Goal: Entertainment & Leisure: Browse casually

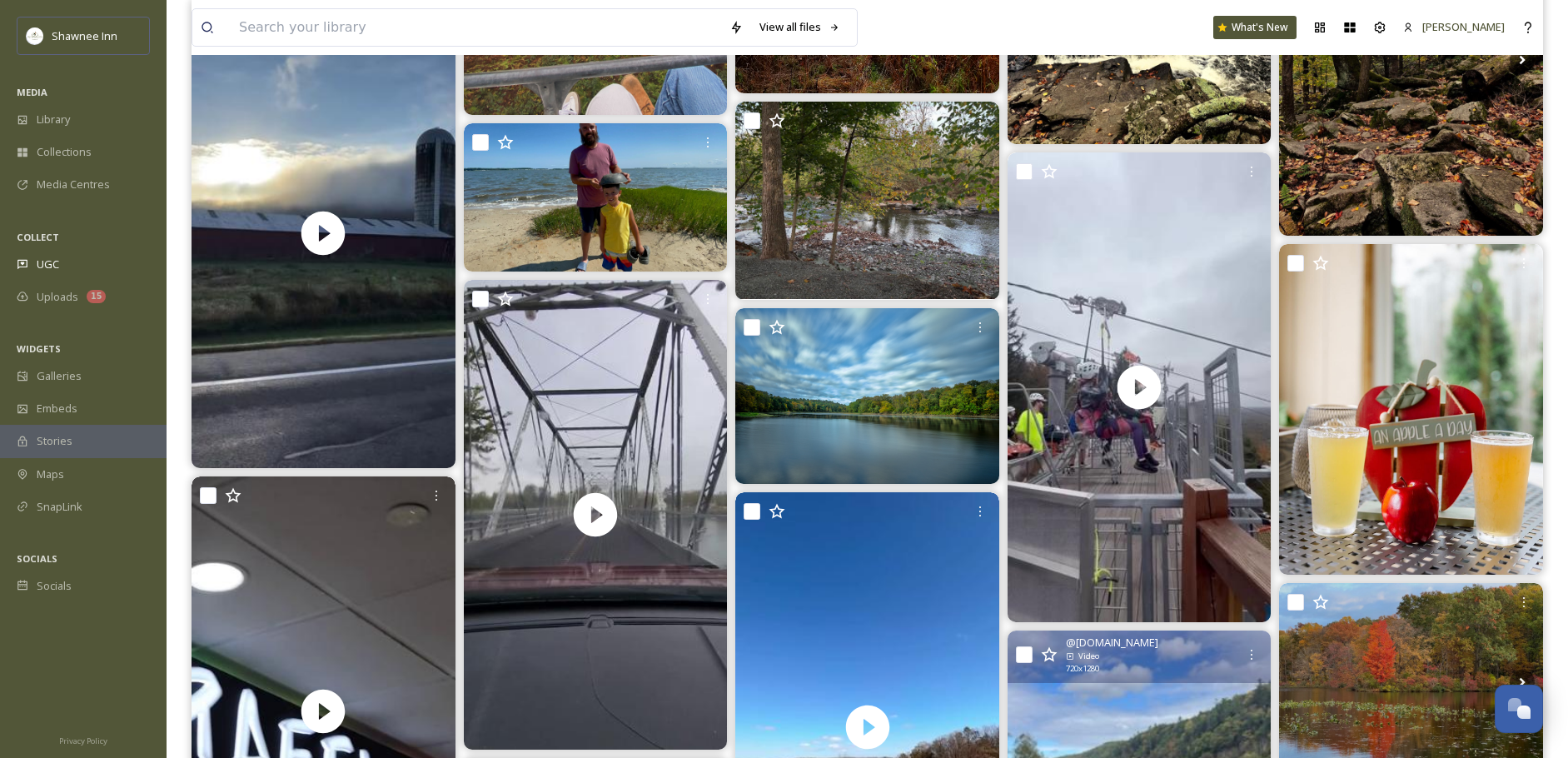
scroll to position [999, 0]
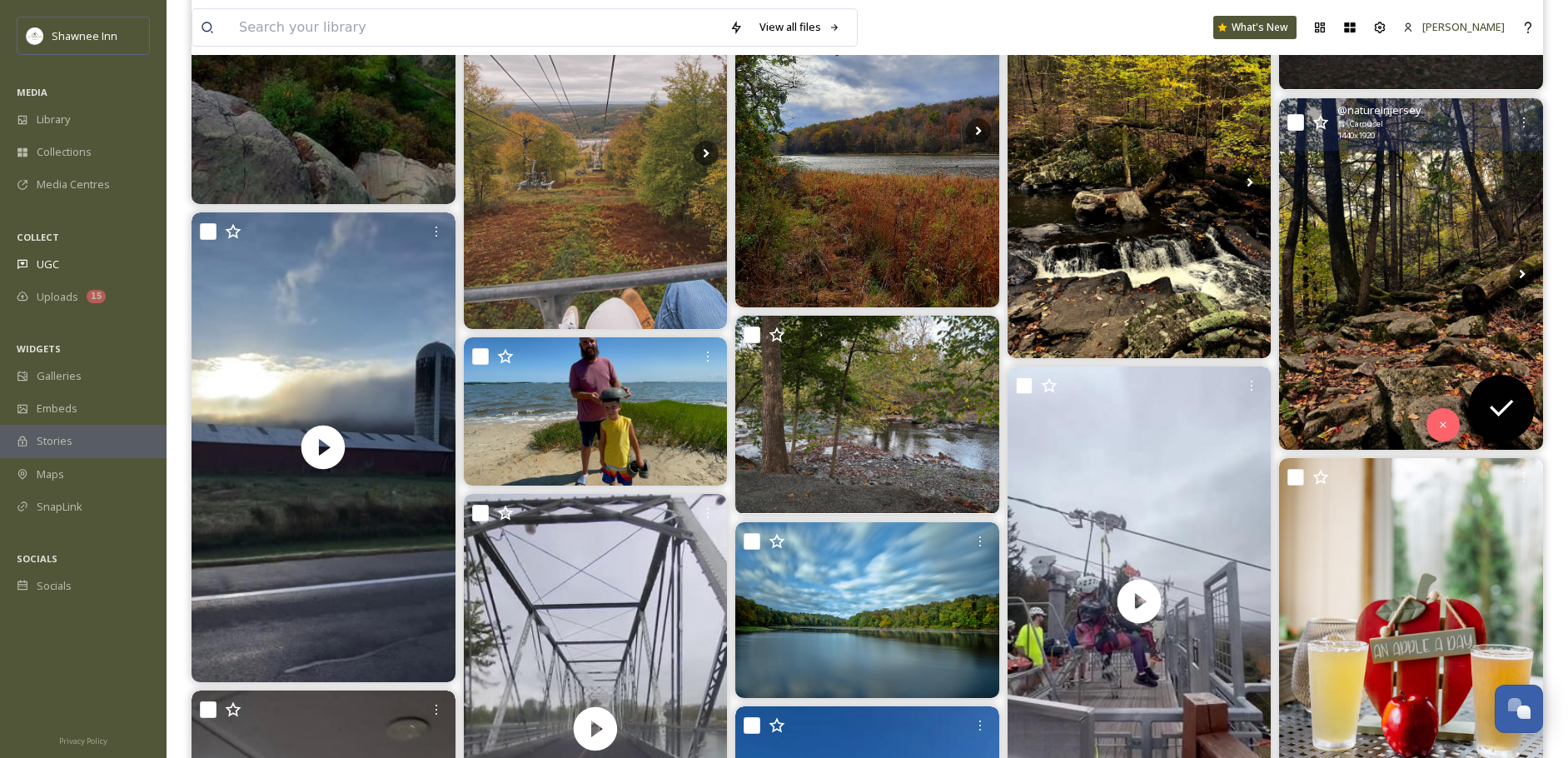
click at [1424, 262] on img at bounding box center [1411, 274] width 264 height 352
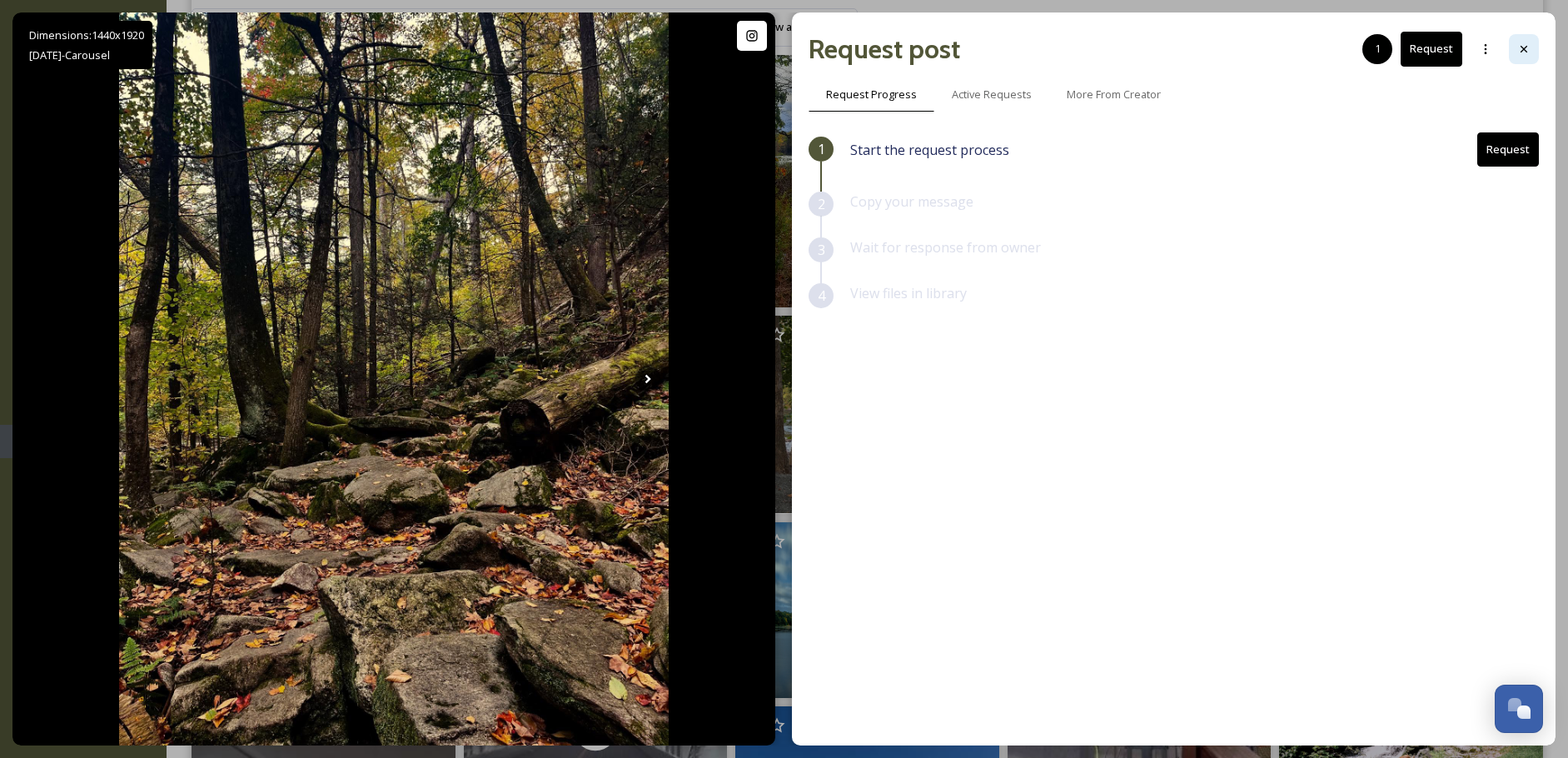
click at [1528, 53] on icon at bounding box center [1523, 48] width 13 height 13
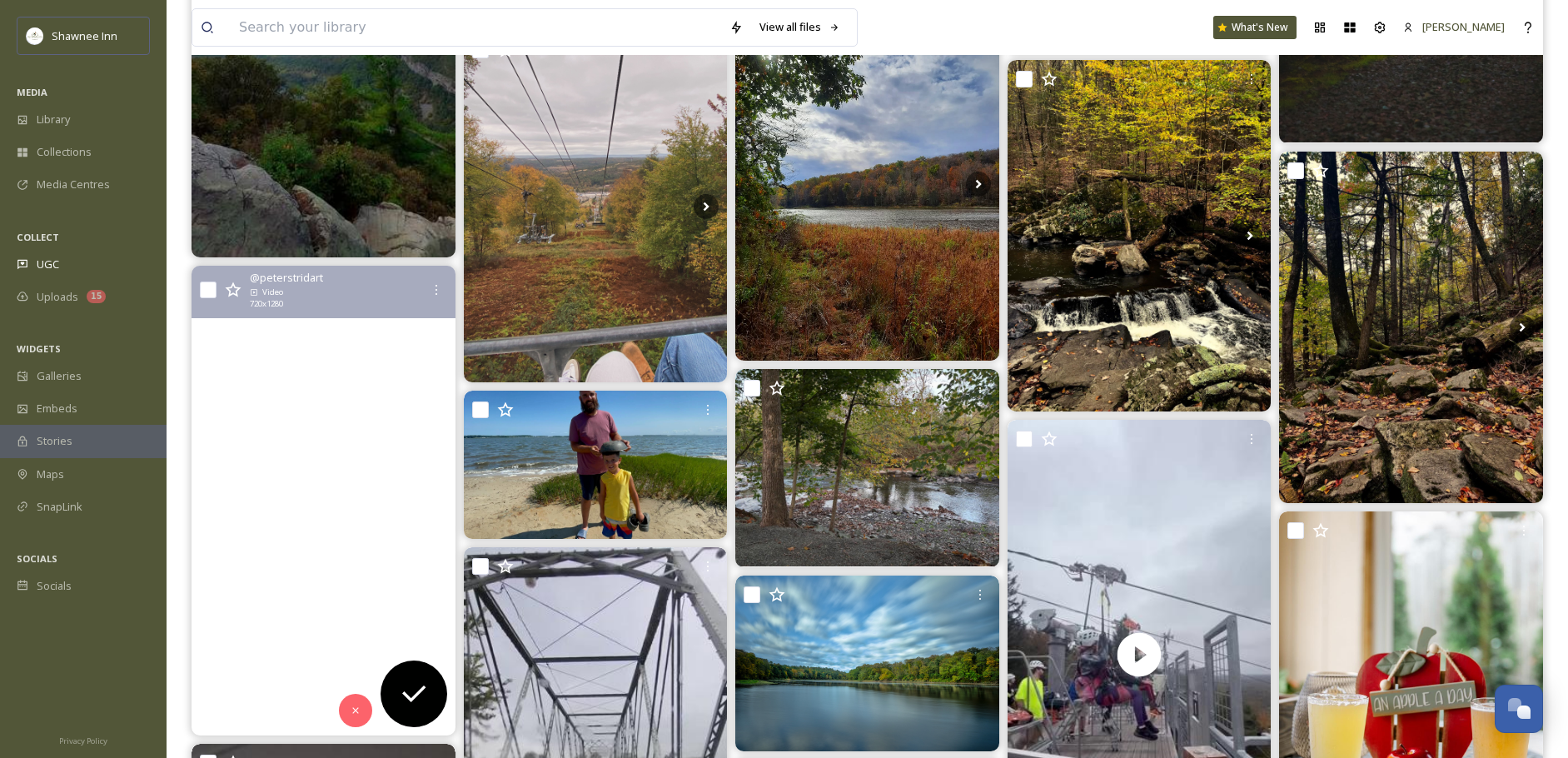
scroll to position [916, 0]
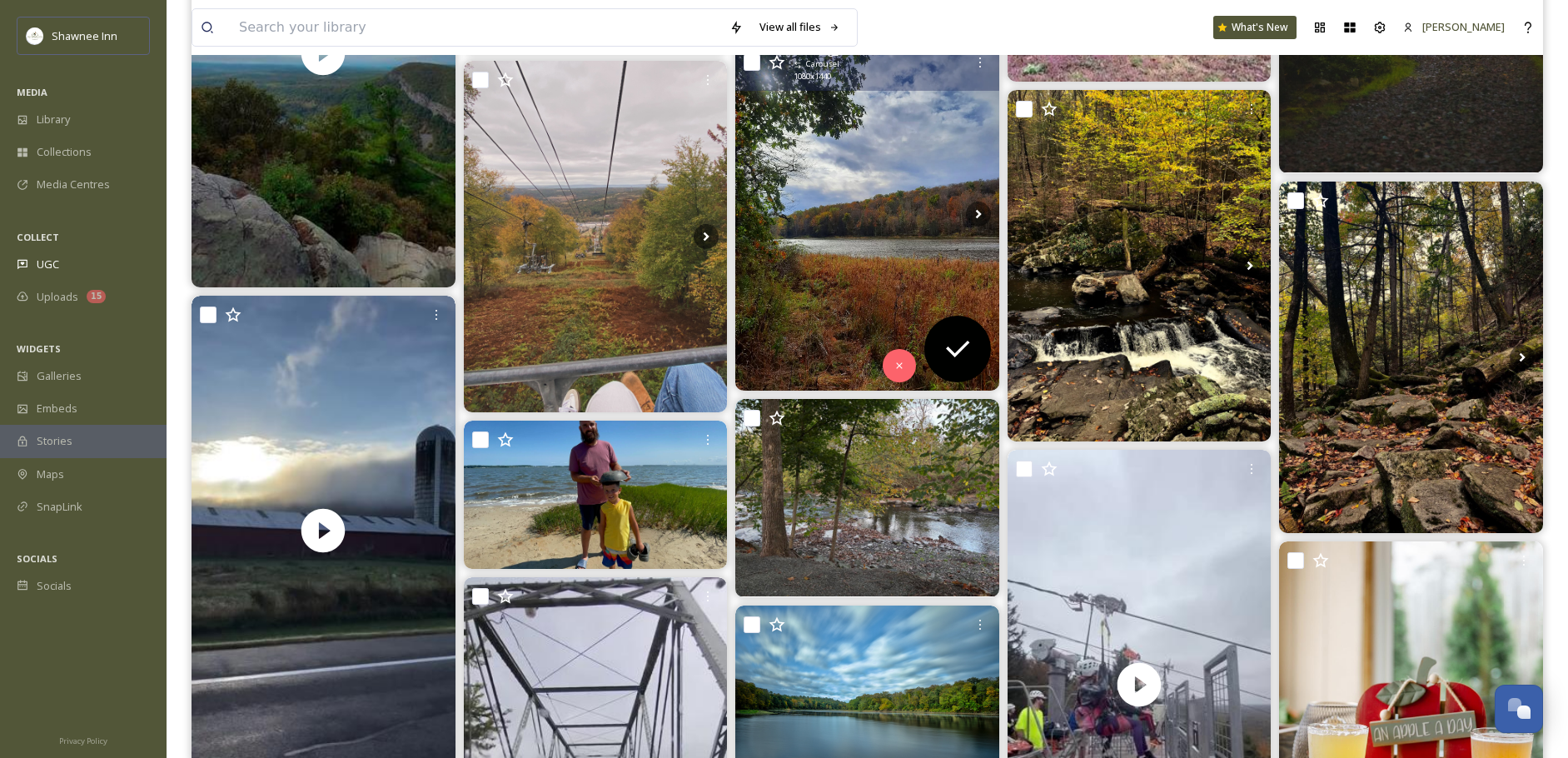
click at [838, 242] on img at bounding box center [867, 215] width 264 height 352
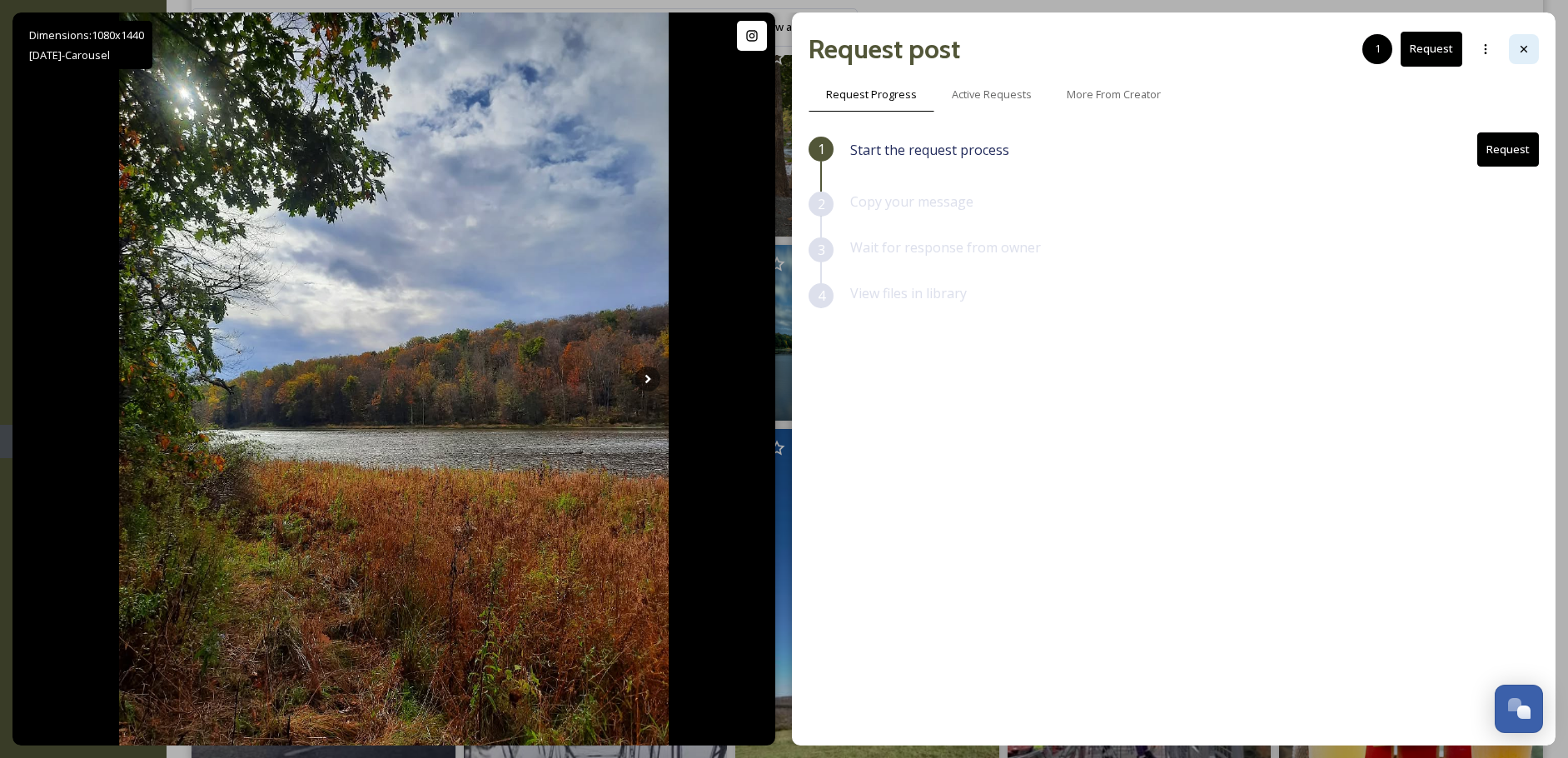
click at [1530, 54] on div at bounding box center [1524, 49] width 30 height 30
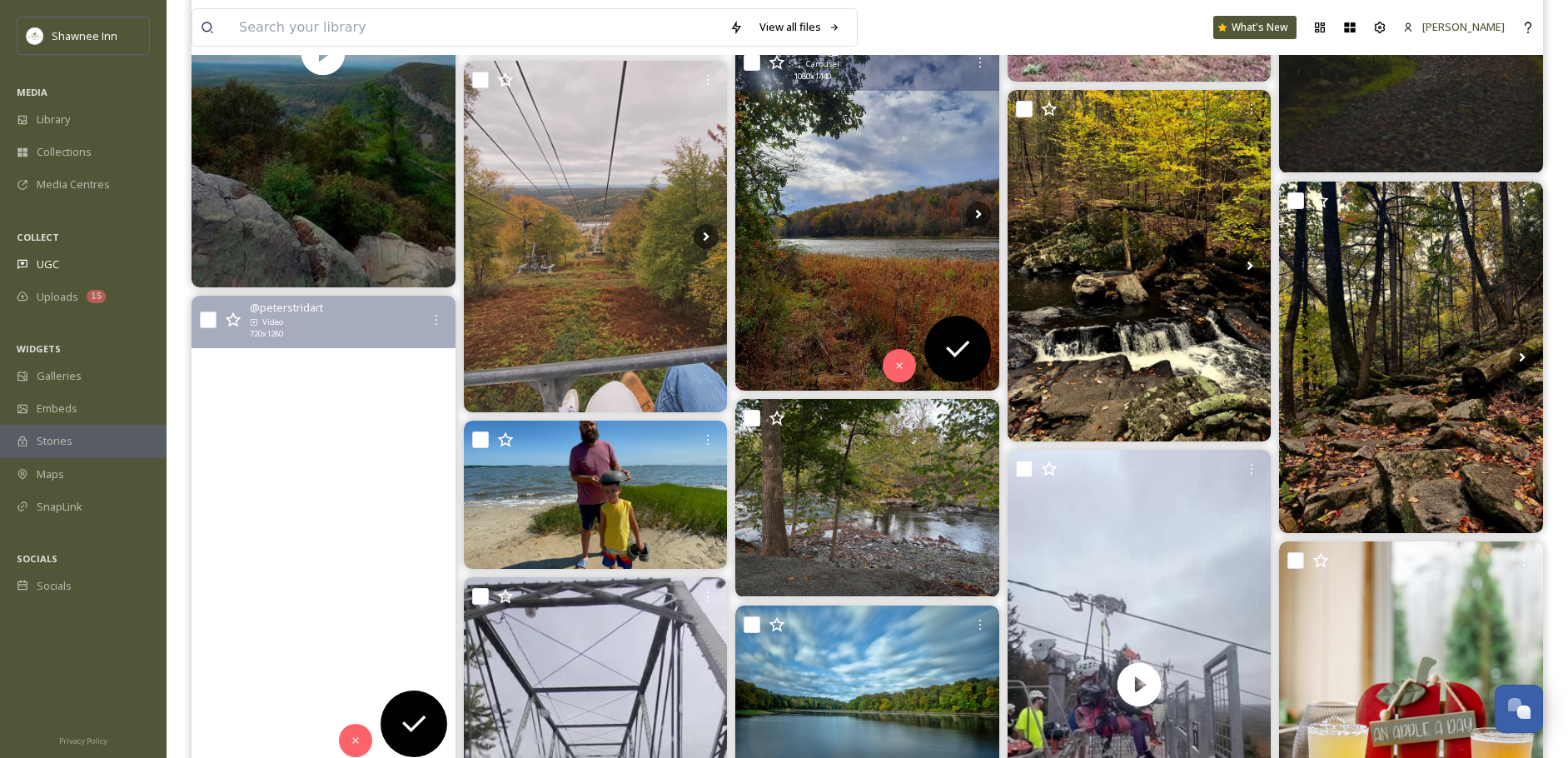
click at [412, 468] on video "Get Out There\a\aSome scenes from PA and NY. \a\a#Fishing #sunset #makersmark #…" at bounding box center [324, 530] width 264 height 470
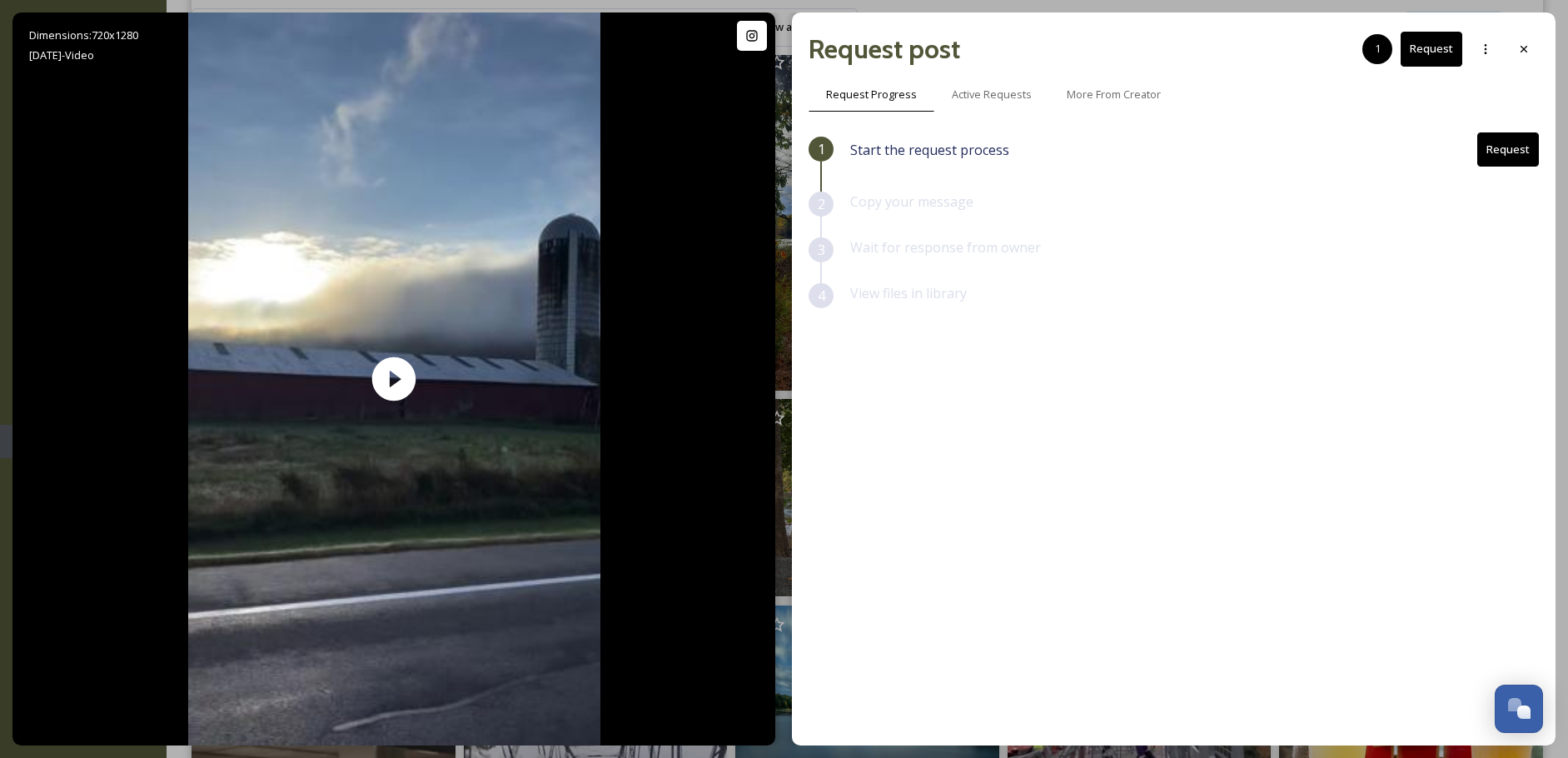
drag, startPoint x: 1528, startPoint y: 54, endPoint x: 1445, endPoint y: 40, distance: 84.2
click at [1523, 54] on icon at bounding box center [1523, 48] width 13 height 13
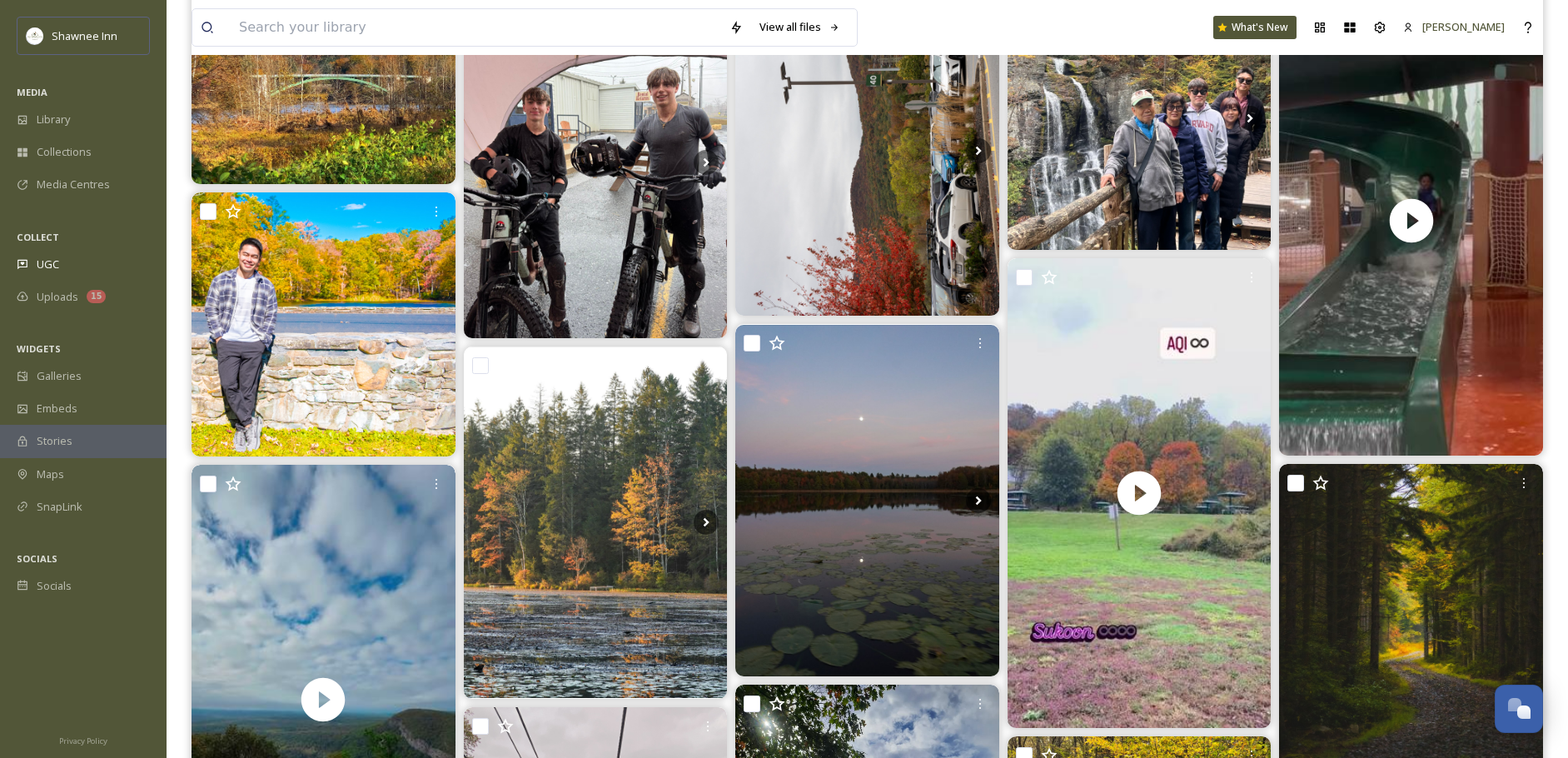
scroll to position [250, 0]
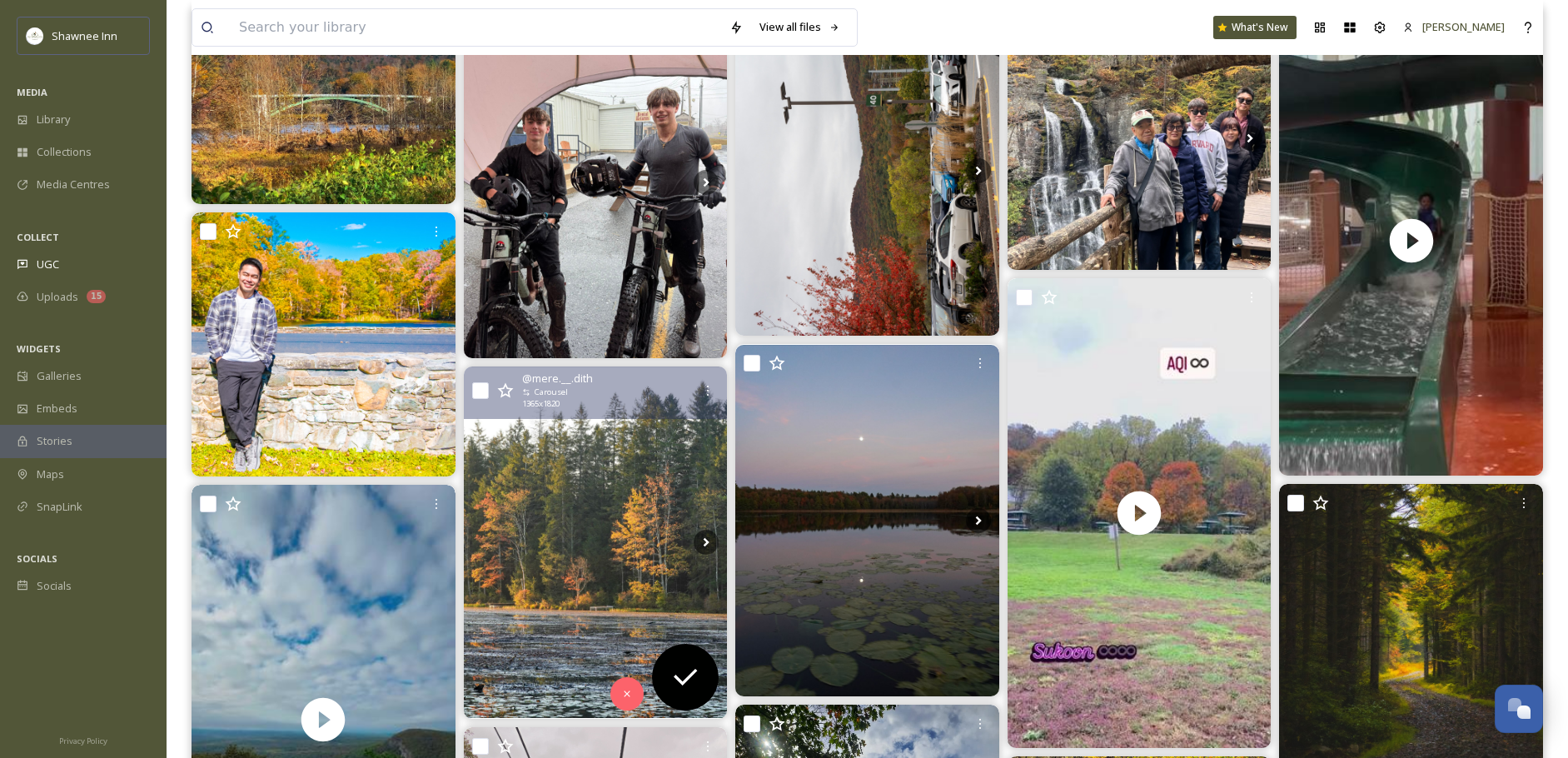
click at [626, 485] on img at bounding box center [595, 543] width 264 height 352
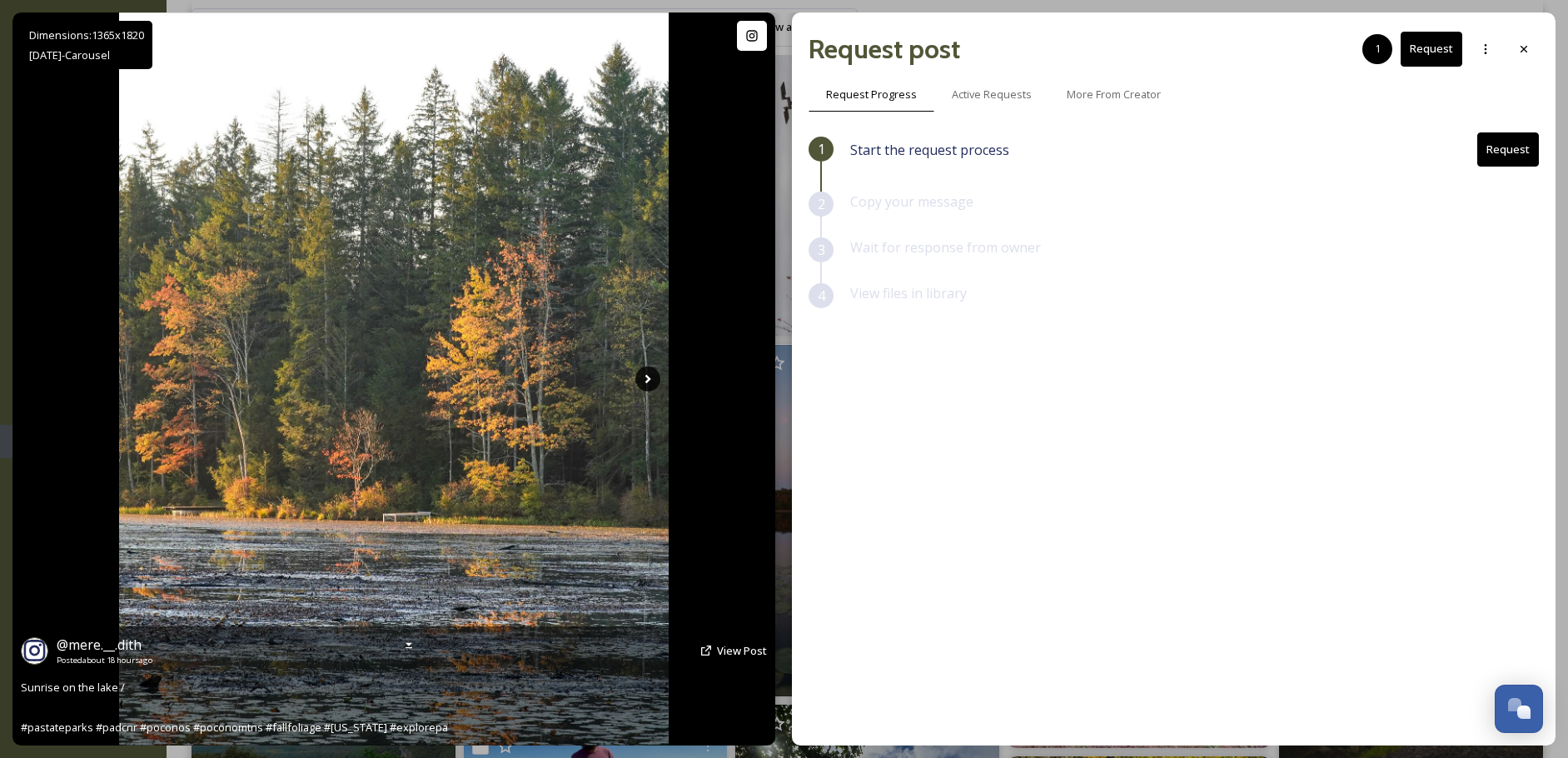
click at [650, 375] on icon at bounding box center [647, 379] width 25 height 25
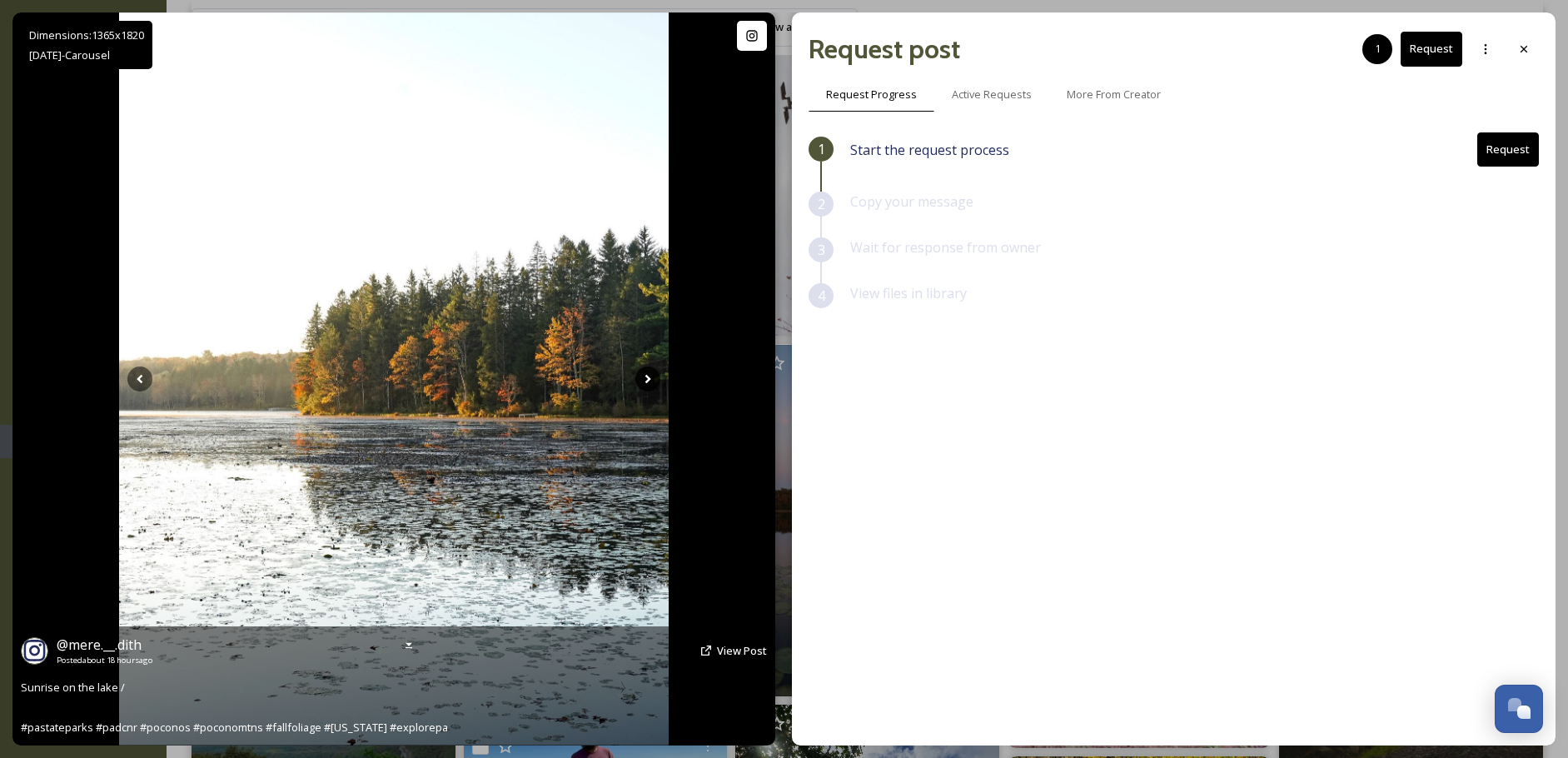
click at [650, 375] on icon at bounding box center [647, 379] width 25 height 25
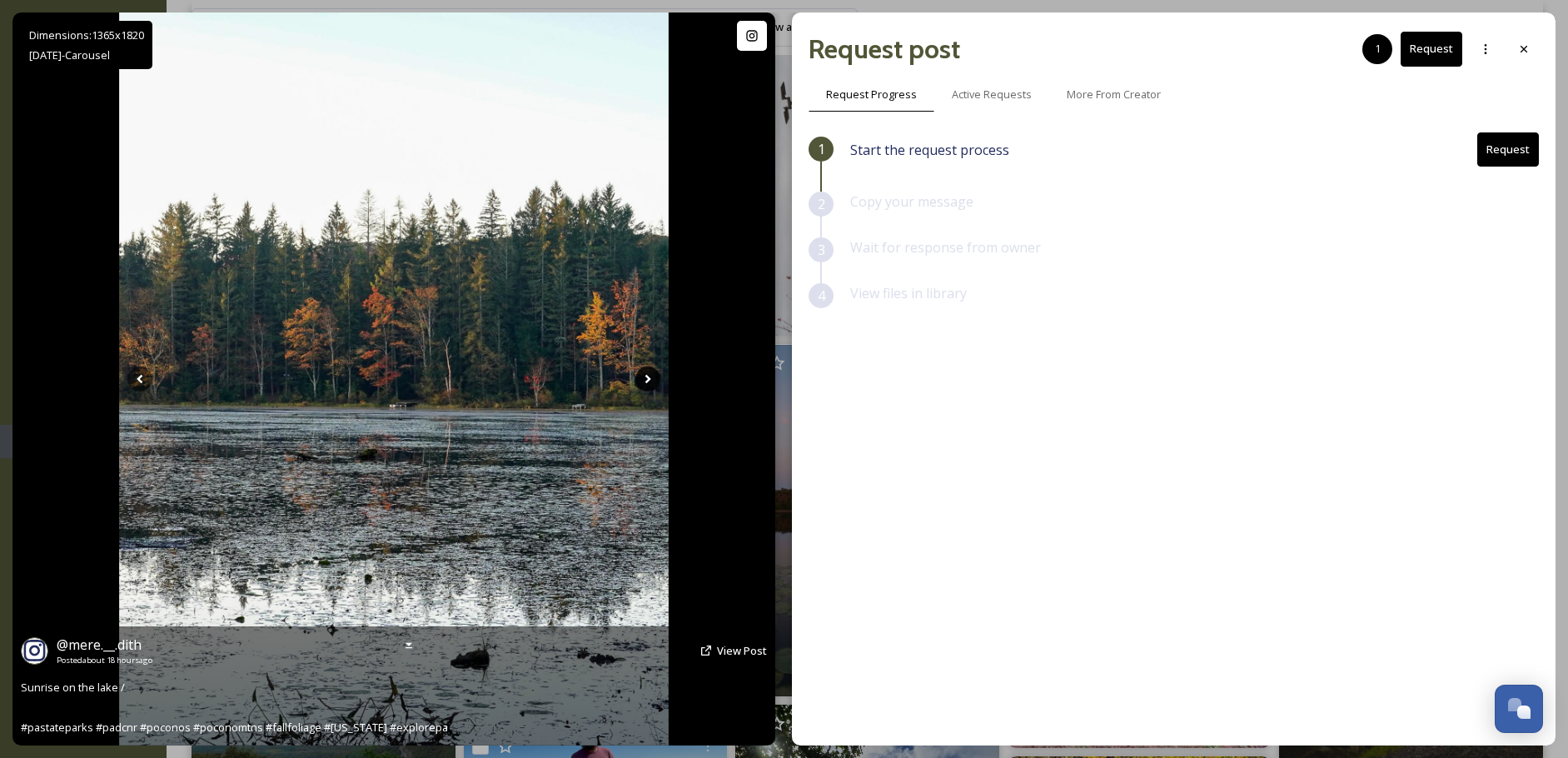
click at [650, 375] on icon at bounding box center [647, 379] width 25 height 25
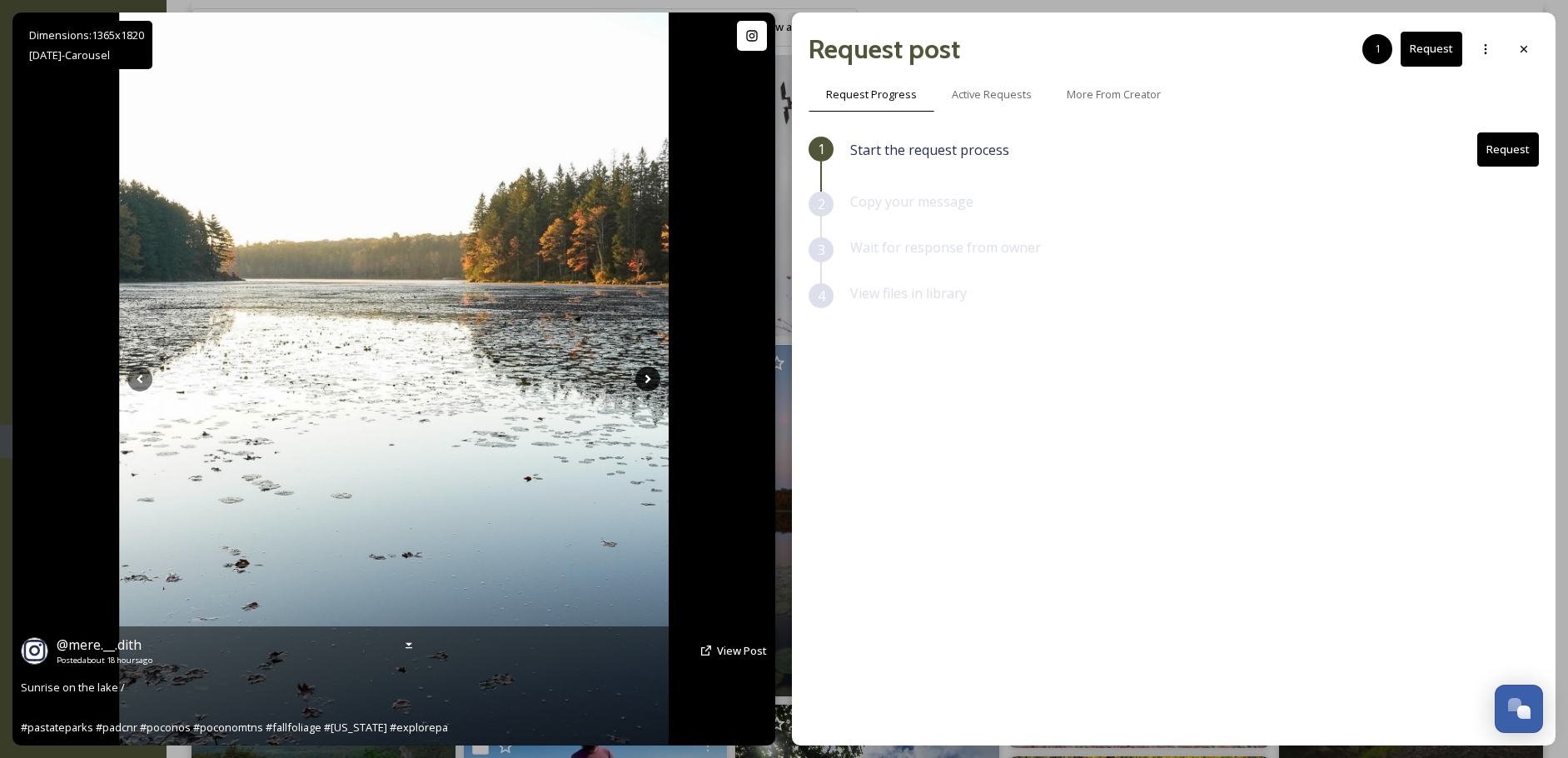
click at [638, 375] on icon at bounding box center [647, 379] width 25 height 25
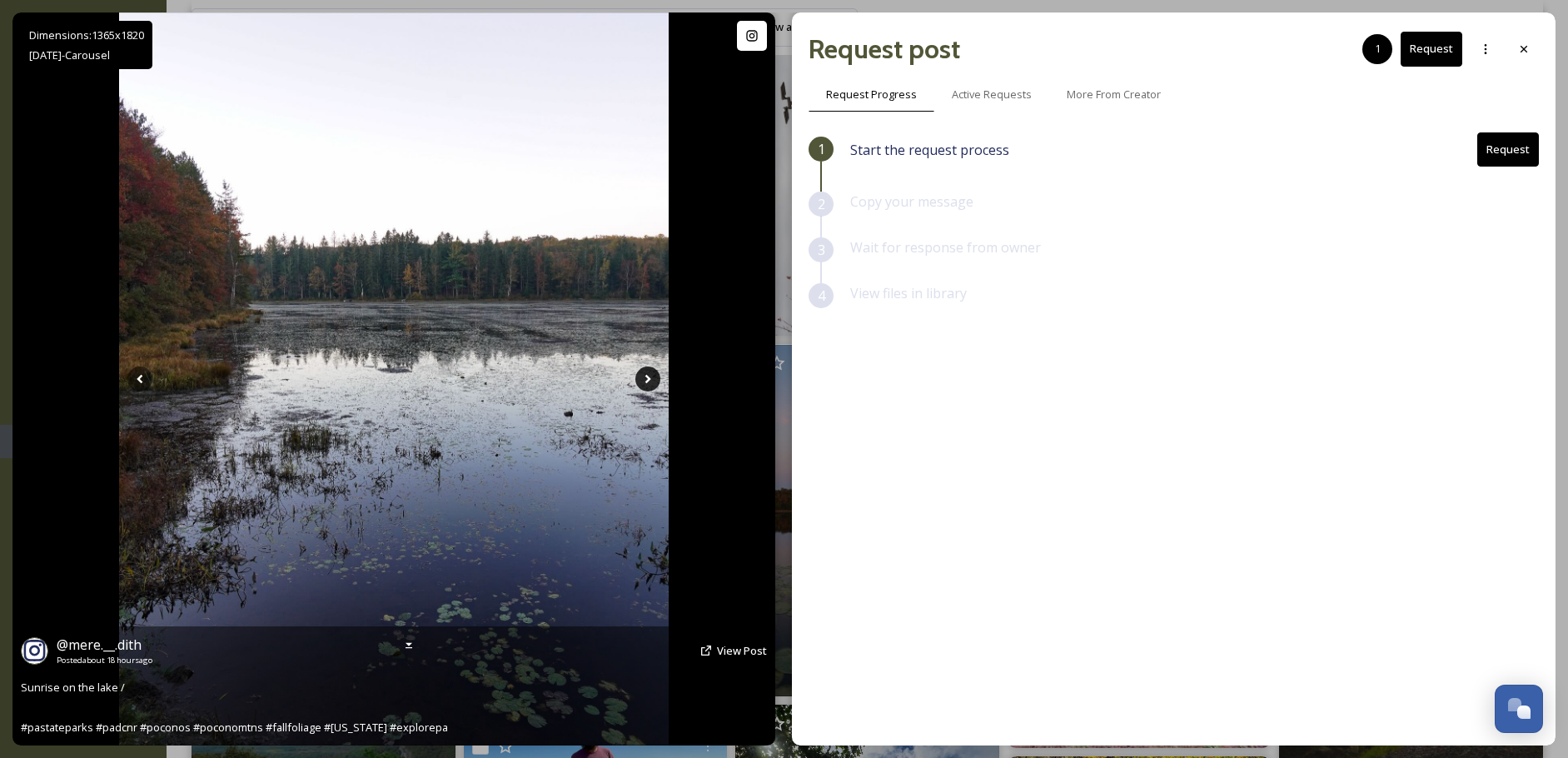
click at [650, 385] on icon at bounding box center [647, 379] width 25 height 25
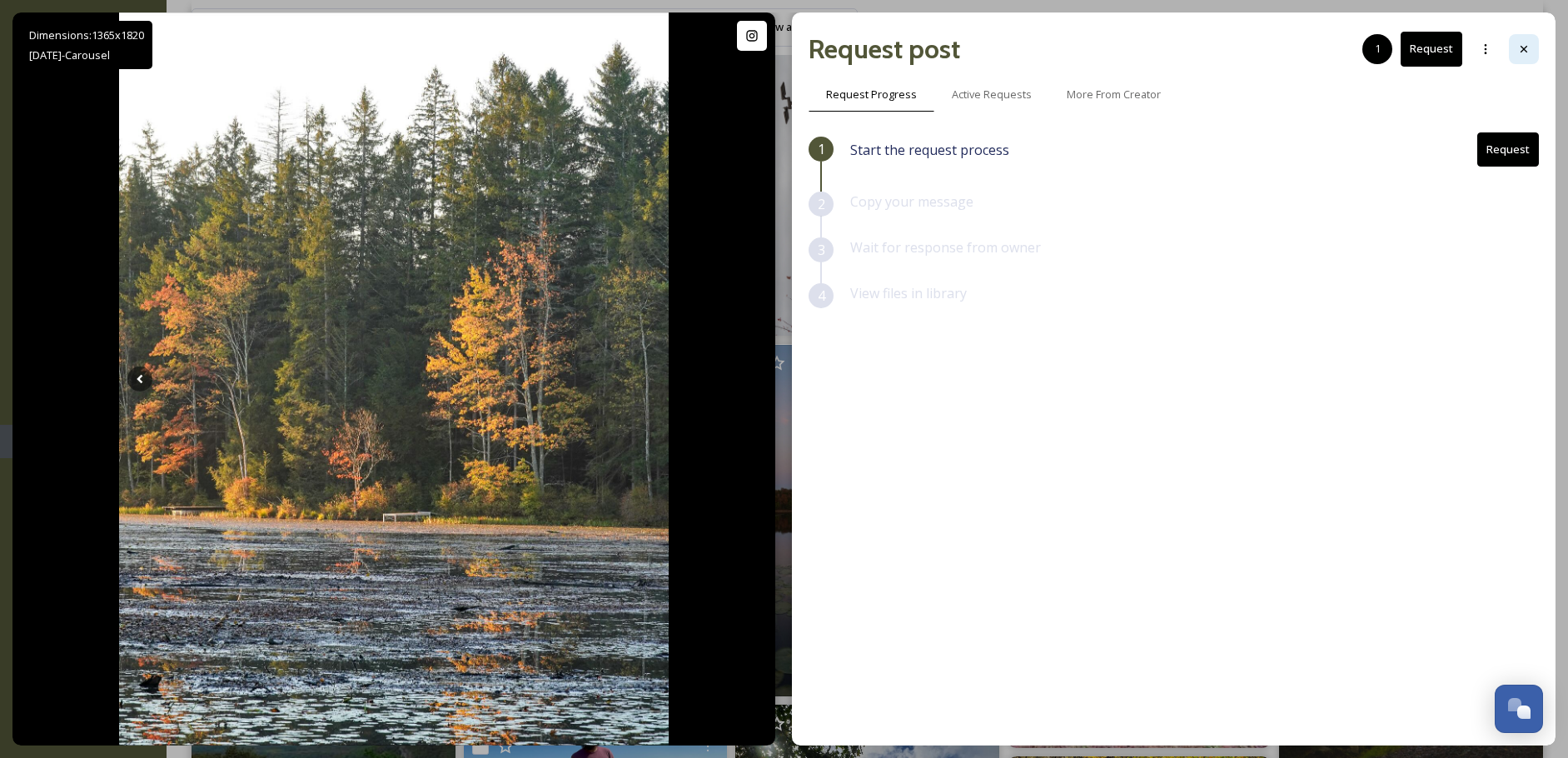
click at [1515, 47] on div at bounding box center [1524, 49] width 30 height 30
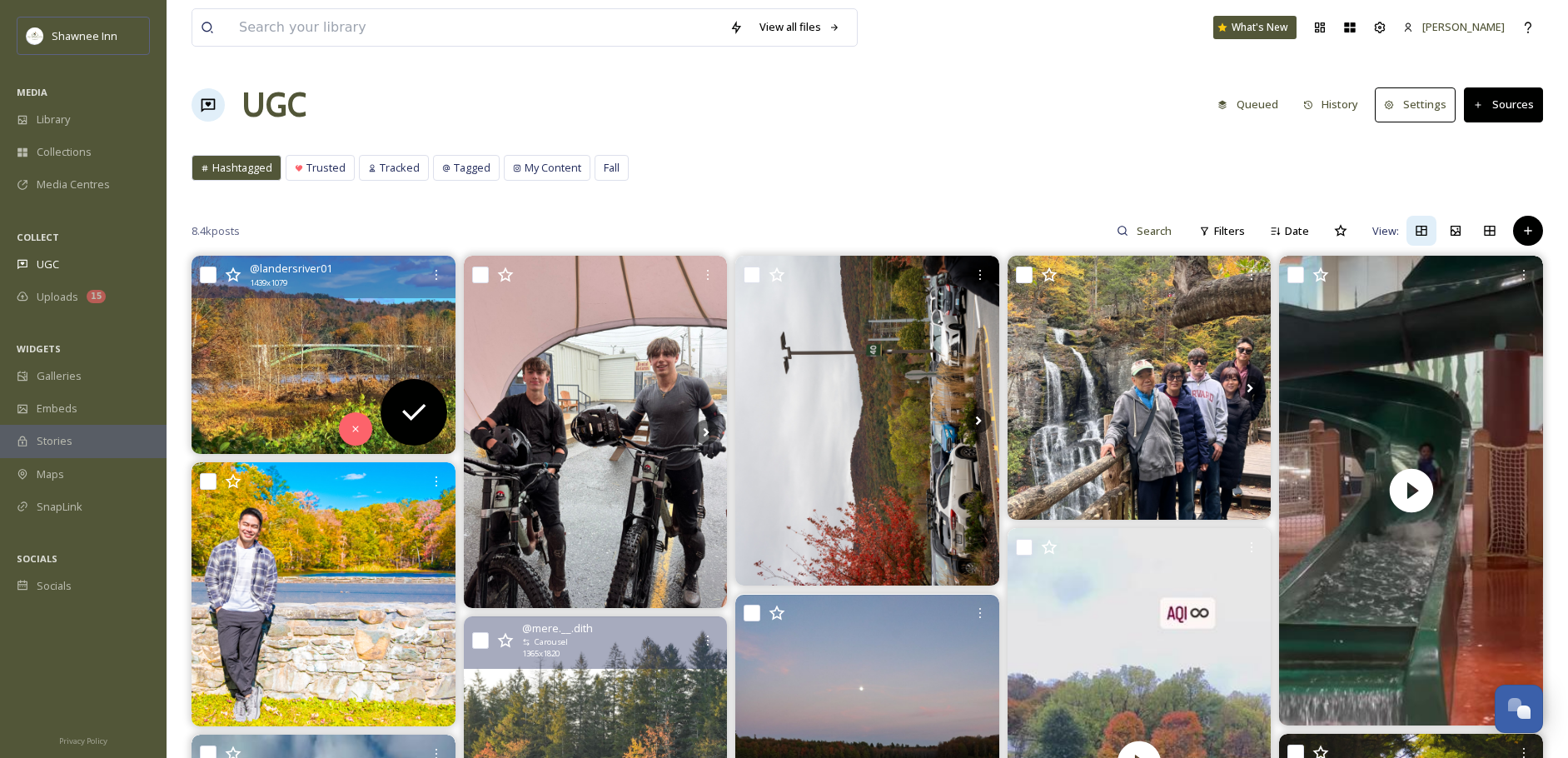
click at [321, 339] on img at bounding box center [324, 354] width 264 height 197
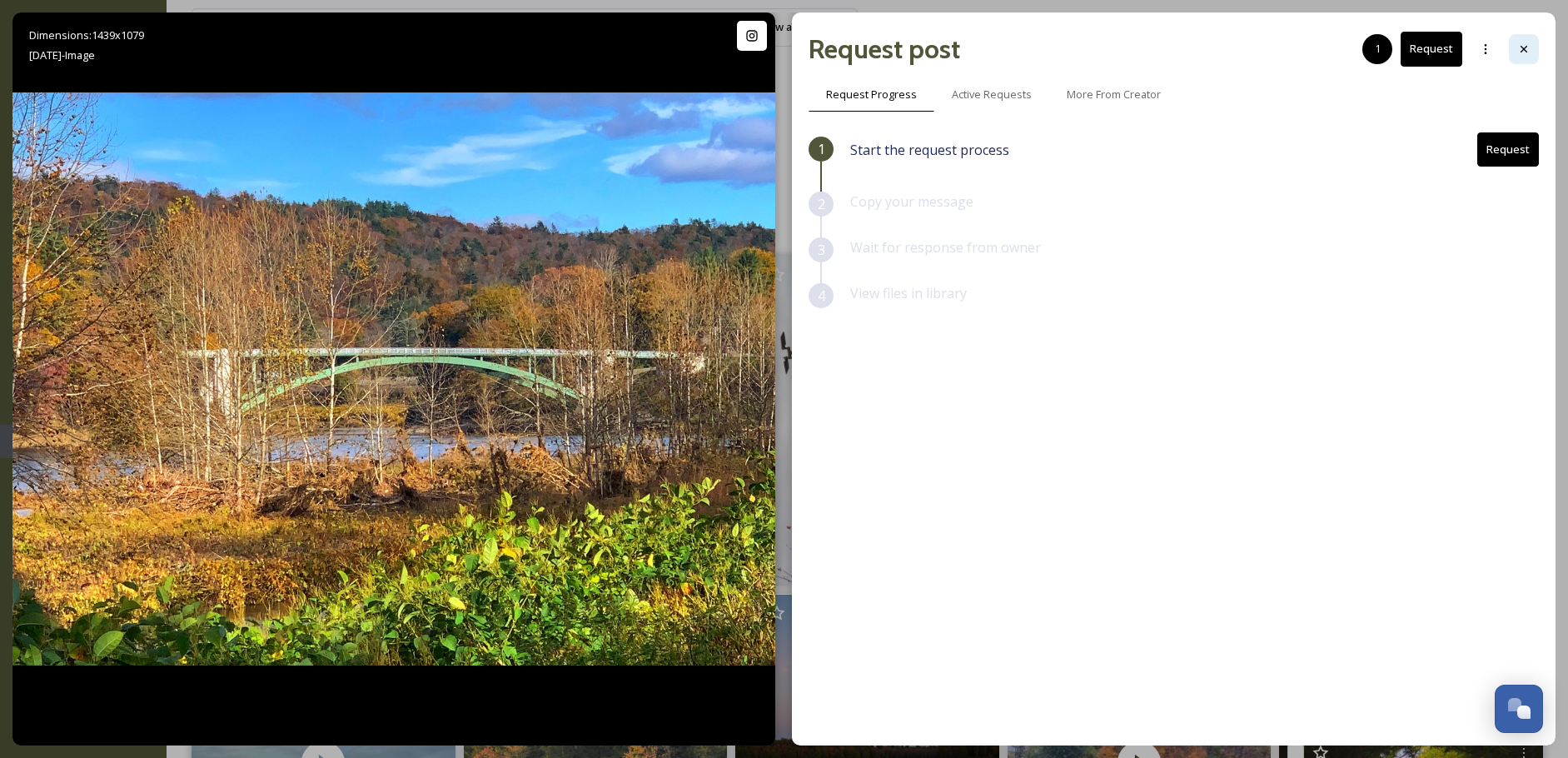
click at [1524, 56] on div at bounding box center [1524, 49] width 30 height 30
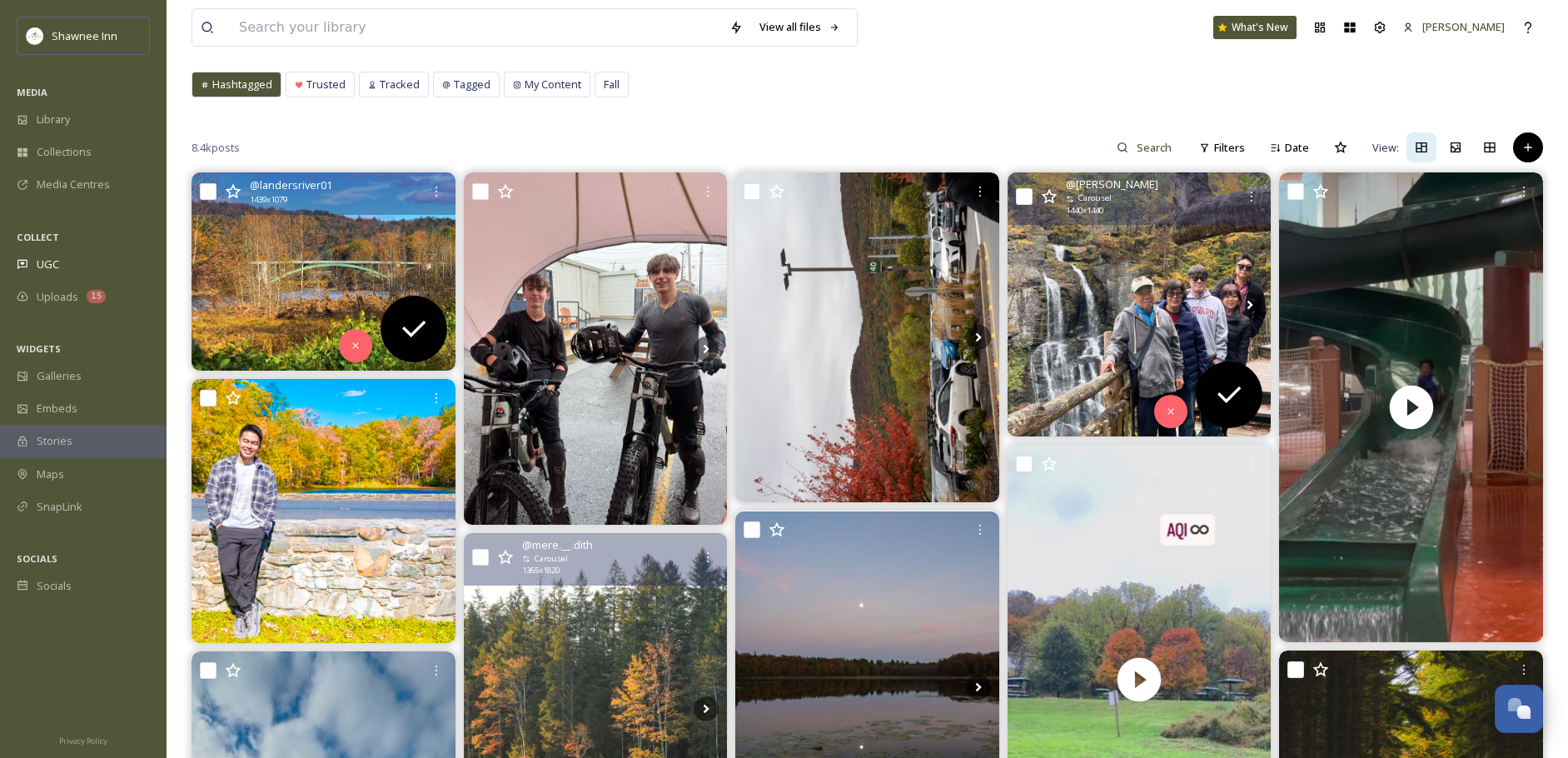
scroll to position [166, 0]
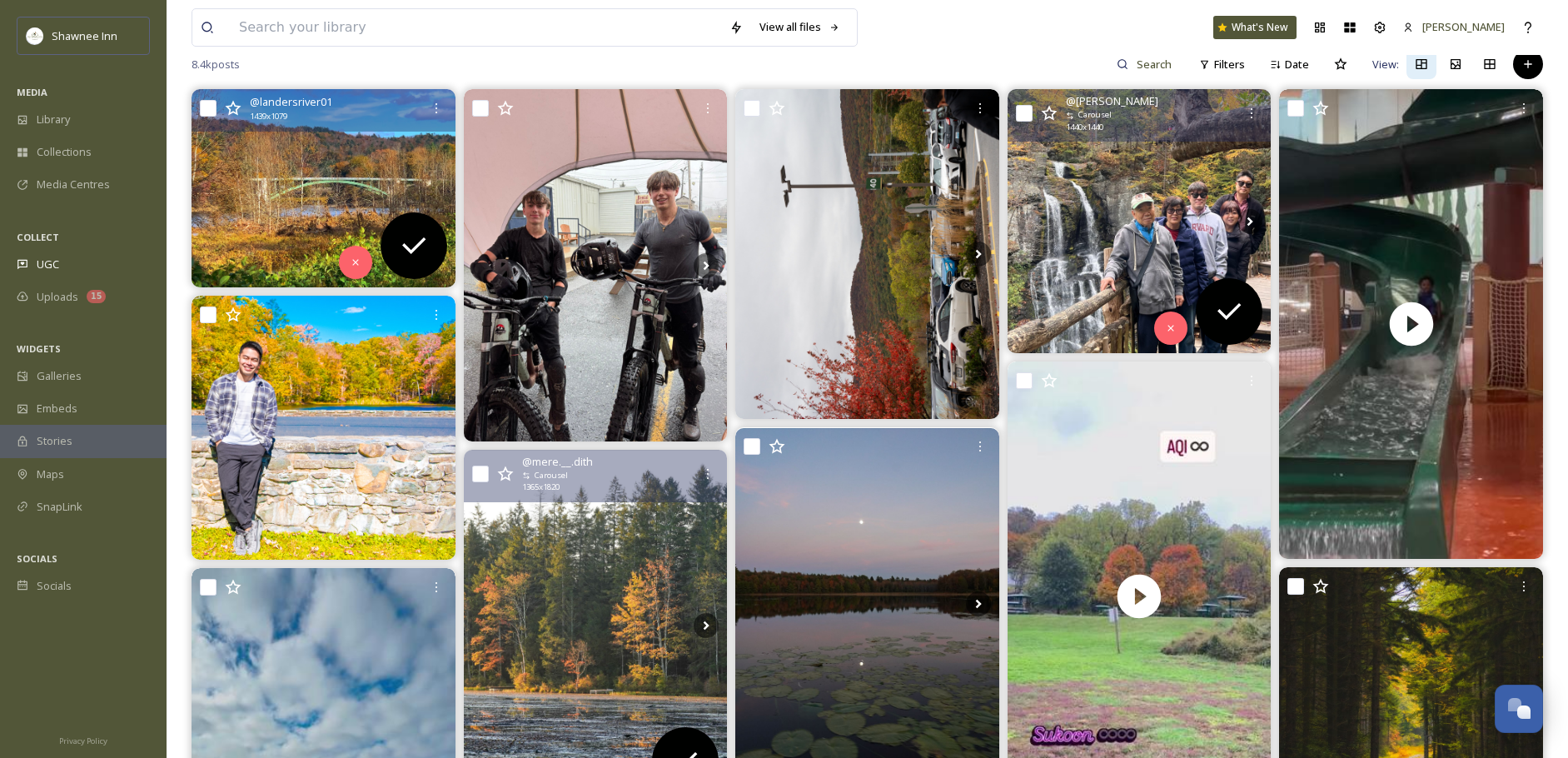
click at [1053, 289] on img at bounding box center [1140, 221] width 264 height 264
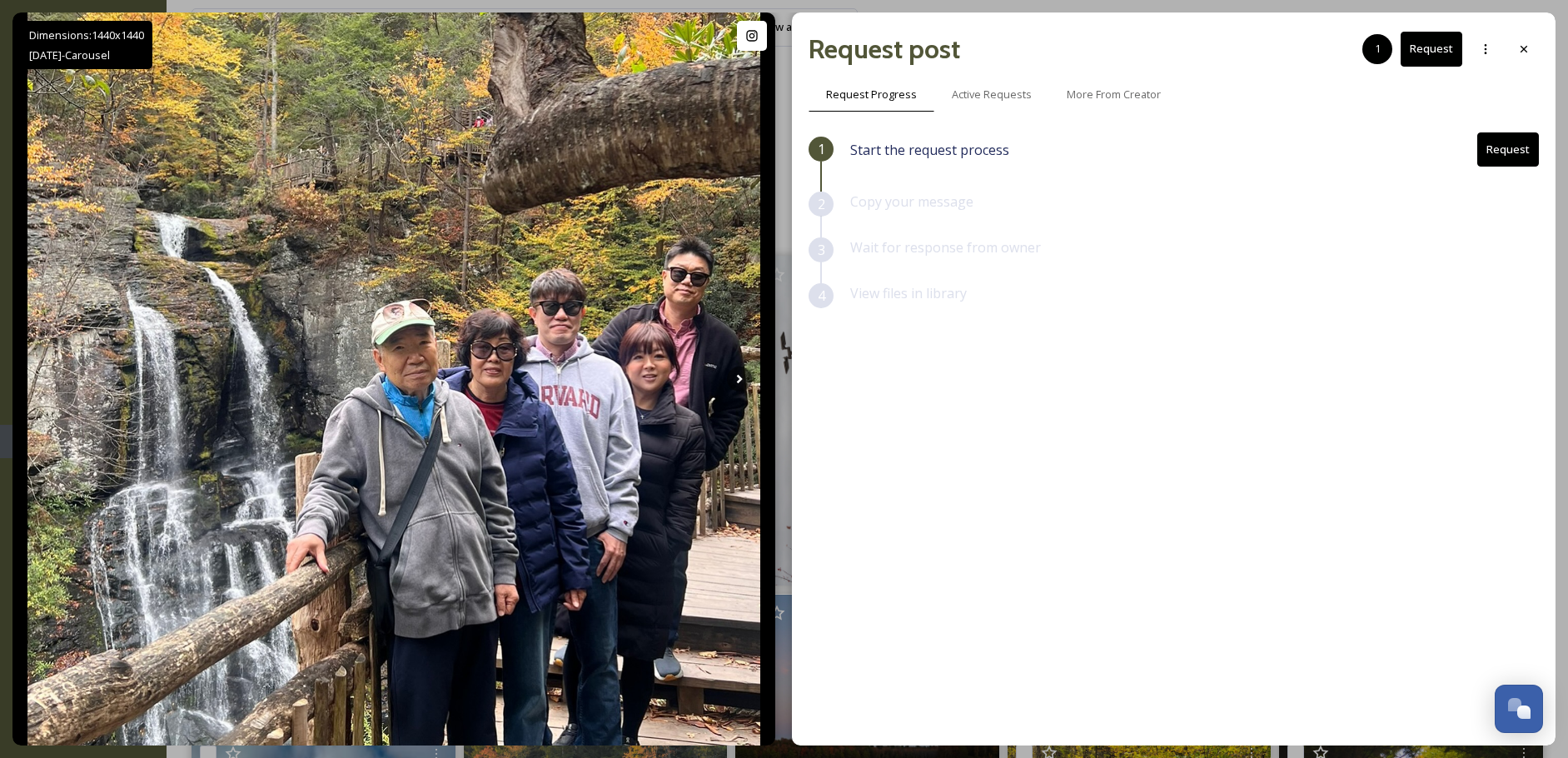
click at [1511, 150] on button "Request" at bounding box center [1508, 149] width 62 height 34
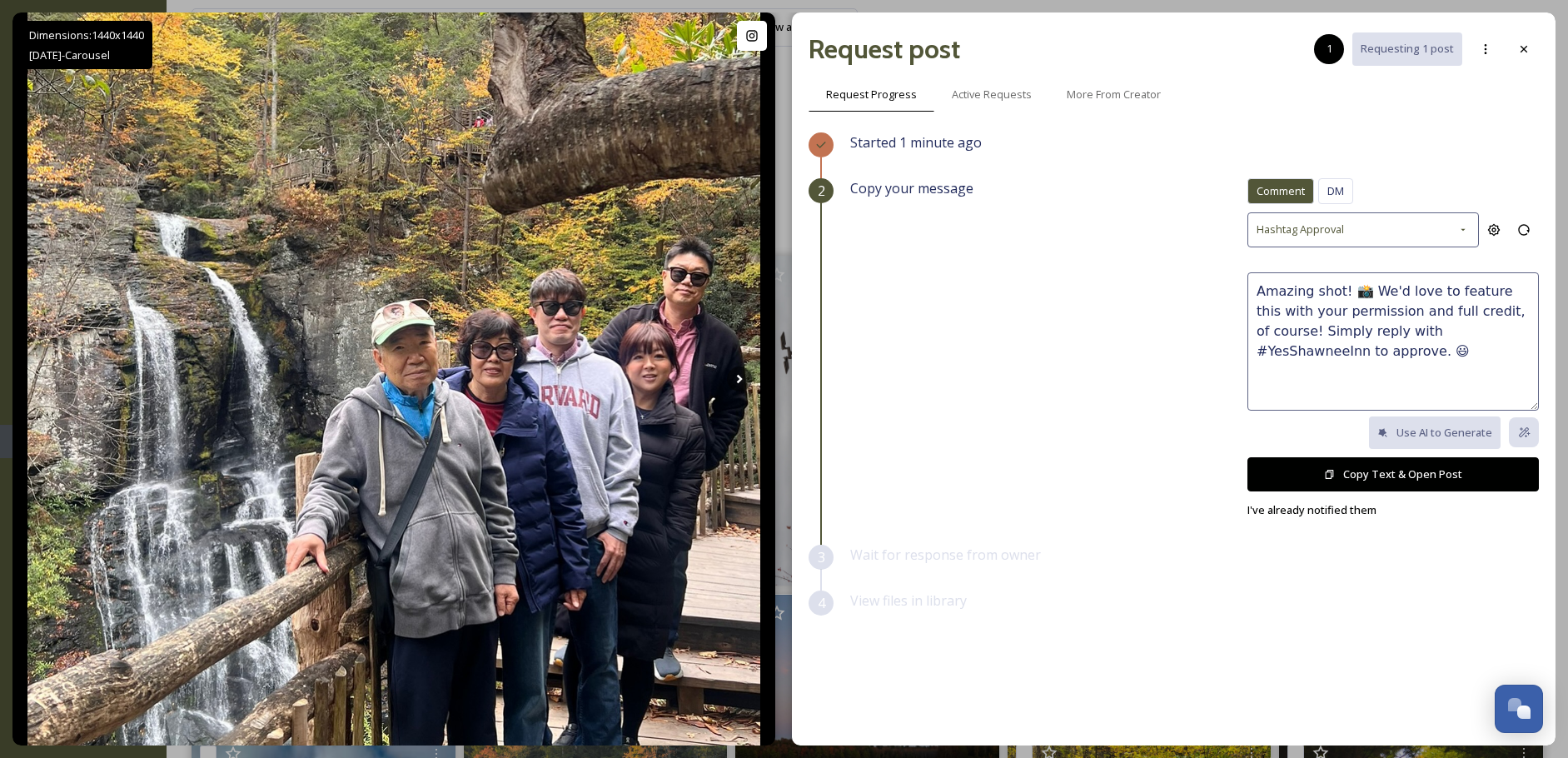
click at [1435, 481] on button "Copy Text & Open Post" at bounding box center [1392, 474] width 291 height 34
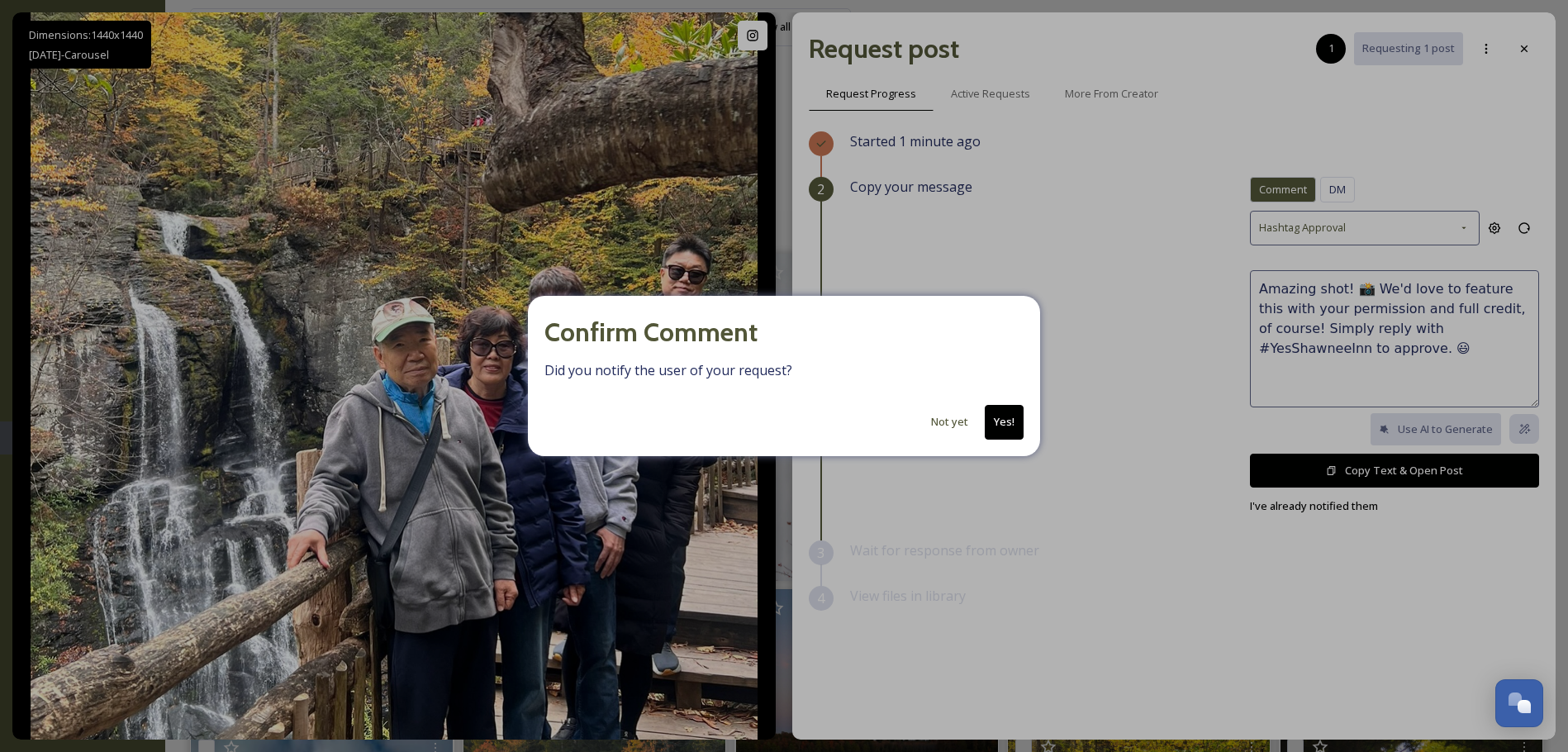
click at [1010, 427] on button "Yes!" at bounding box center [1004, 421] width 39 height 34
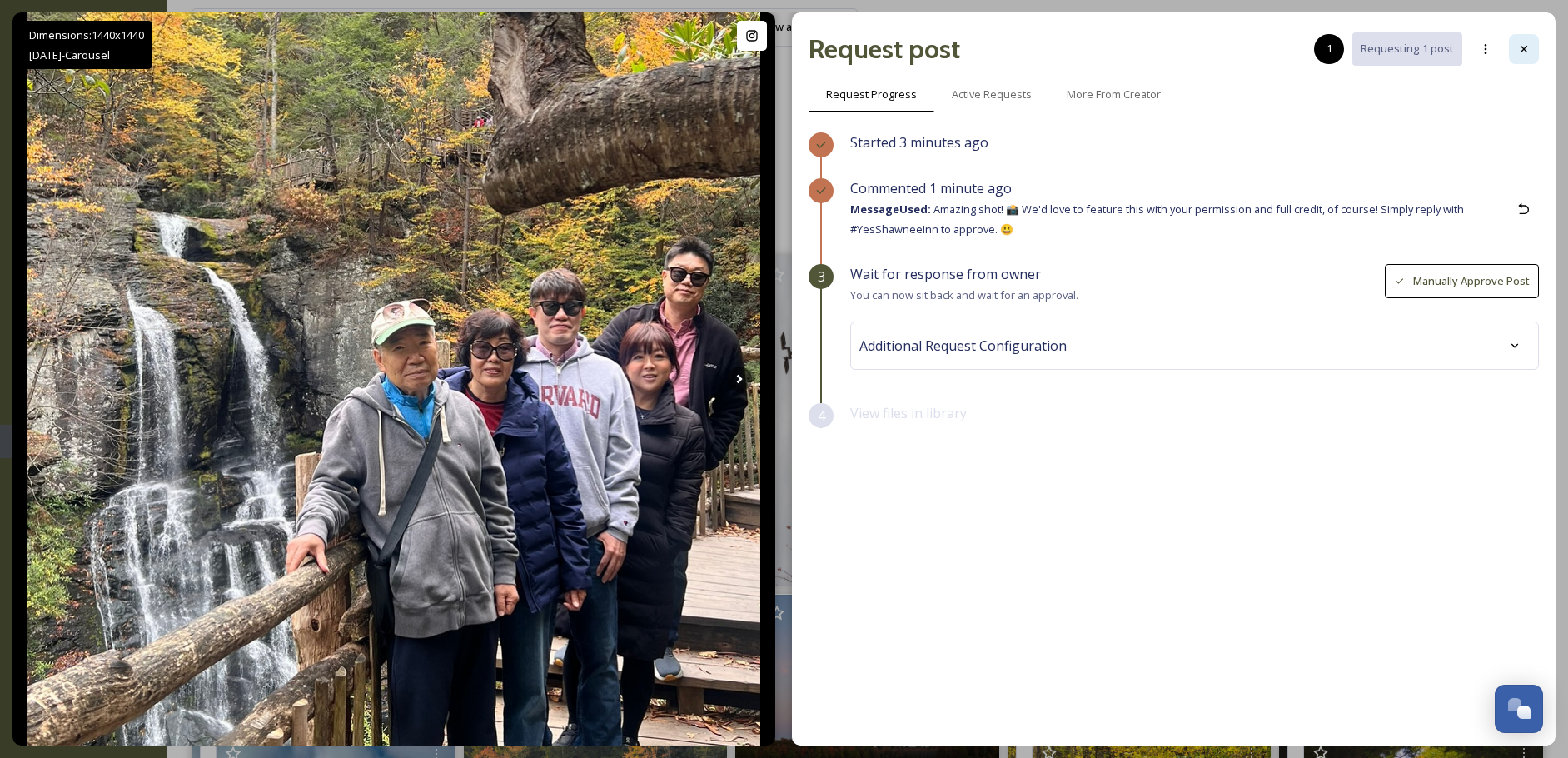
click at [1519, 52] on icon at bounding box center [1523, 48] width 13 height 13
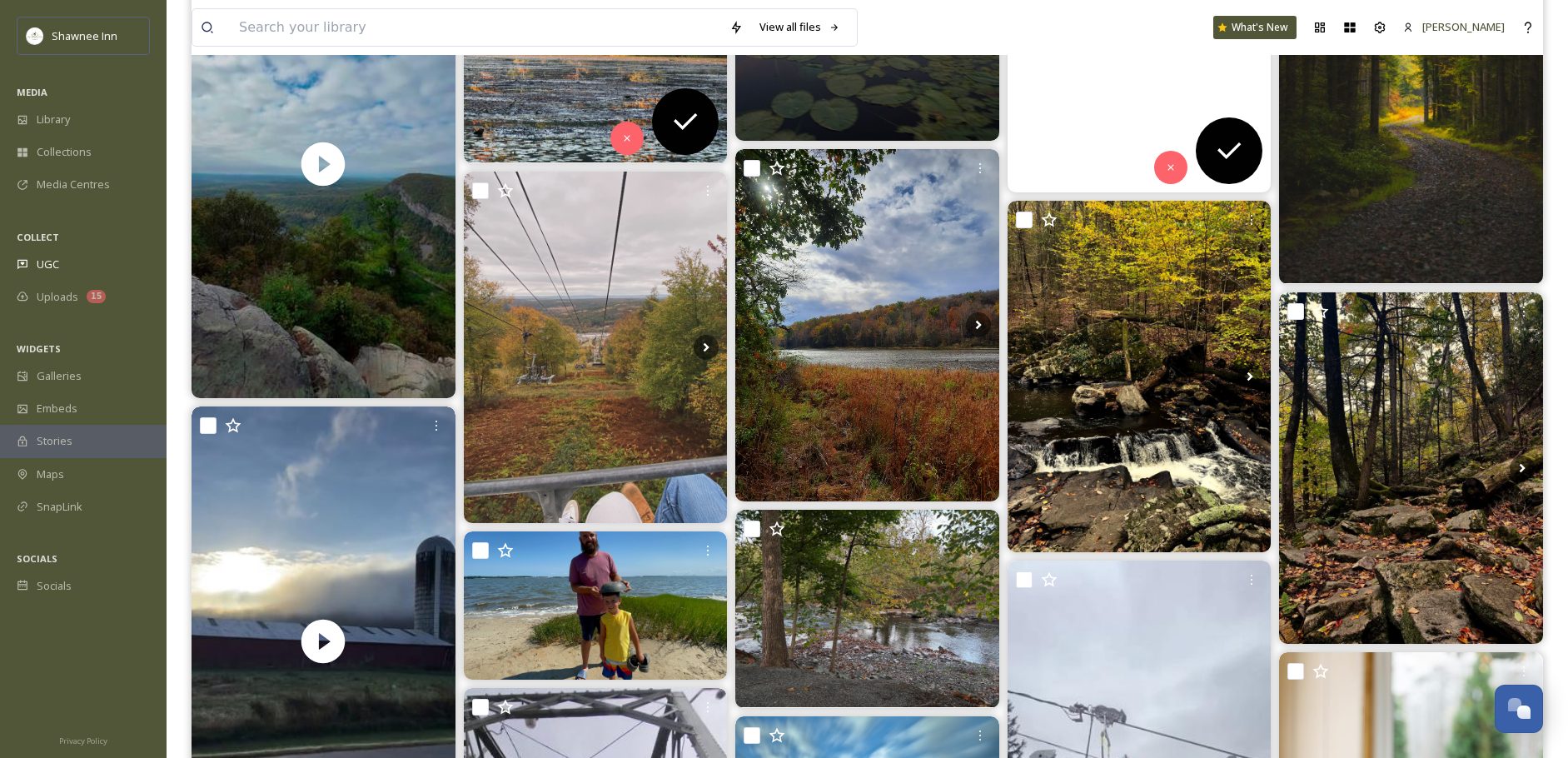
scroll to position [833, 0]
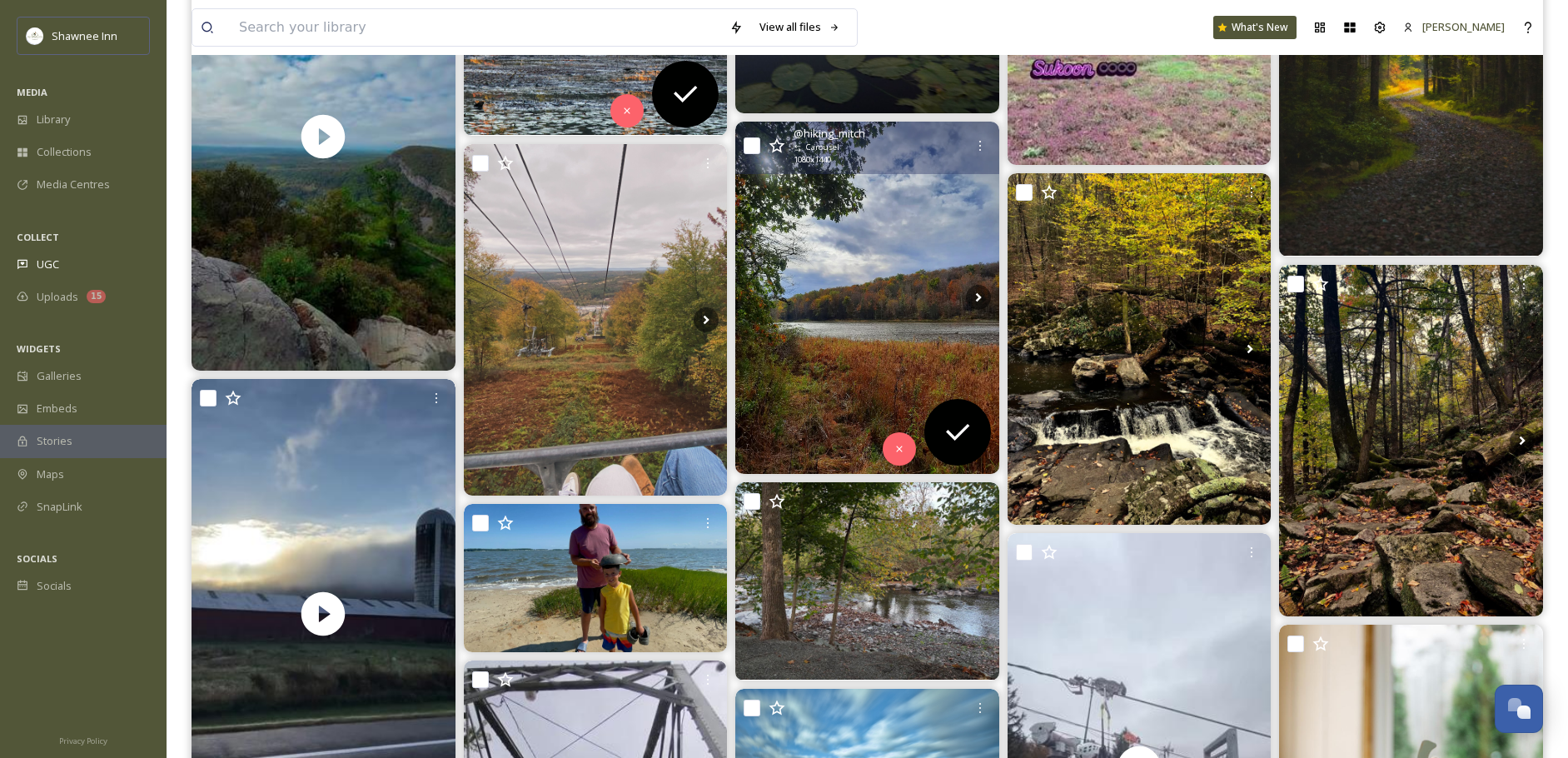
click at [859, 324] on img at bounding box center [867, 297] width 264 height 352
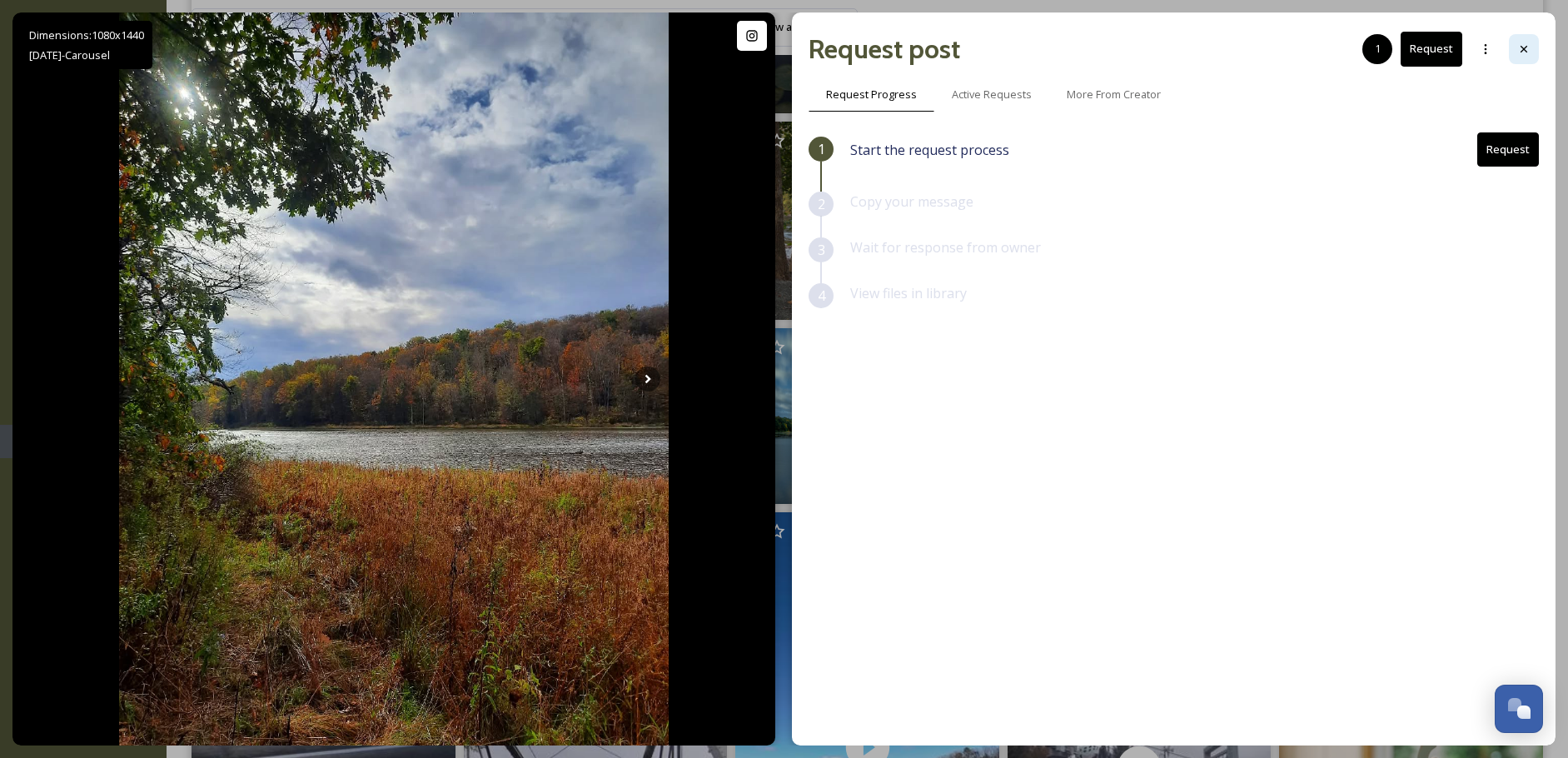
click at [1528, 53] on icon at bounding box center [1523, 48] width 13 height 13
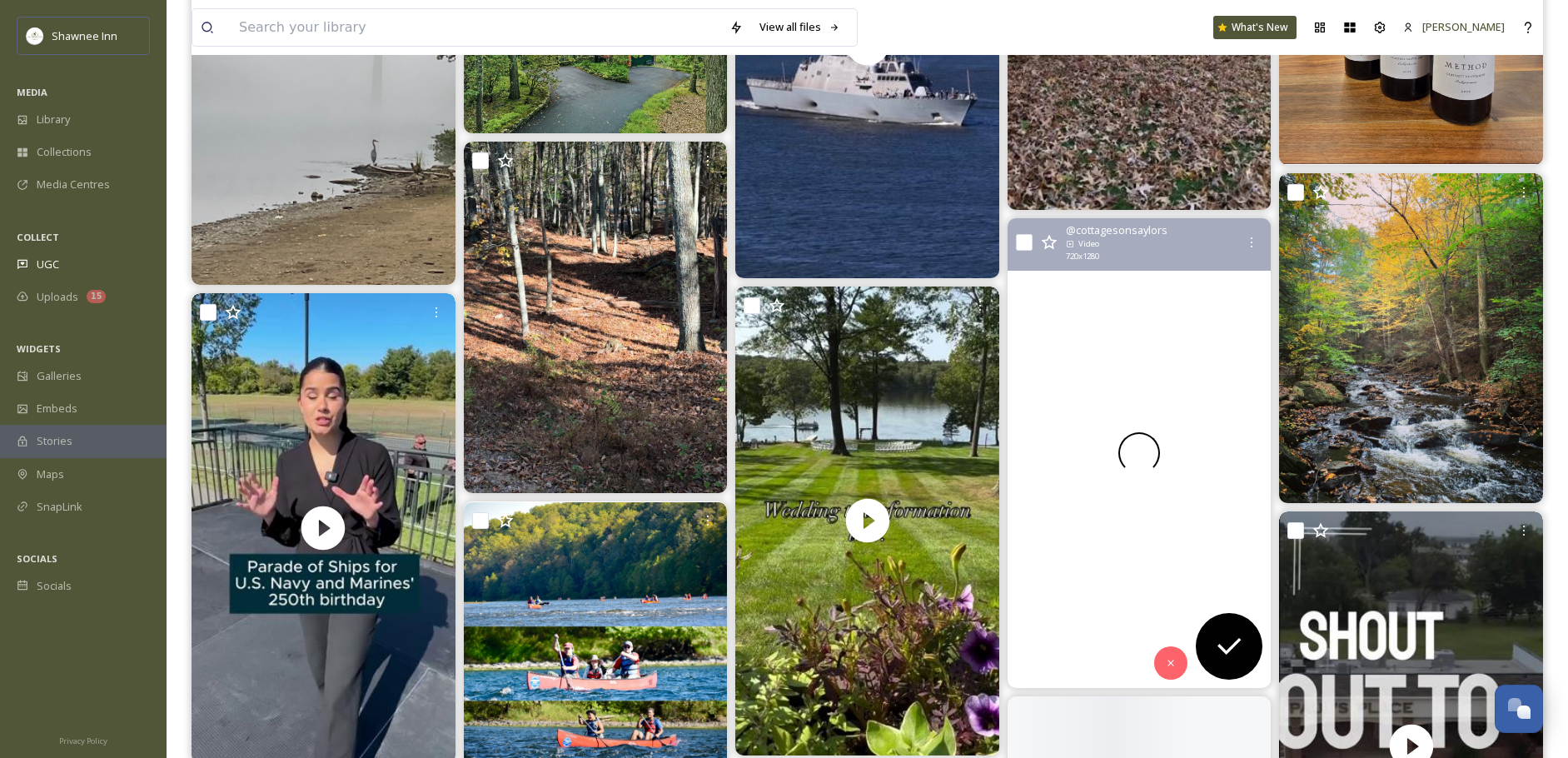
scroll to position [2581, 0]
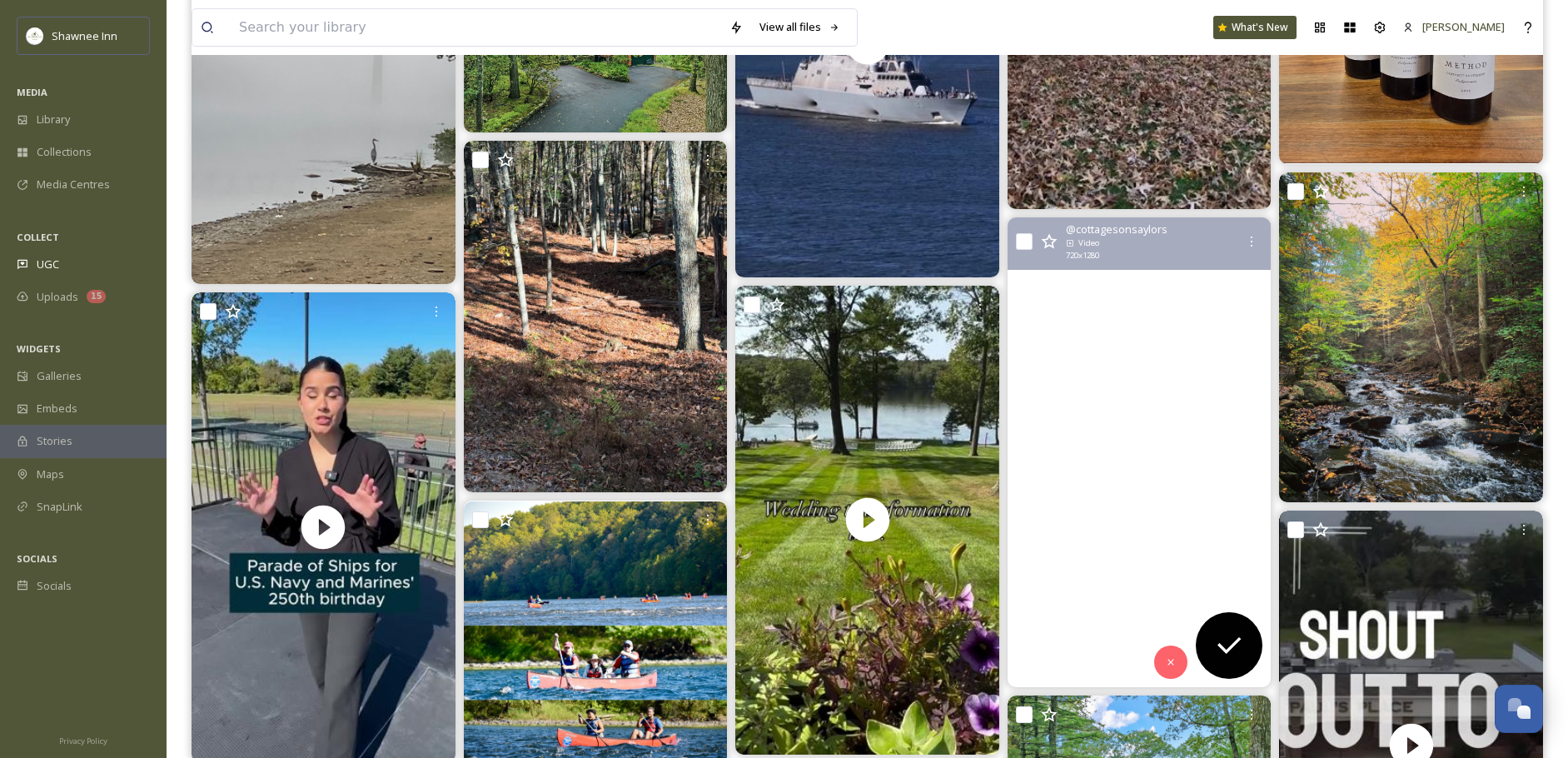
click at [1163, 532] on video "At Saylors Lake, life slows down in the best way.🤍 Tucked away in the Pocono Mo…" at bounding box center [1140, 452] width 264 height 470
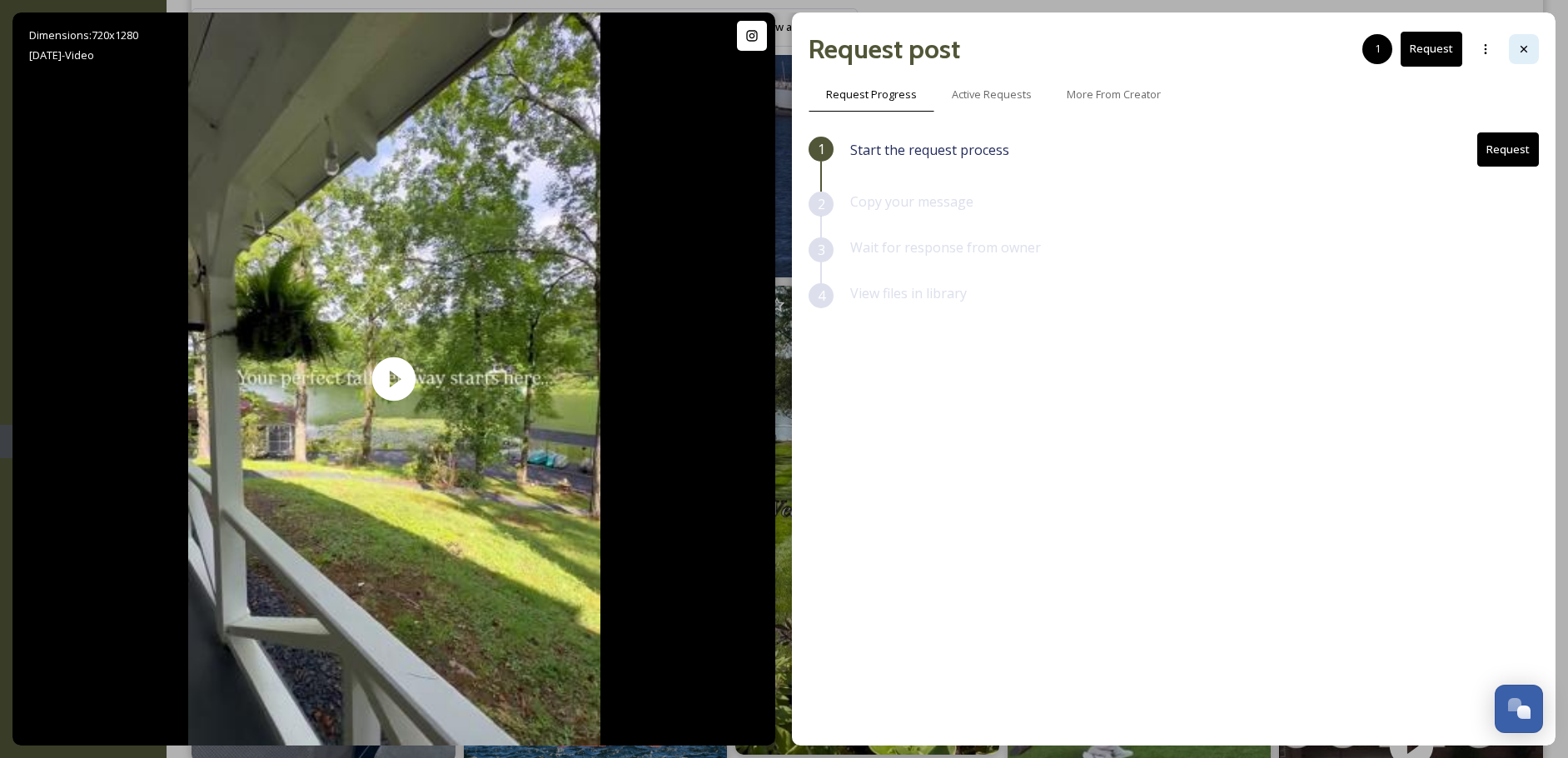
click at [1526, 61] on div at bounding box center [1524, 49] width 30 height 30
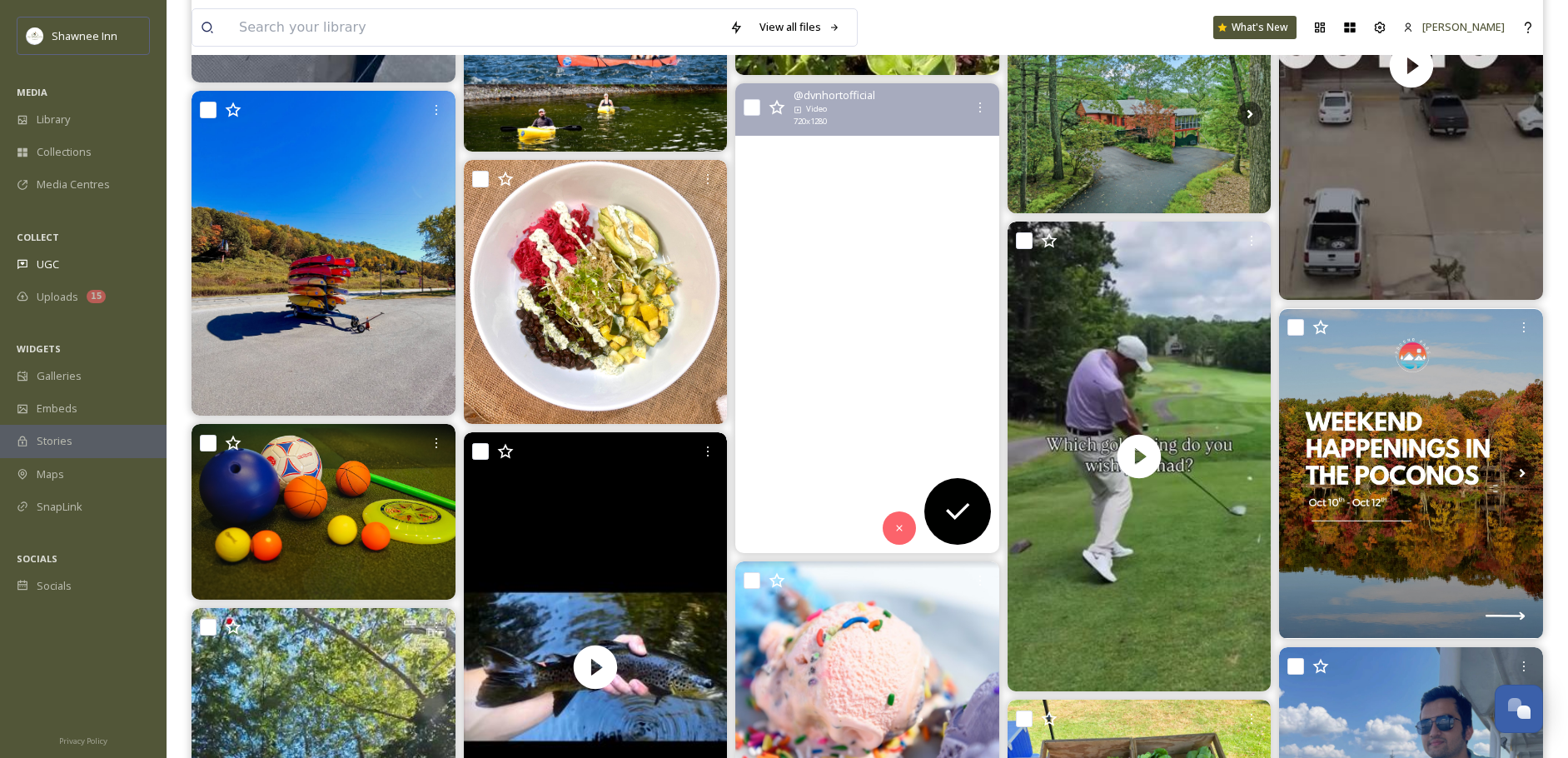
scroll to position [3247, 0]
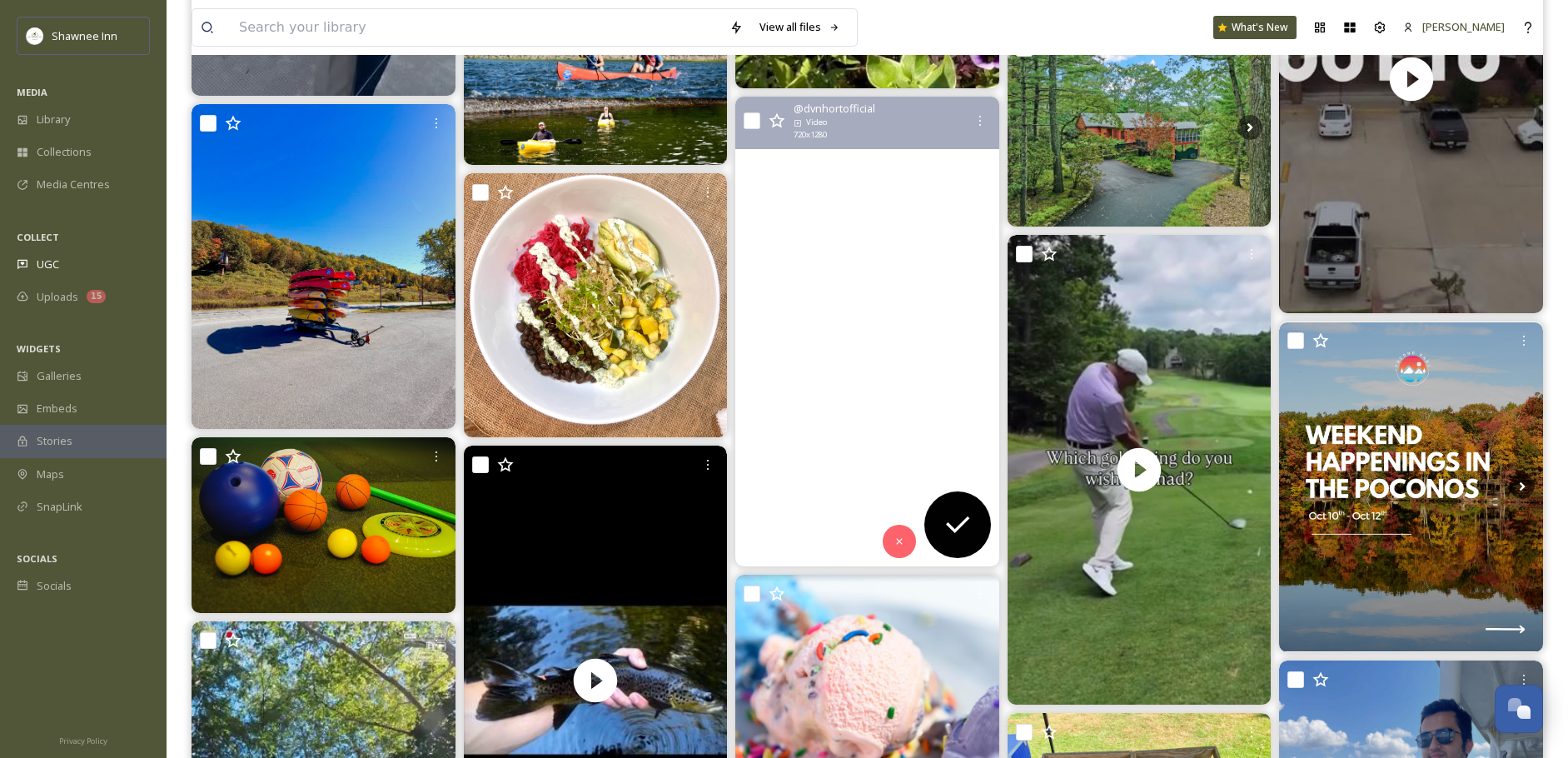
click at [822, 332] on video "Getting the chance to escape from the city and to be surrounded by nature was h…" at bounding box center [867, 332] width 264 height 470
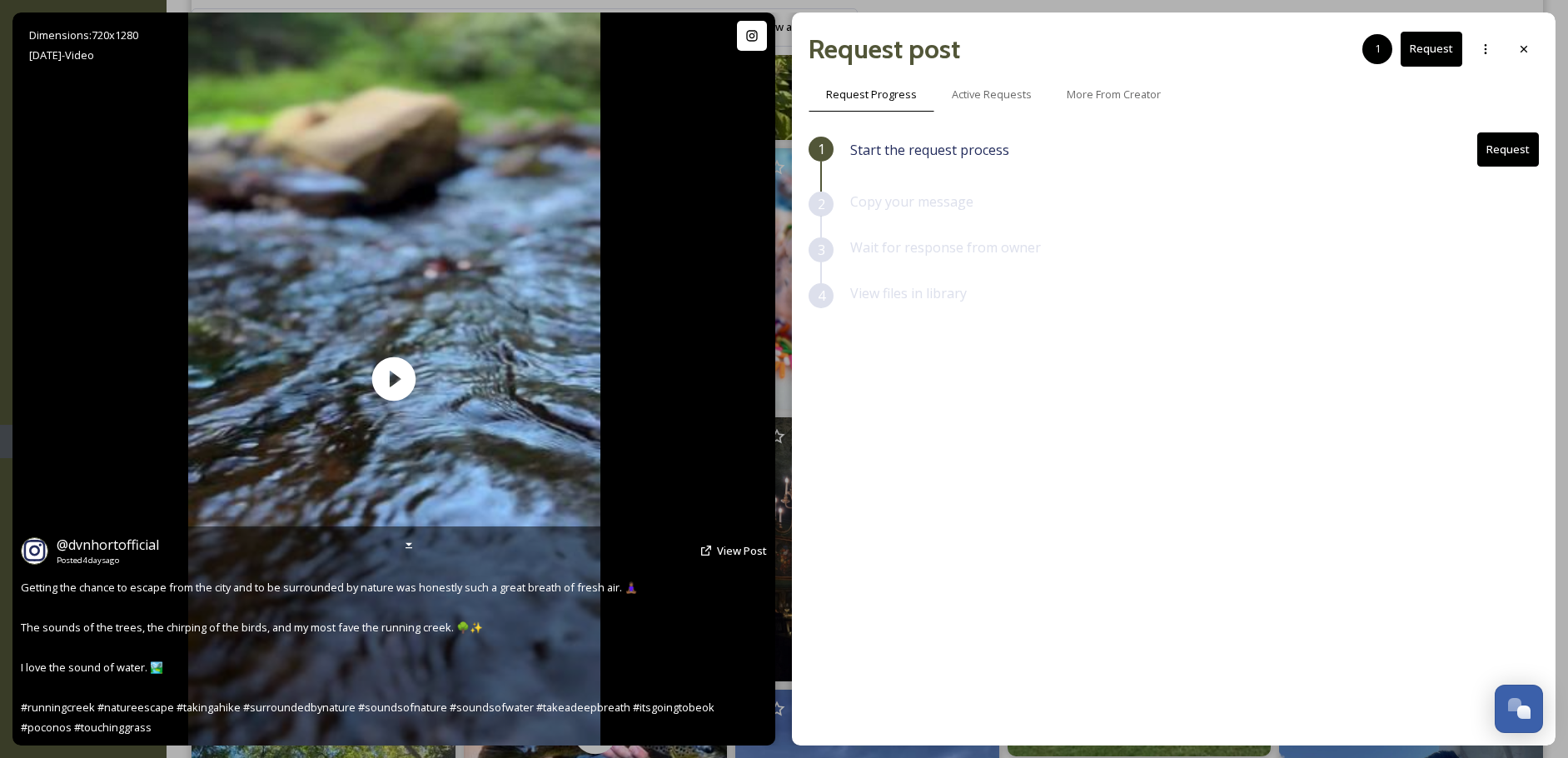
scroll to position [3164, 0]
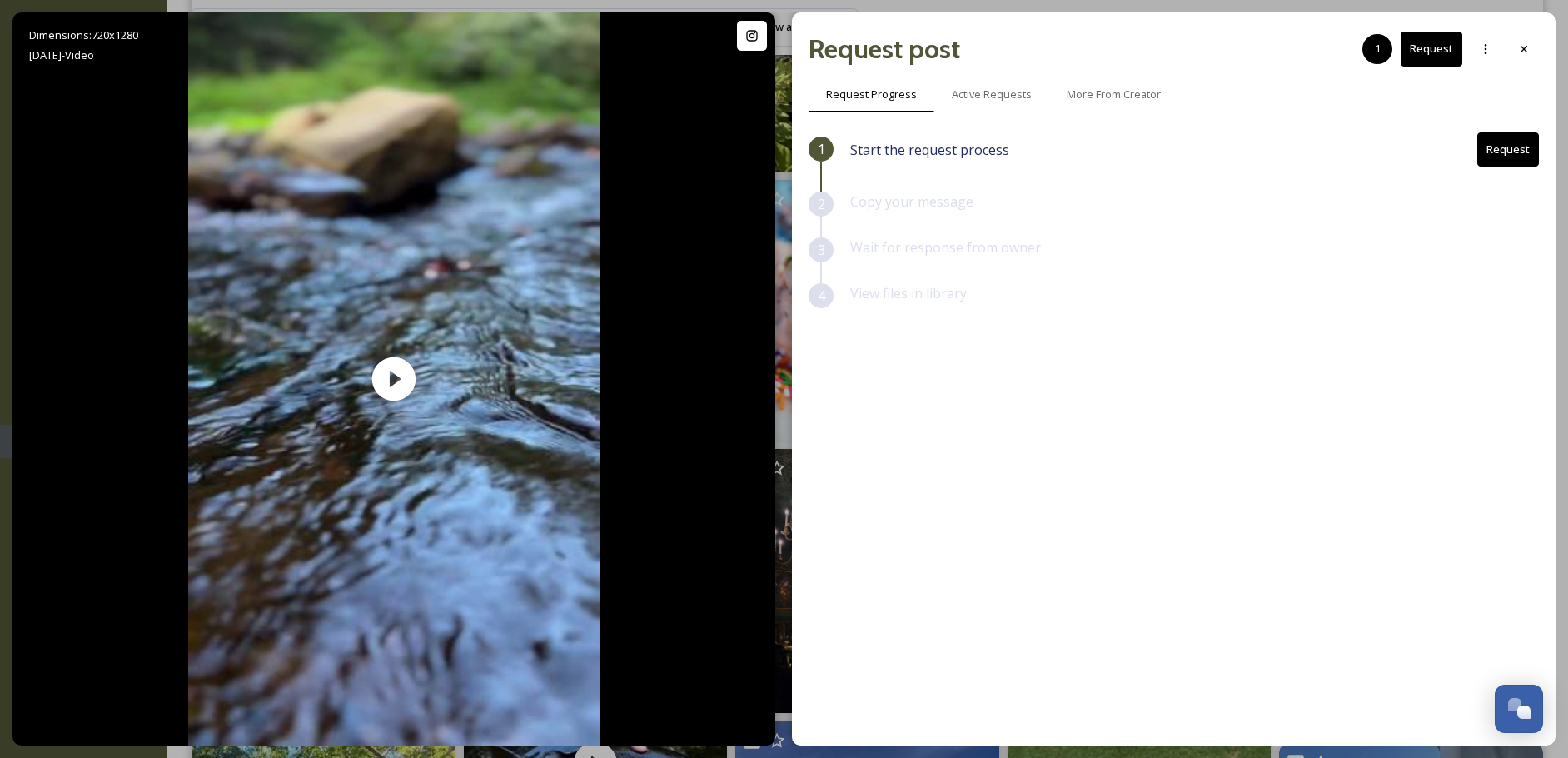
click at [1525, 143] on button "Request" at bounding box center [1508, 149] width 62 height 34
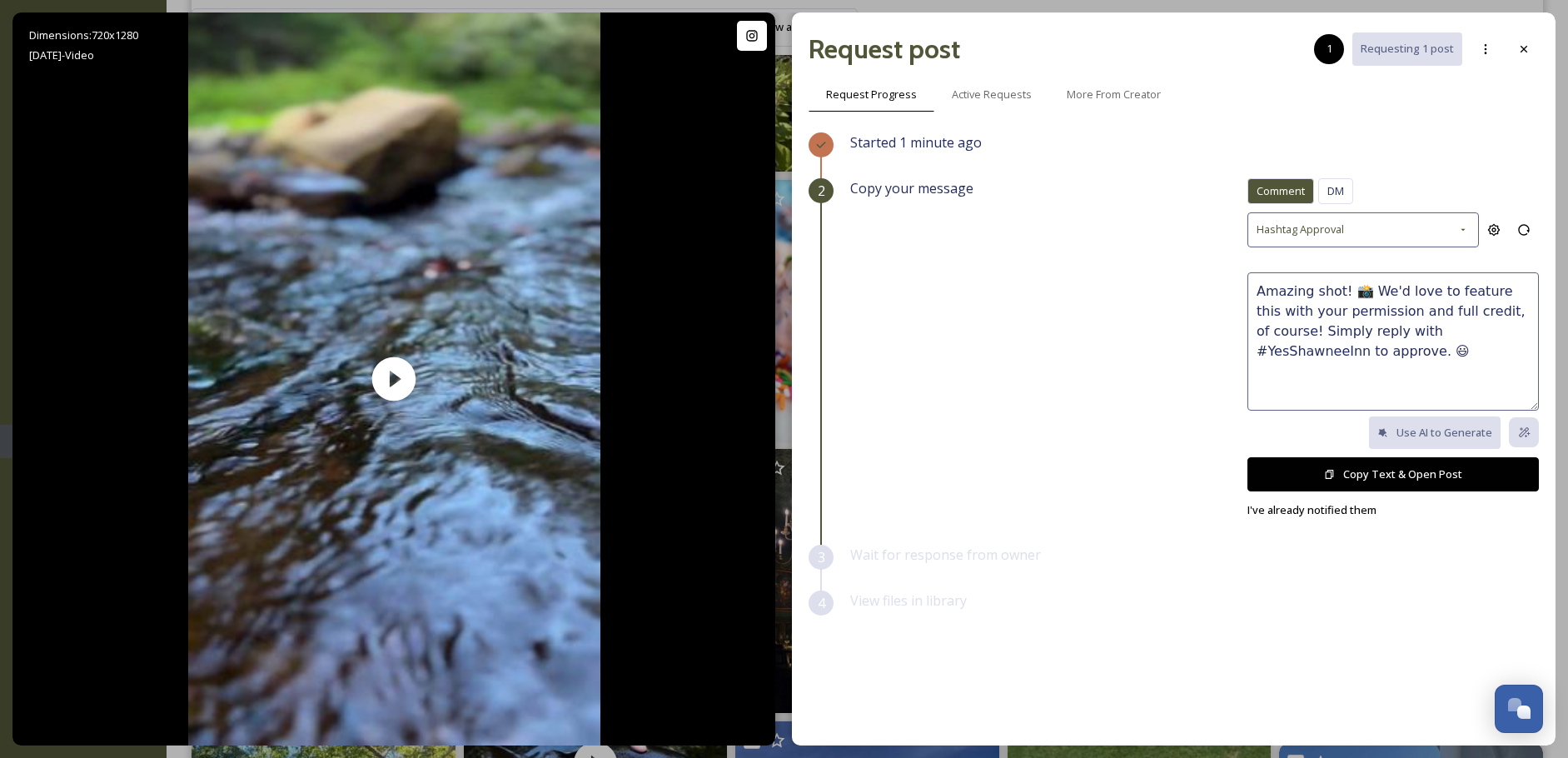
click at [1347, 470] on button "Copy Text & Open Post" at bounding box center [1392, 474] width 291 height 34
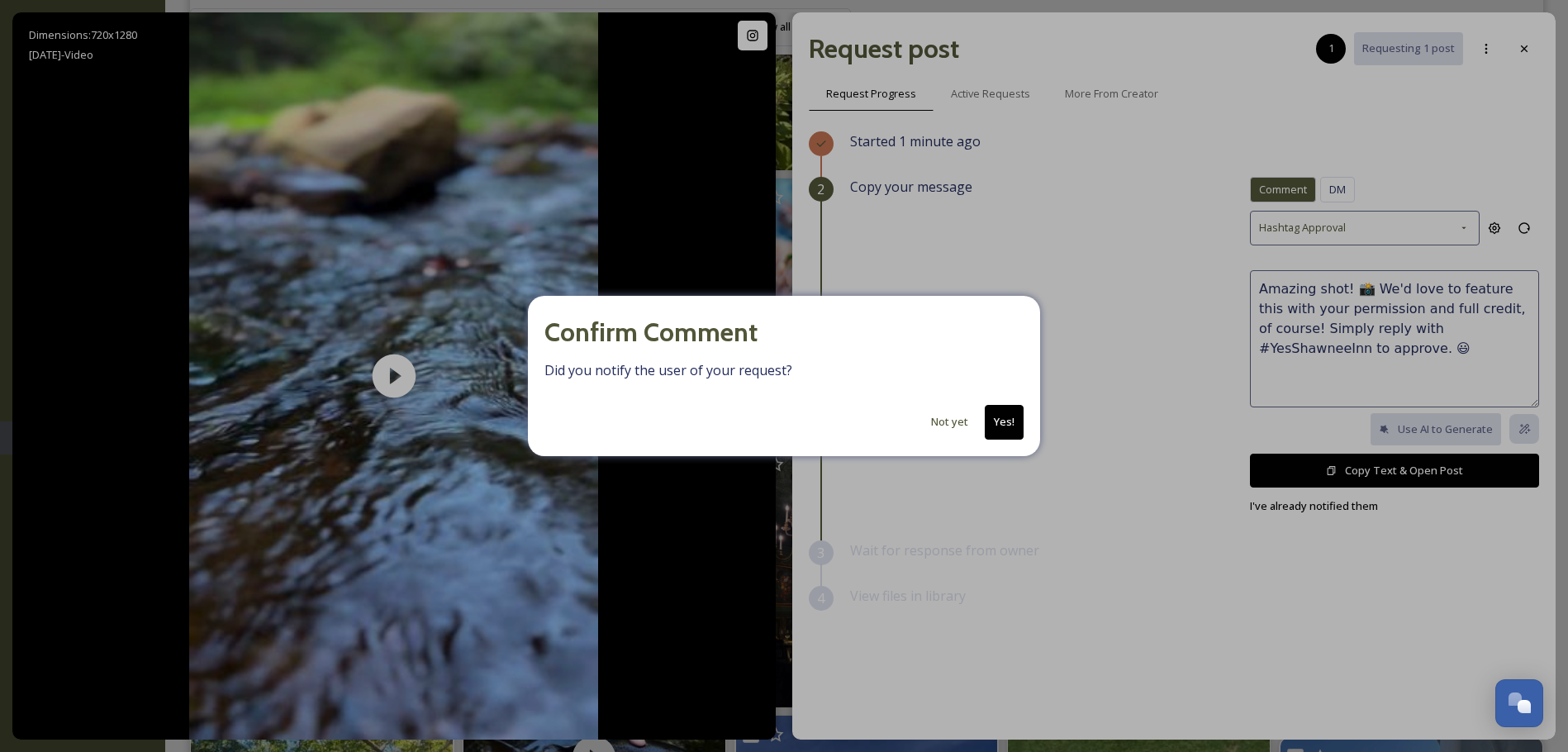
click at [1003, 420] on button "Yes!" at bounding box center [1004, 421] width 39 height 34
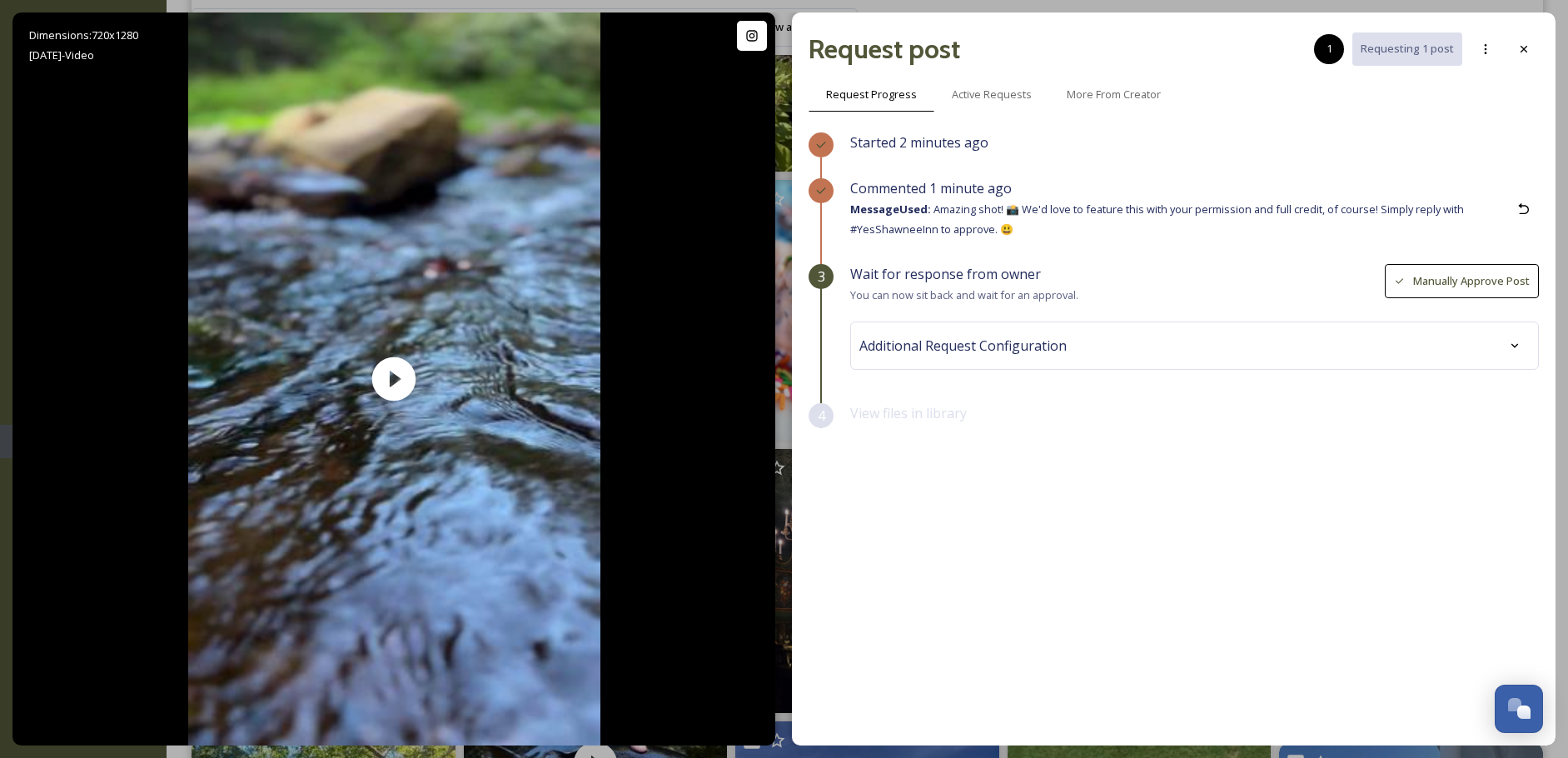
click at [1535, 51] on div at bounding box center [1524, 49] width 30 height 30
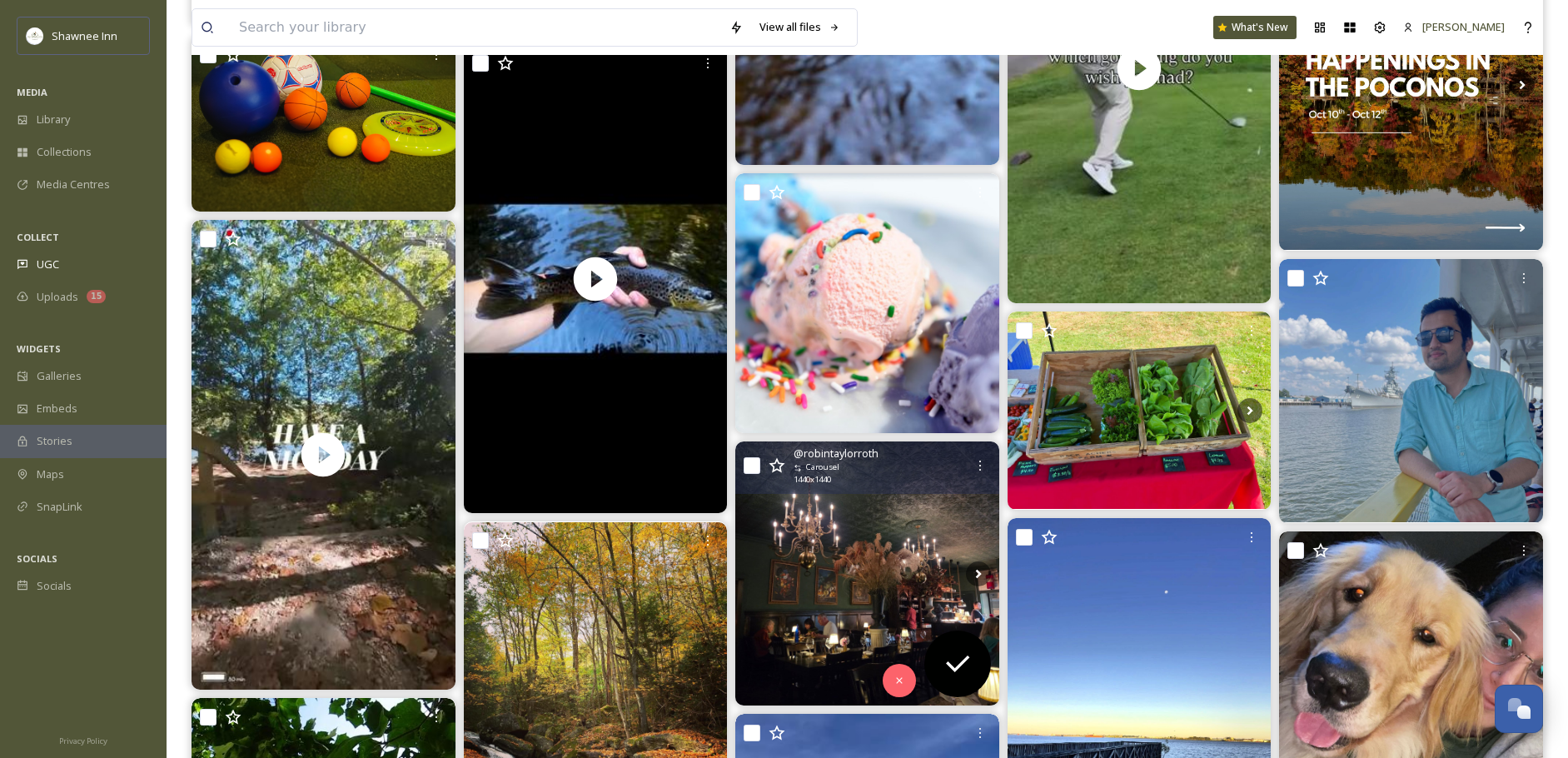
scroll to position [3663, 0]
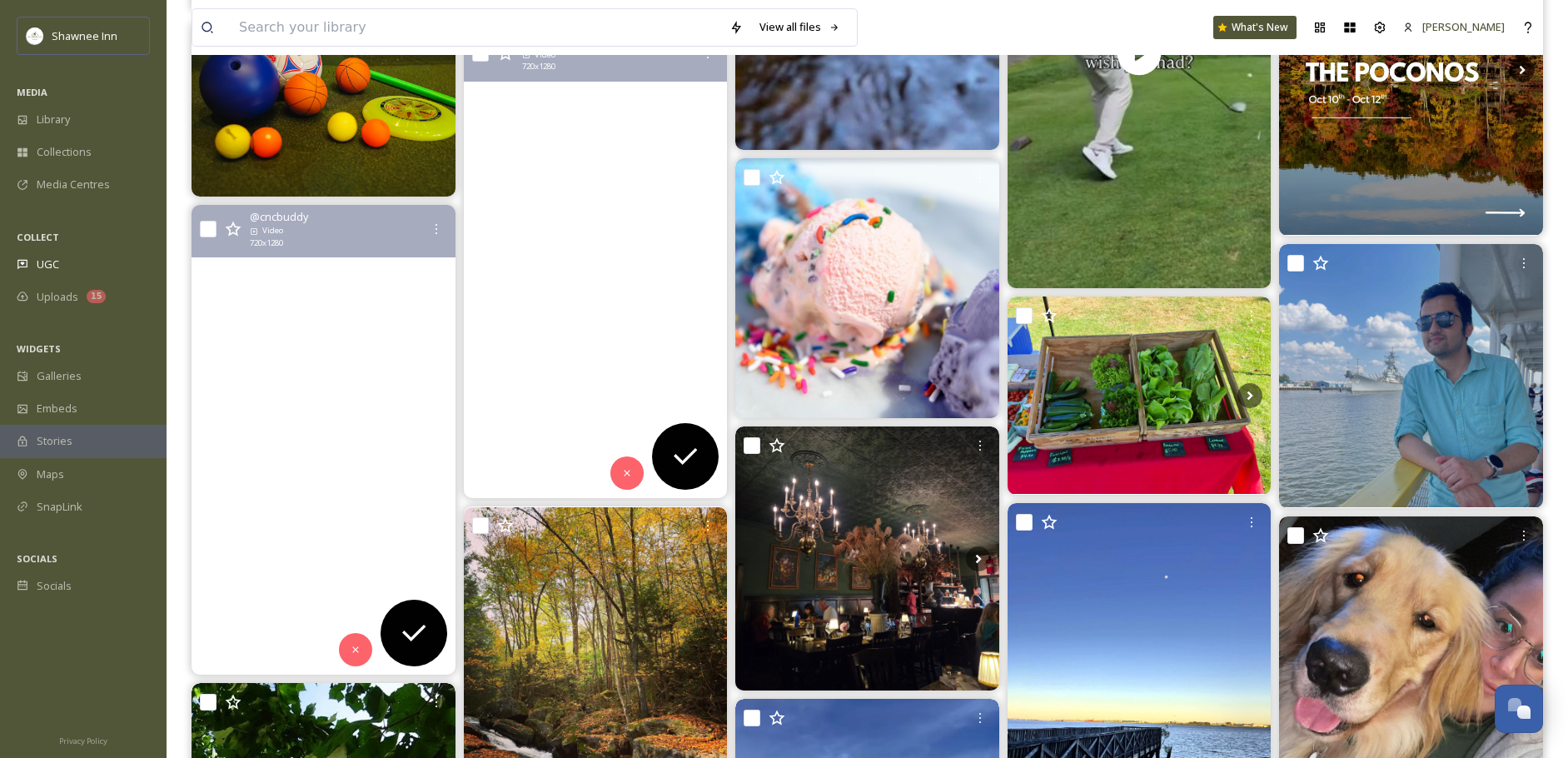
click at [296, 538] on video "Have a nice day \a#poconomountains \a#PoconoMtns" at bounding box center [324, 440] width 264 height 470
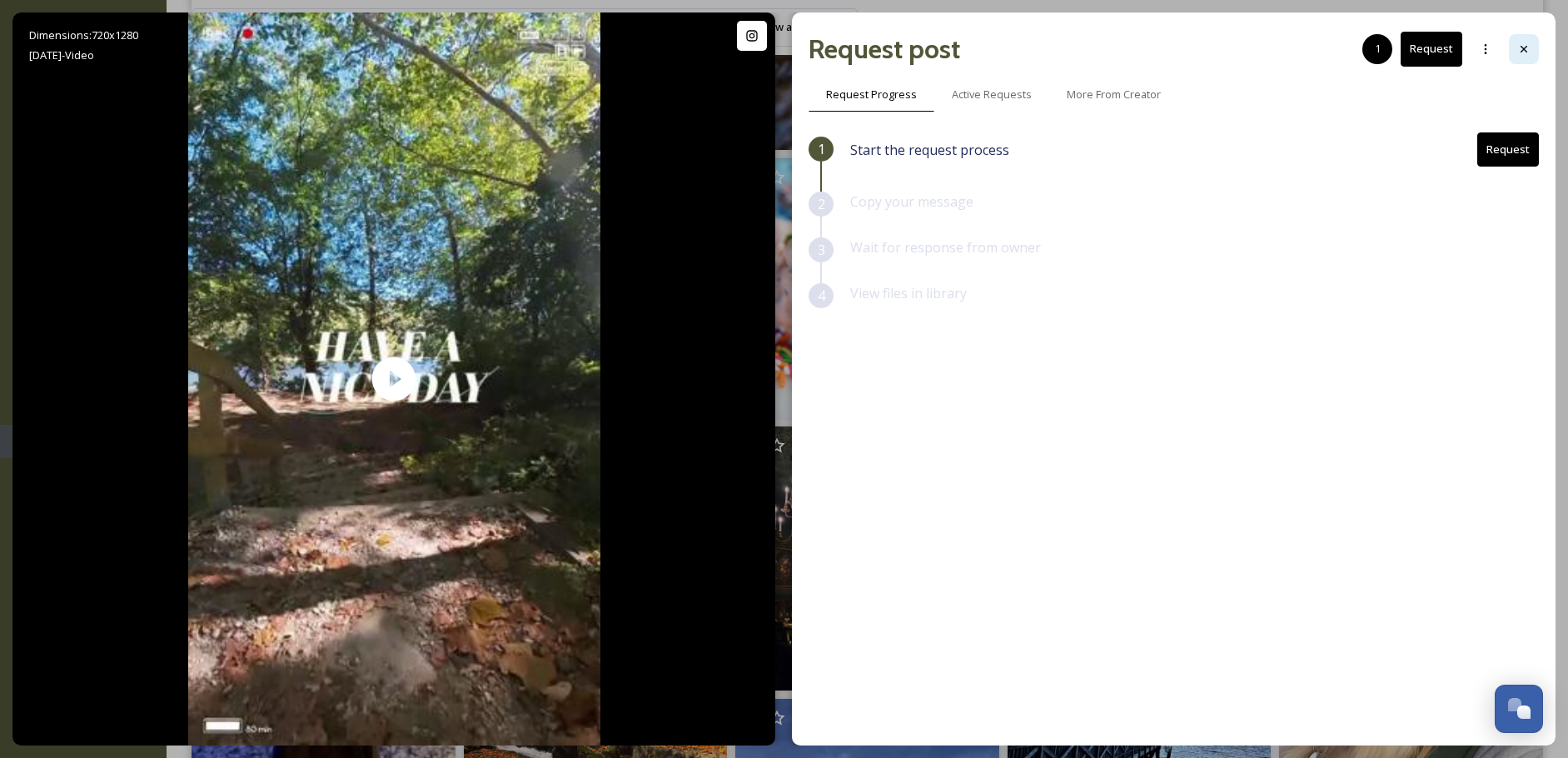
click at [1531, 53] on div at bounding box center [1524, 49] width 30 height 30
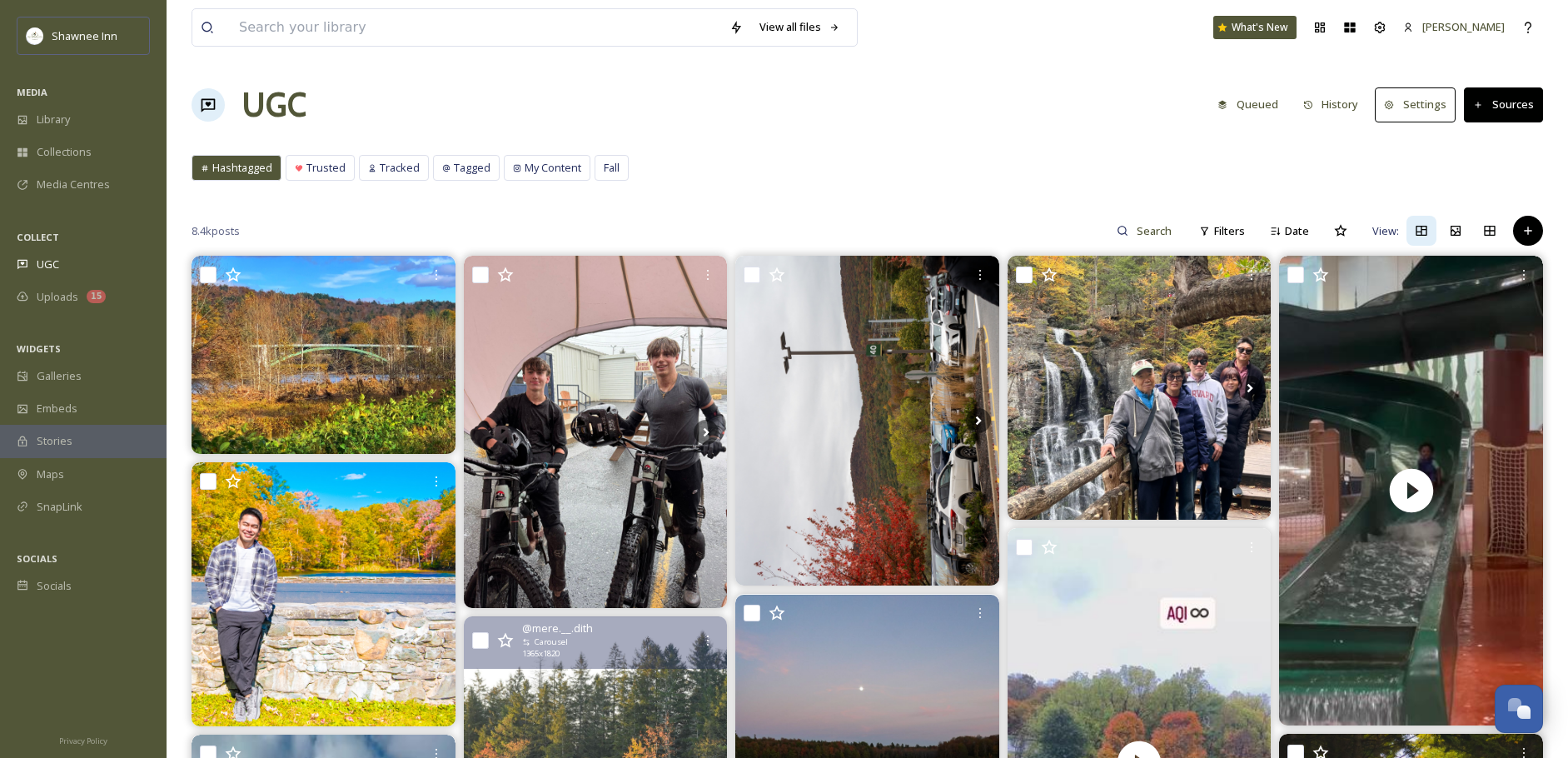
click at [252, 176] on span "Hashtagged" at bounding box center [242, 168] width 60 height 16
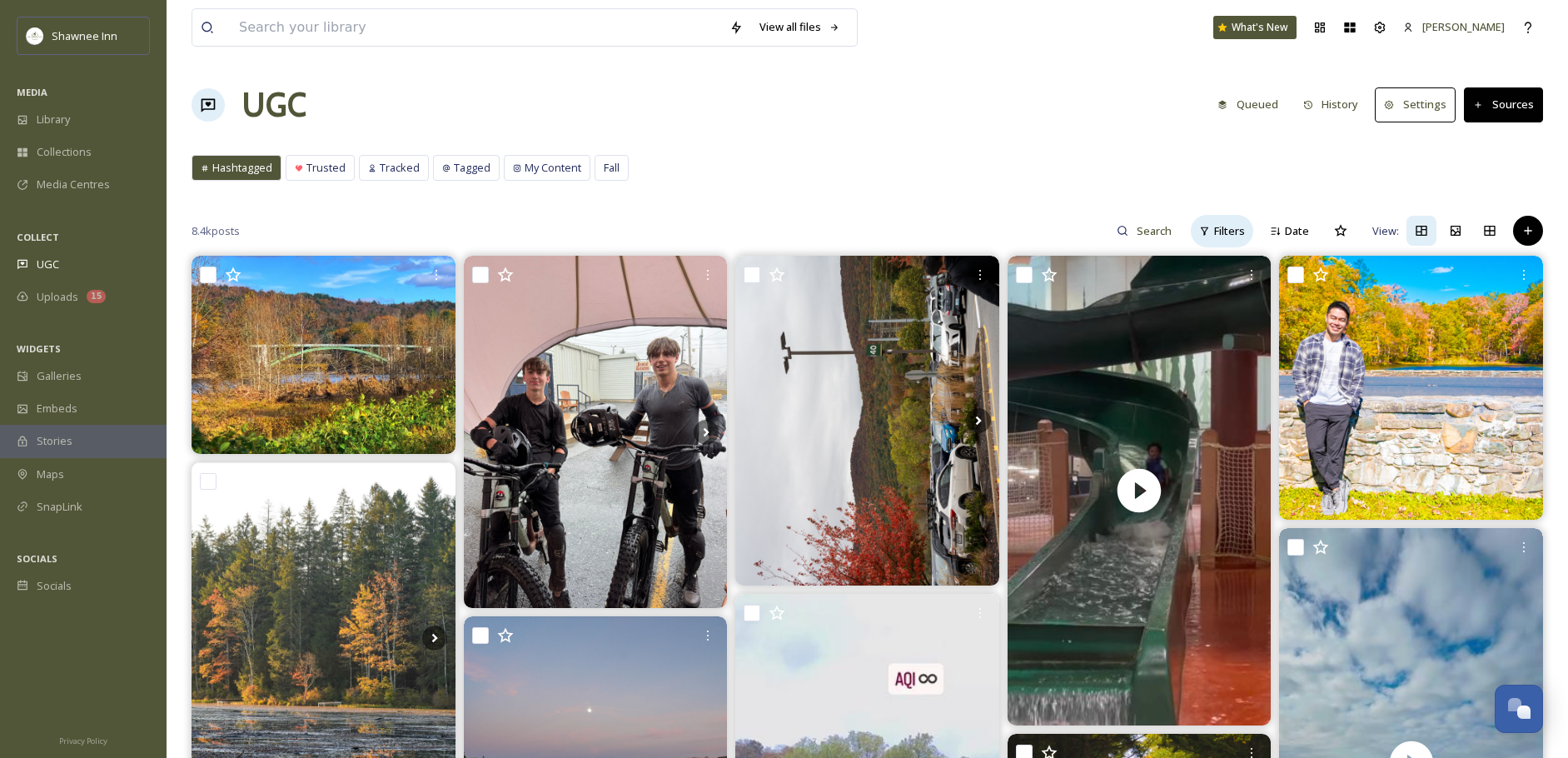
click at [1226, 241] on div "Filters" at bounding box center [1222, 230] width 62 height 33
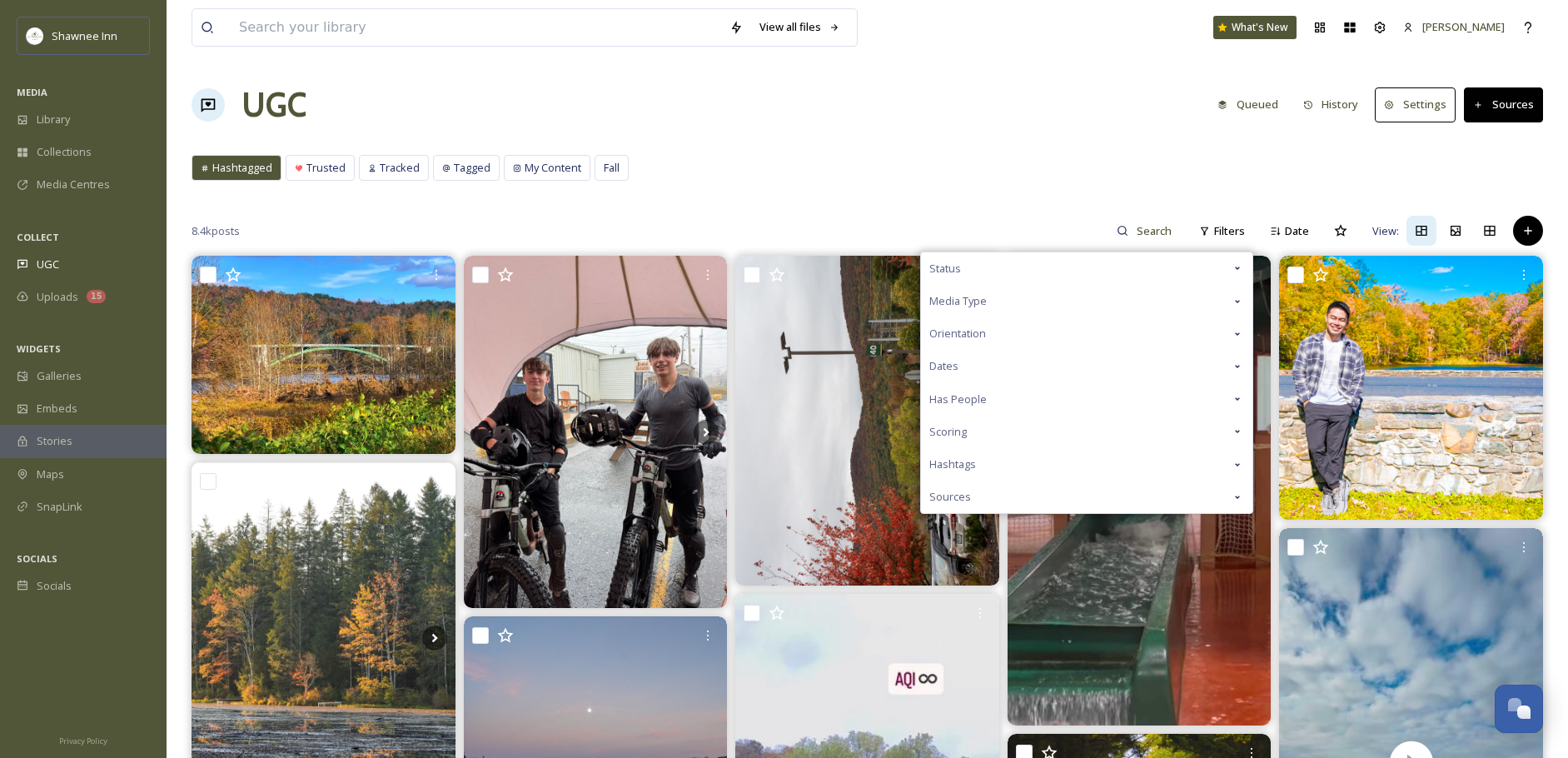
click at [969, 477] on div "Hashtags" at bounding box center [1086, 463] width 332 height 33
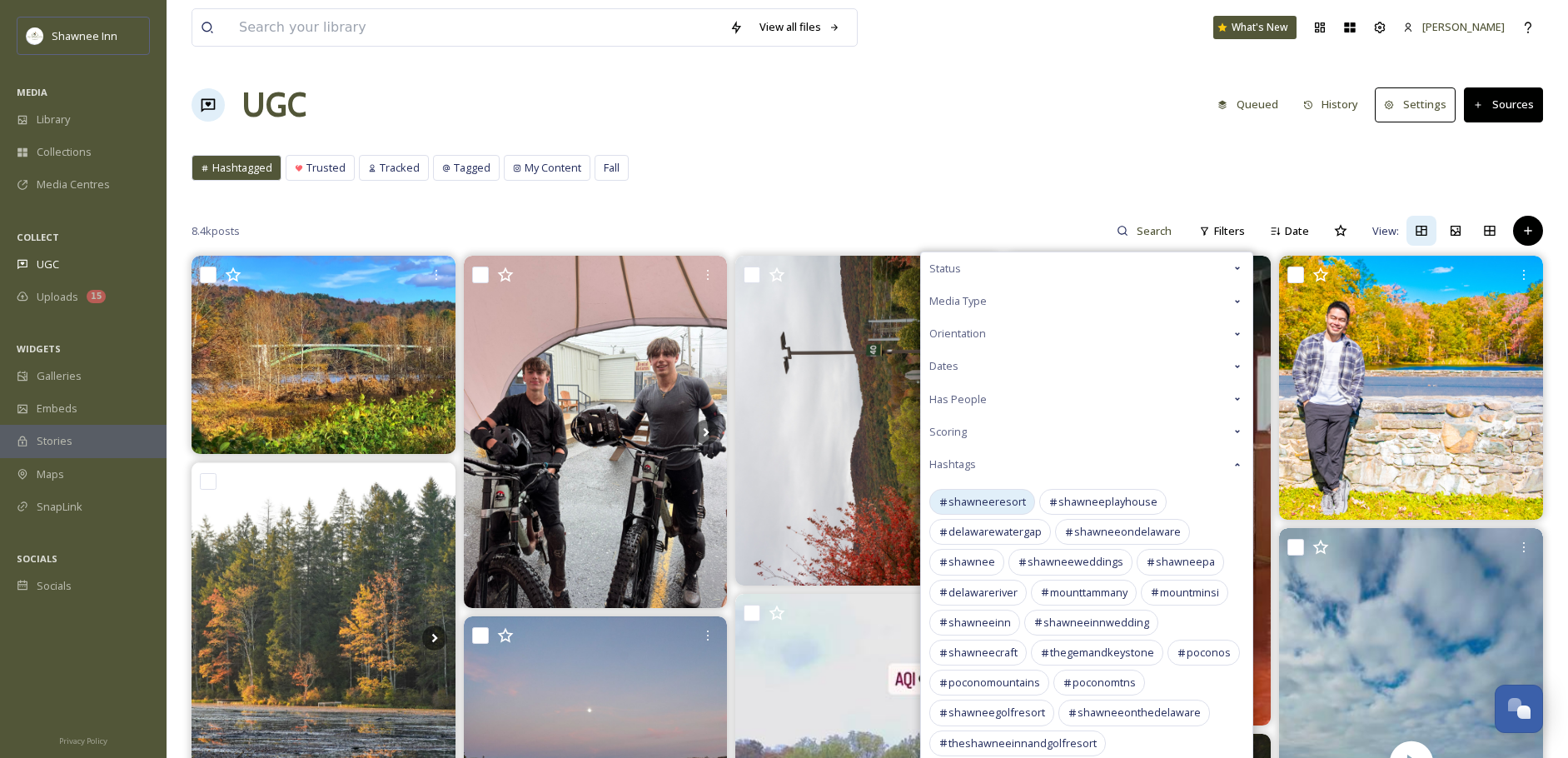
click at [981, 504] on span "shawneeresort" at bounding box center [987, 501] width 77 height 16
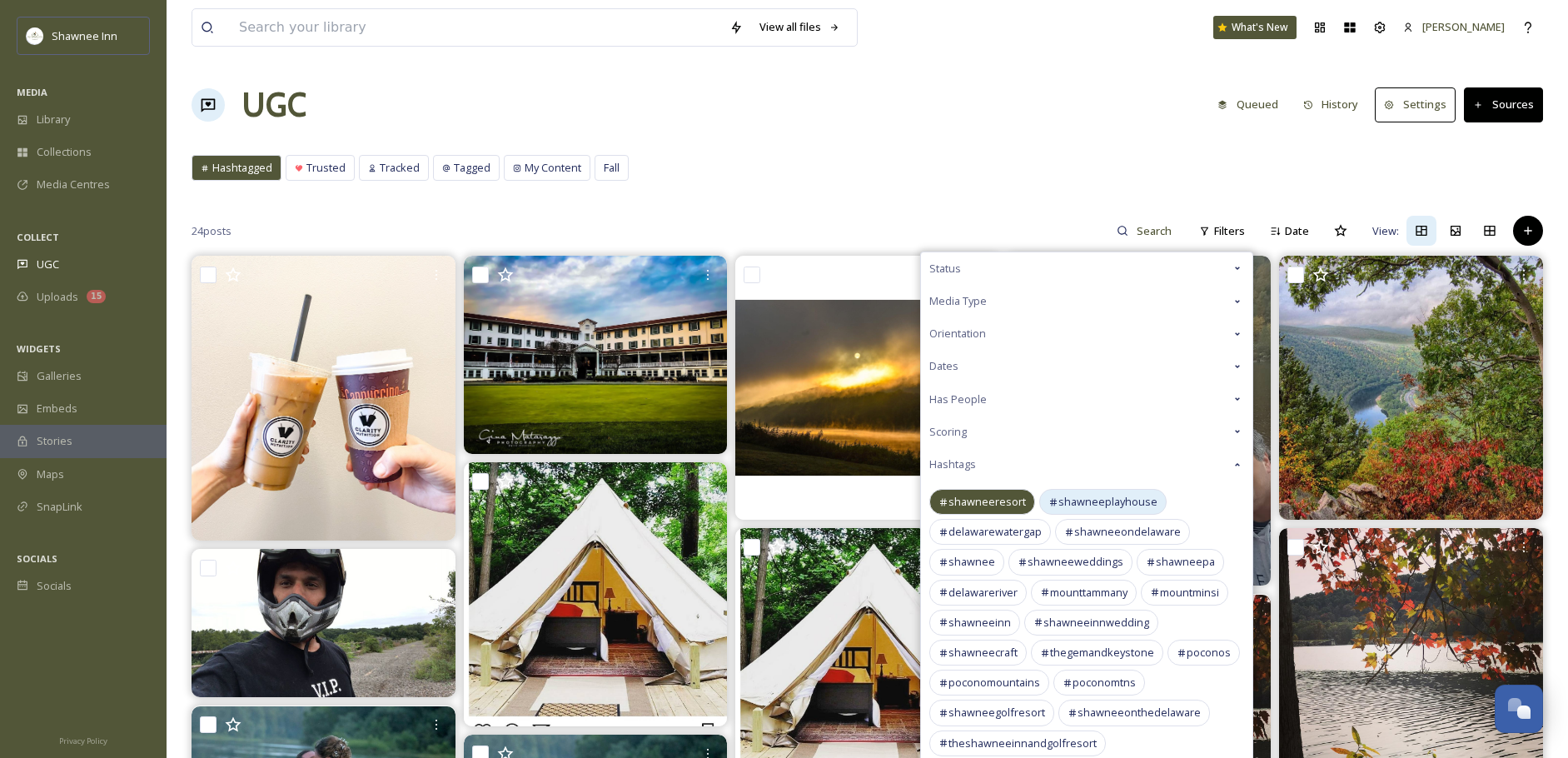
click at [1091, 508] on span "shawneeplayhouse" at bounding box center [1107, 501] width 99 height 16
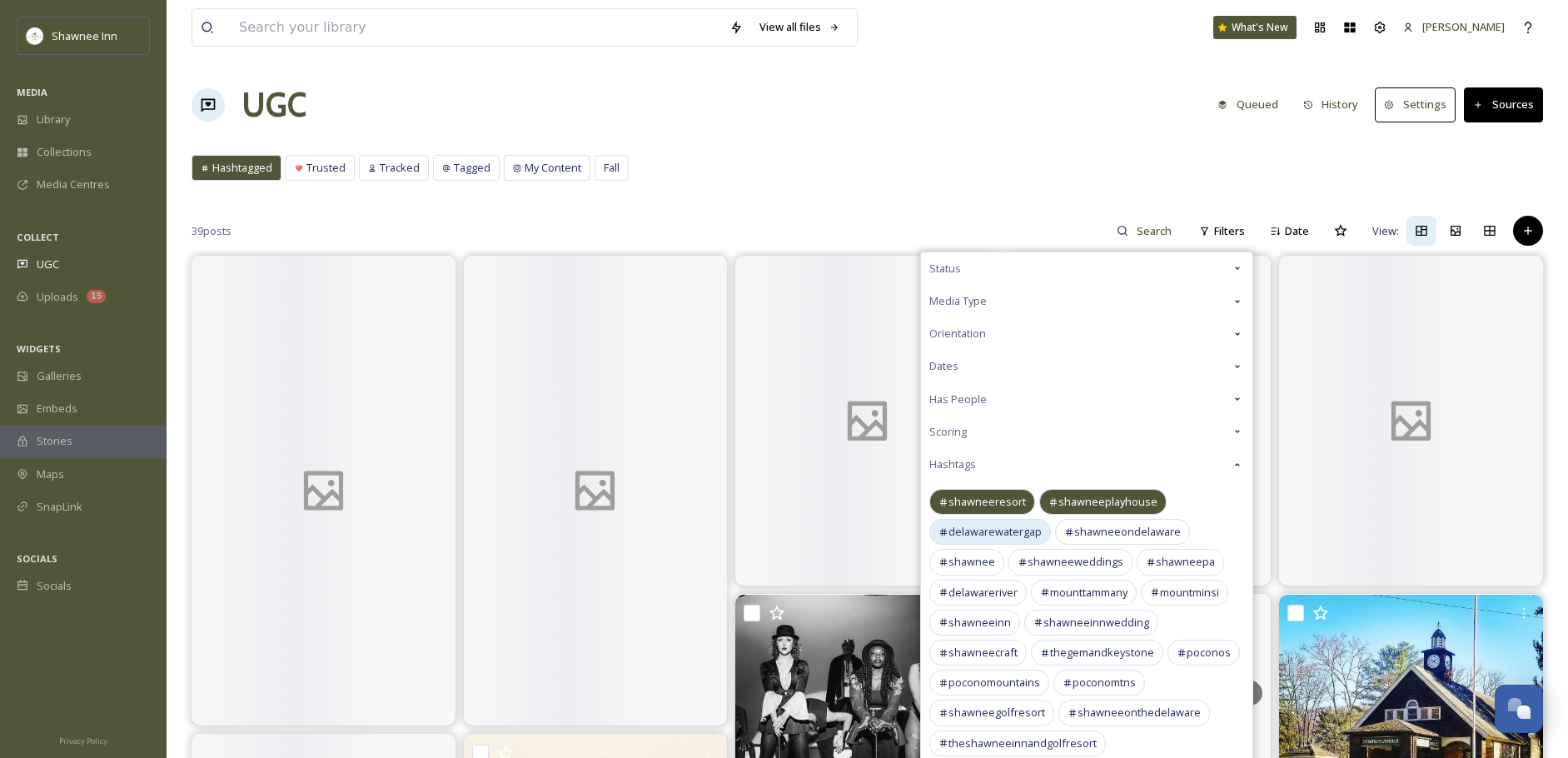
click at [1016, 536] on span "delawarewatergap" at bounding box center [995, 532] width 93 height 16
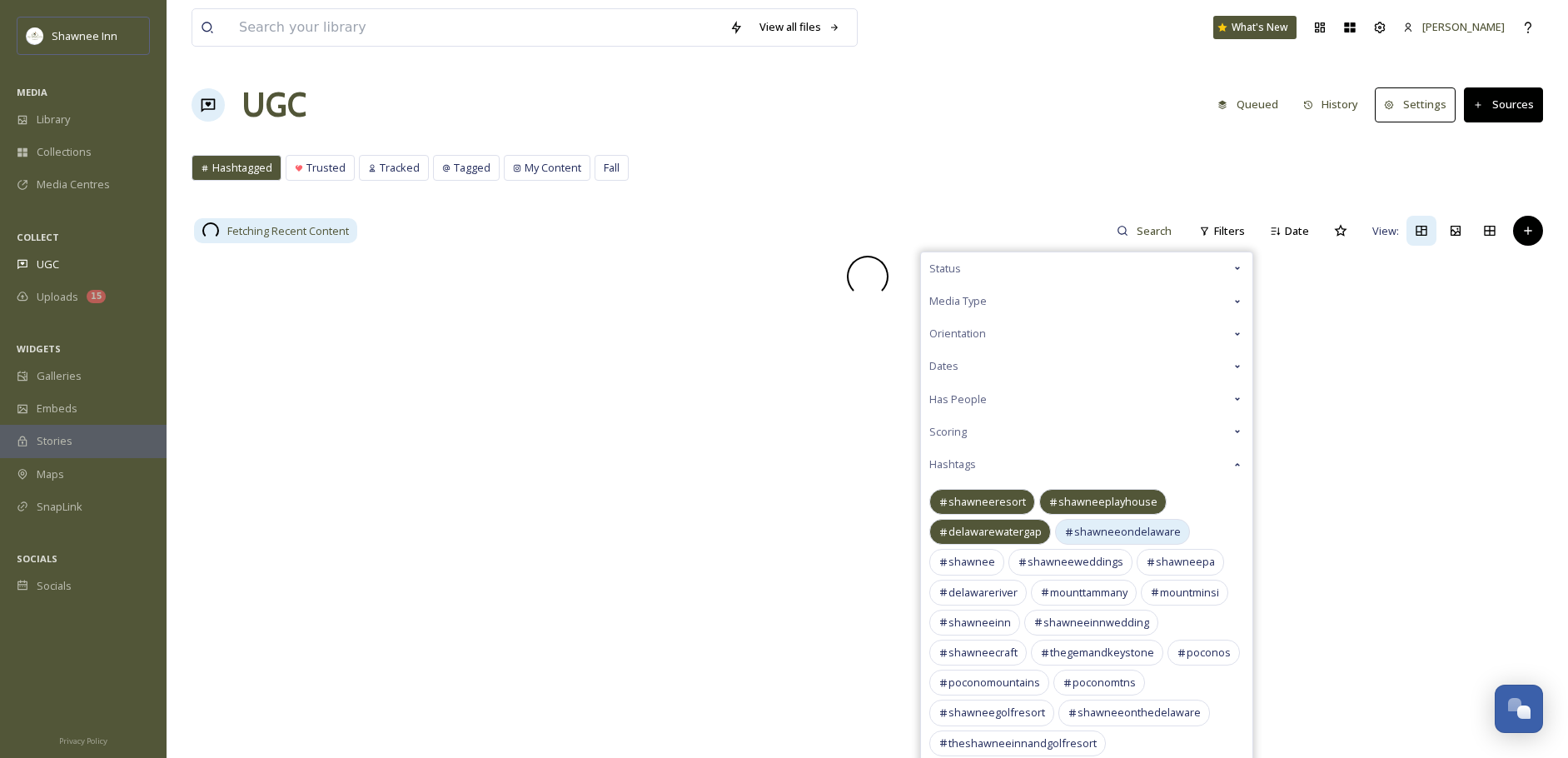
click at [1106, 540] on span "shawneeondelaware" at bounding box center [1127, 532] width 106 height 16
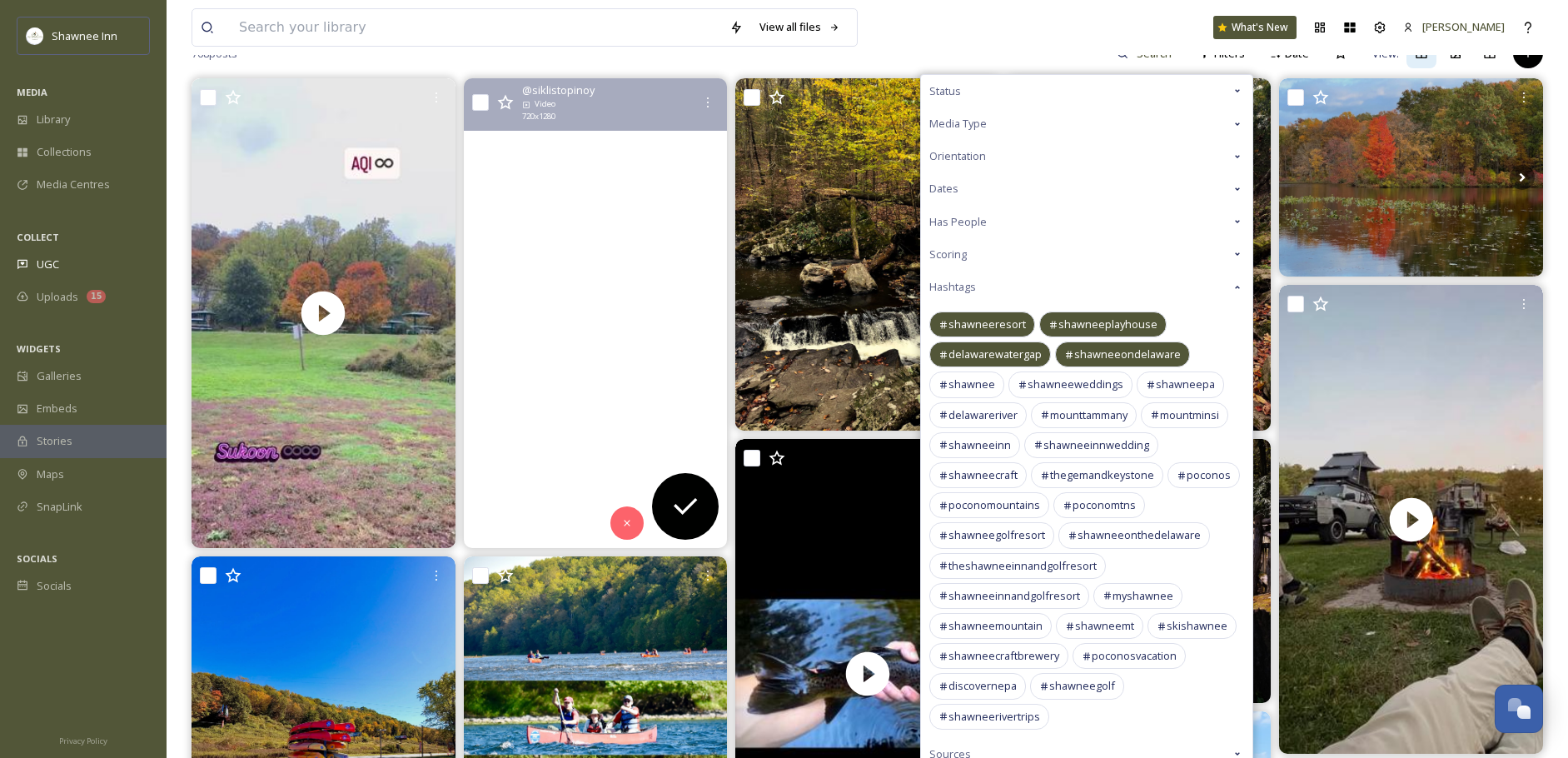
scroll to position [166, 0]
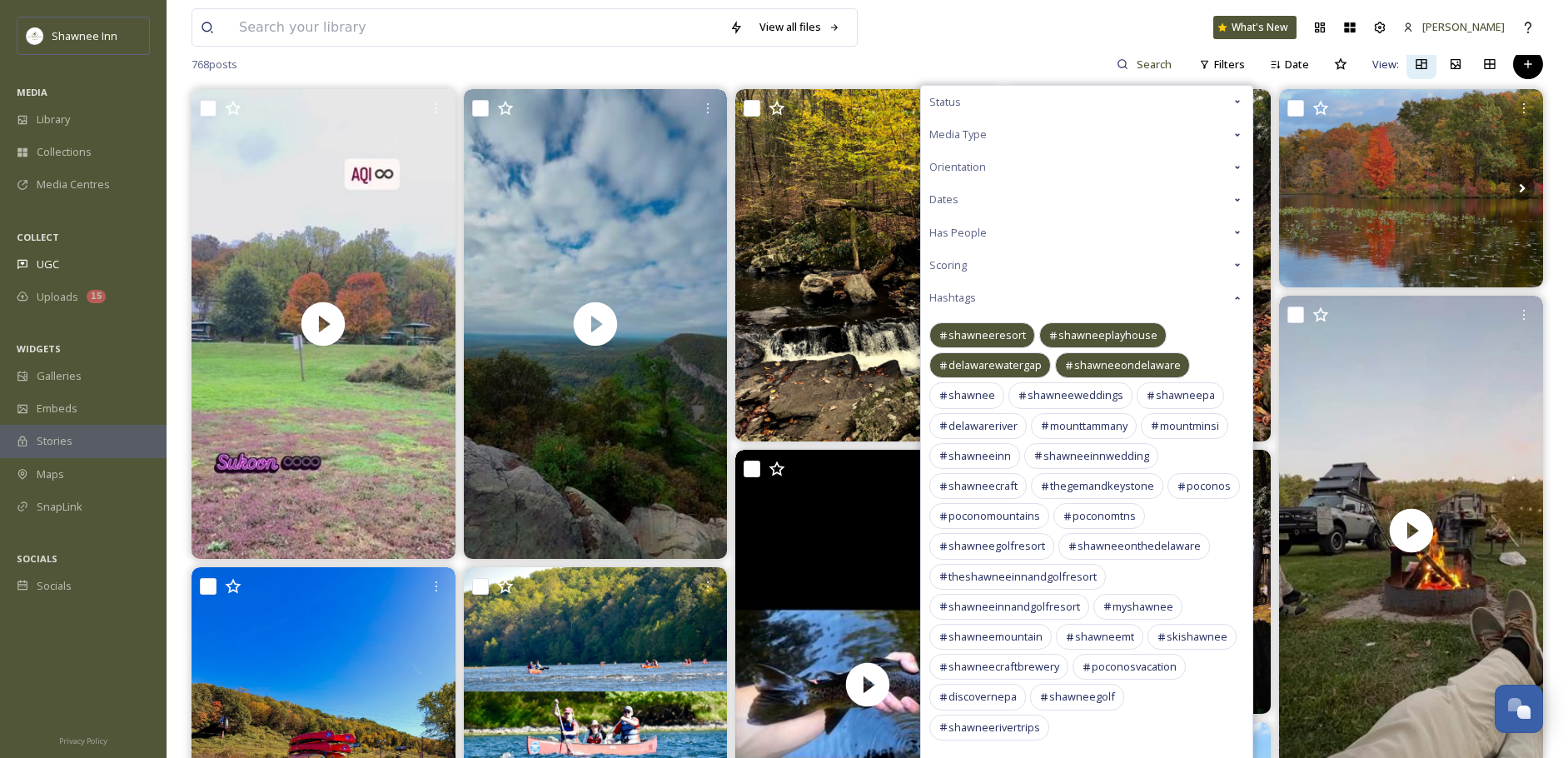
click at [1068, 65] on div "768 posts Filters Status Media Type Orientation Dates Has People Scoring Hashta…" at bounding box center [867, 64] width 1352 height 33
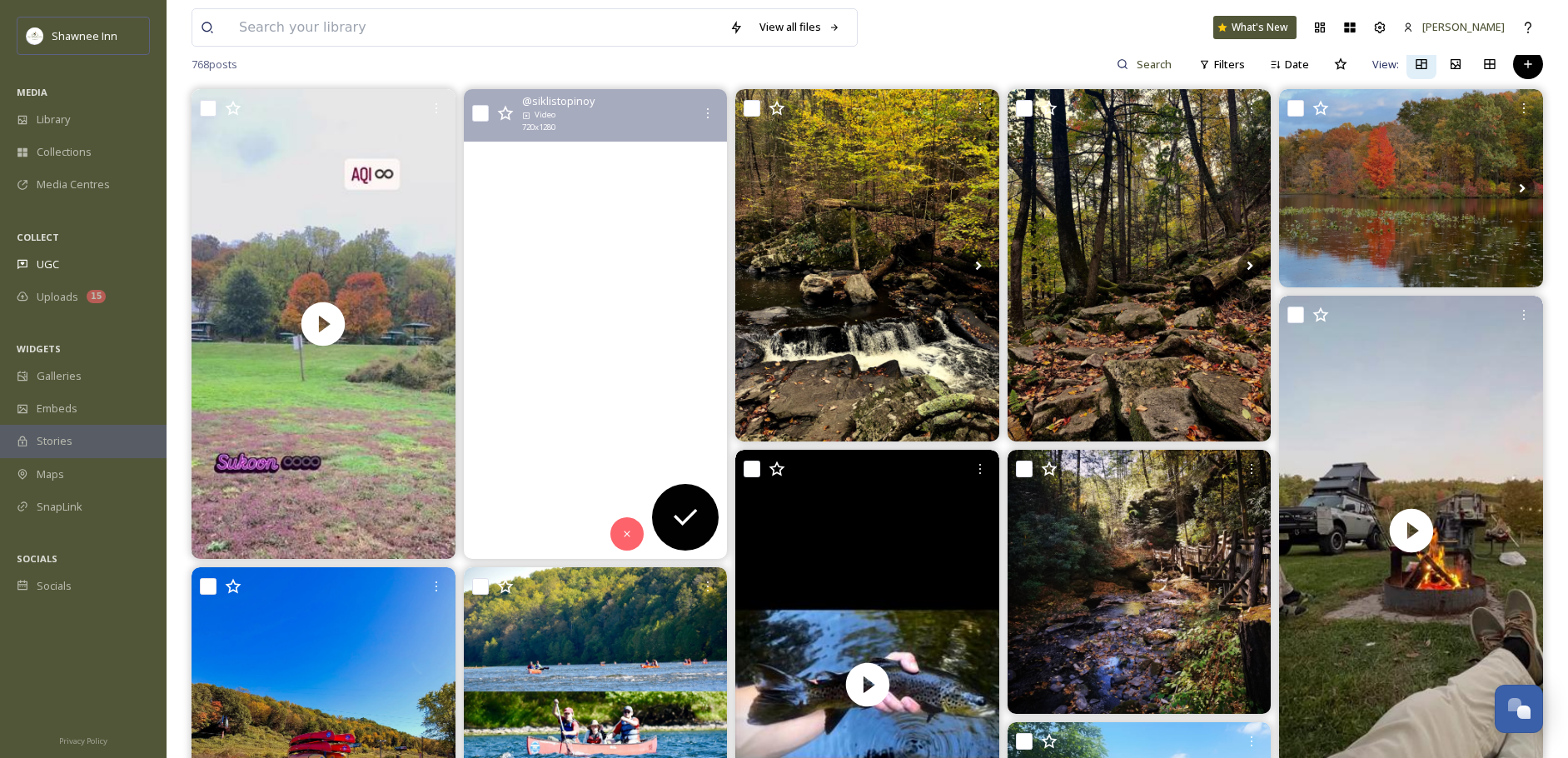
click at [637, 361] on video "Views of life #praisethelord🙏 #mountainviews⛰️ #delawarewatergap #naturetherapy…" at bounding box center [594, 324] width 264 height 470
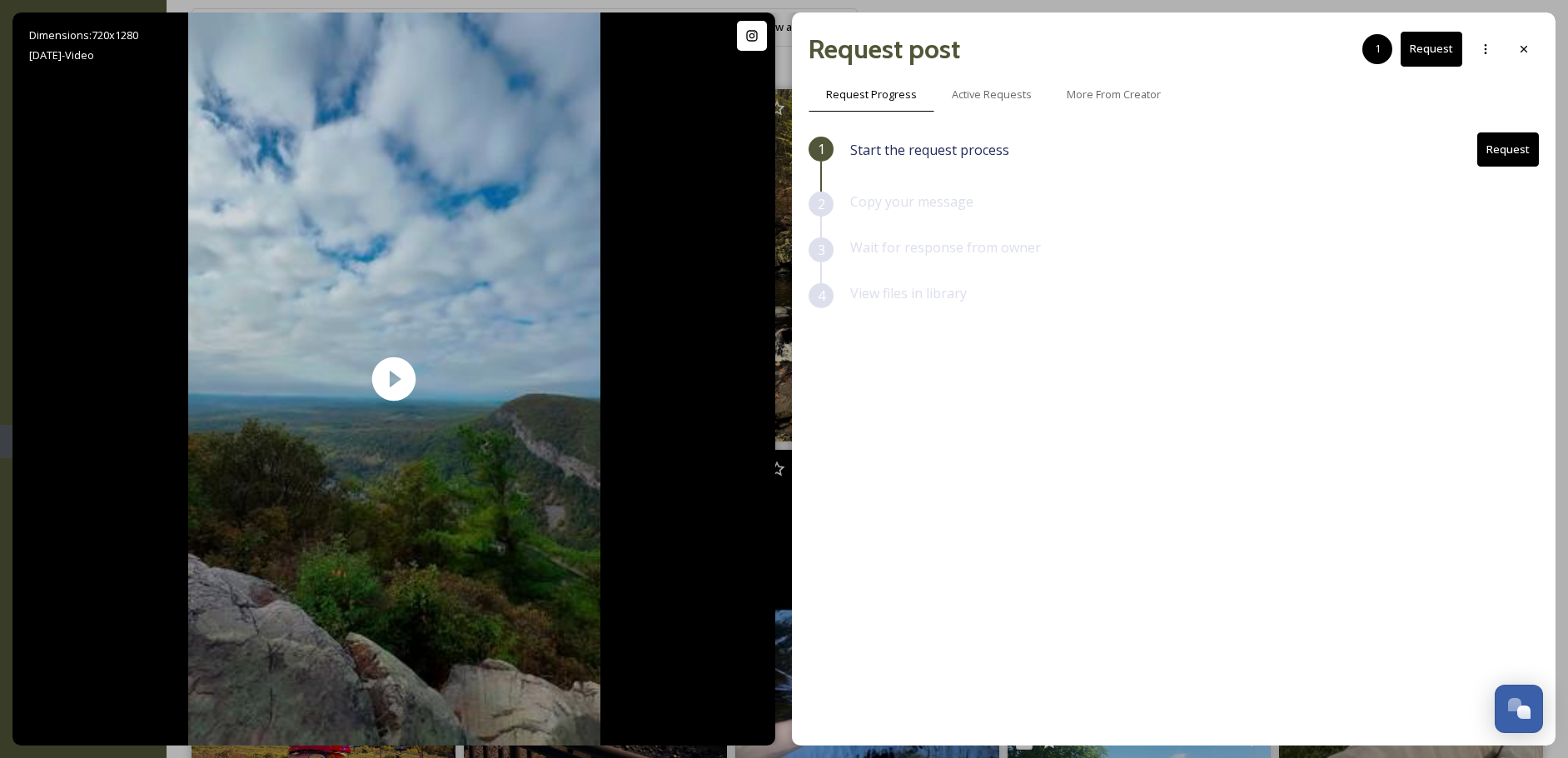
click at [1511, 157] on button "Request" at bounding box center [1508, 149] width 62 height 34
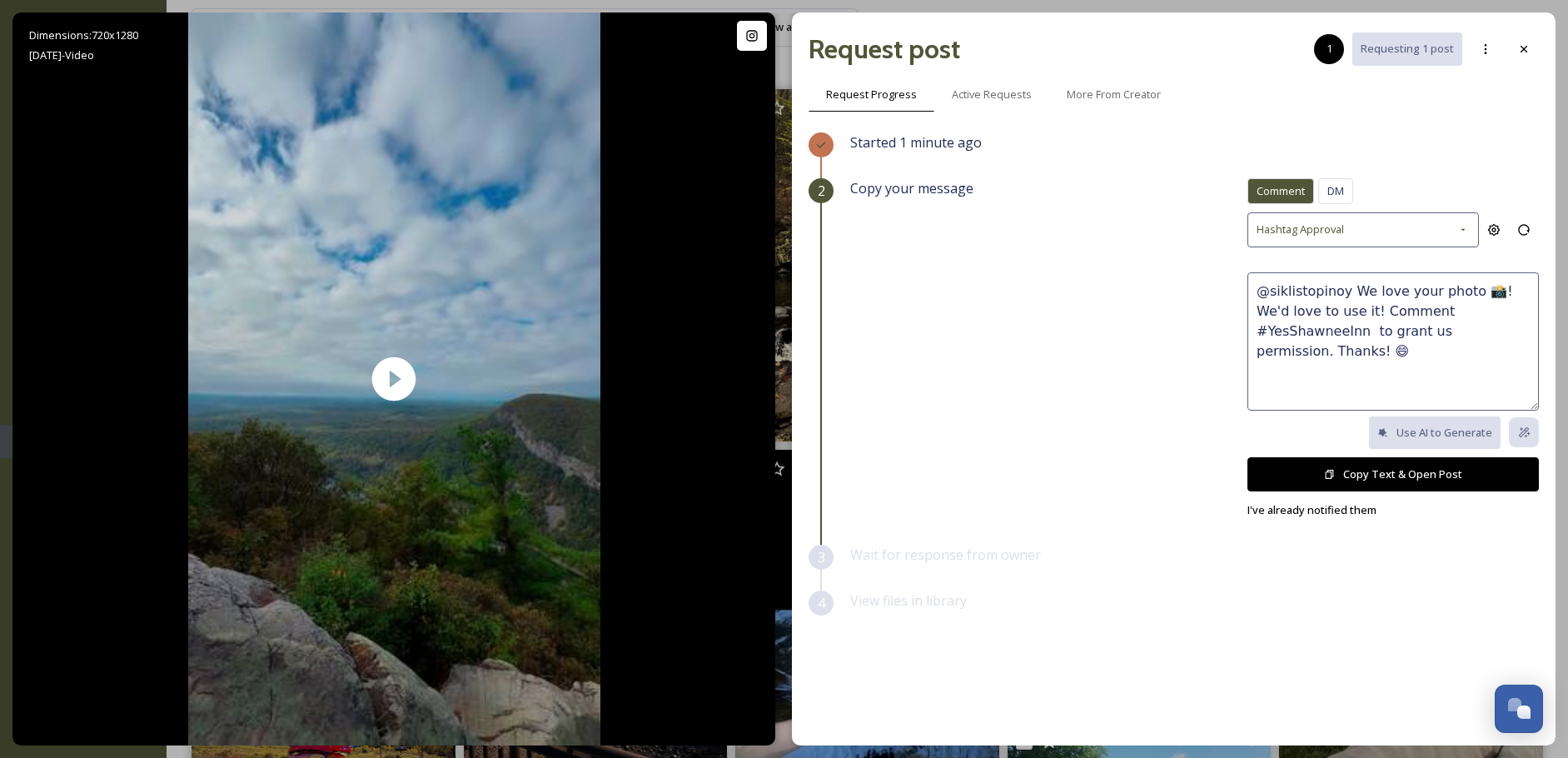
click at [1421, 467] on button "Copy Text & Open Post" at bounding box center [1392, 474] width 291 height 34
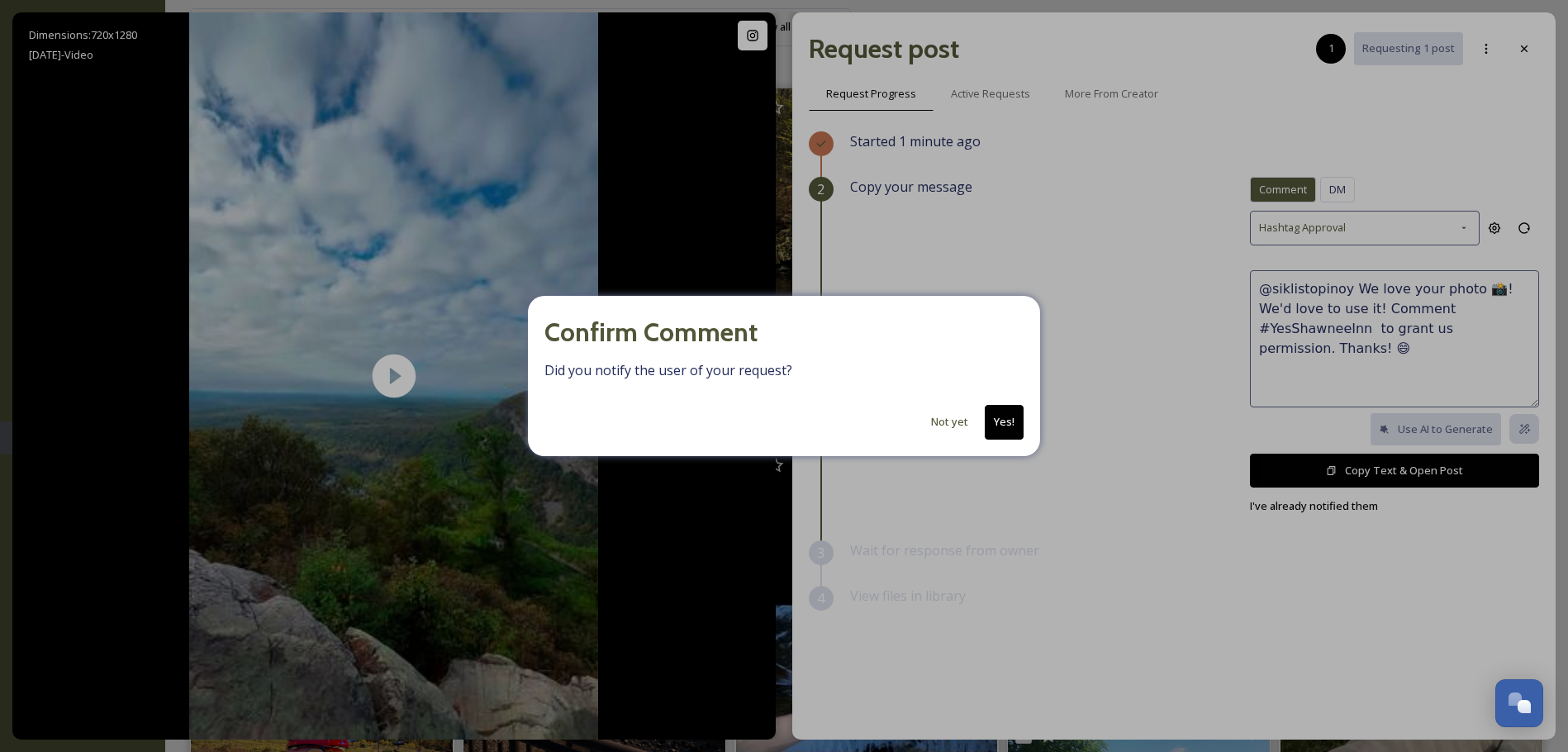
click at [1003, 419] on button "Yes!" at bounding box center [1004, 421] width 39 height 34
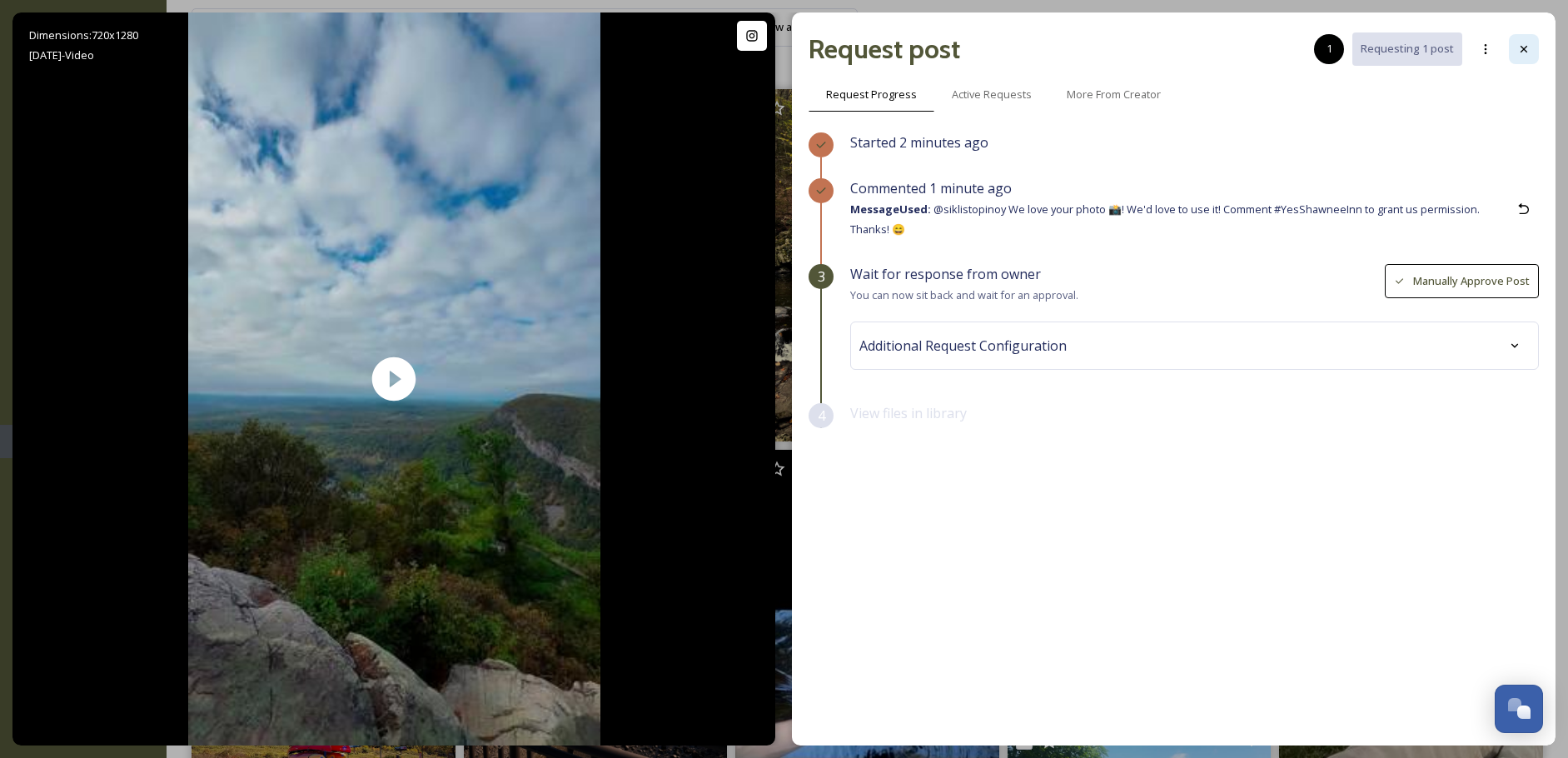
click at [1528, 50] on icon at bounding box center [1523, 48] width 13 height 13
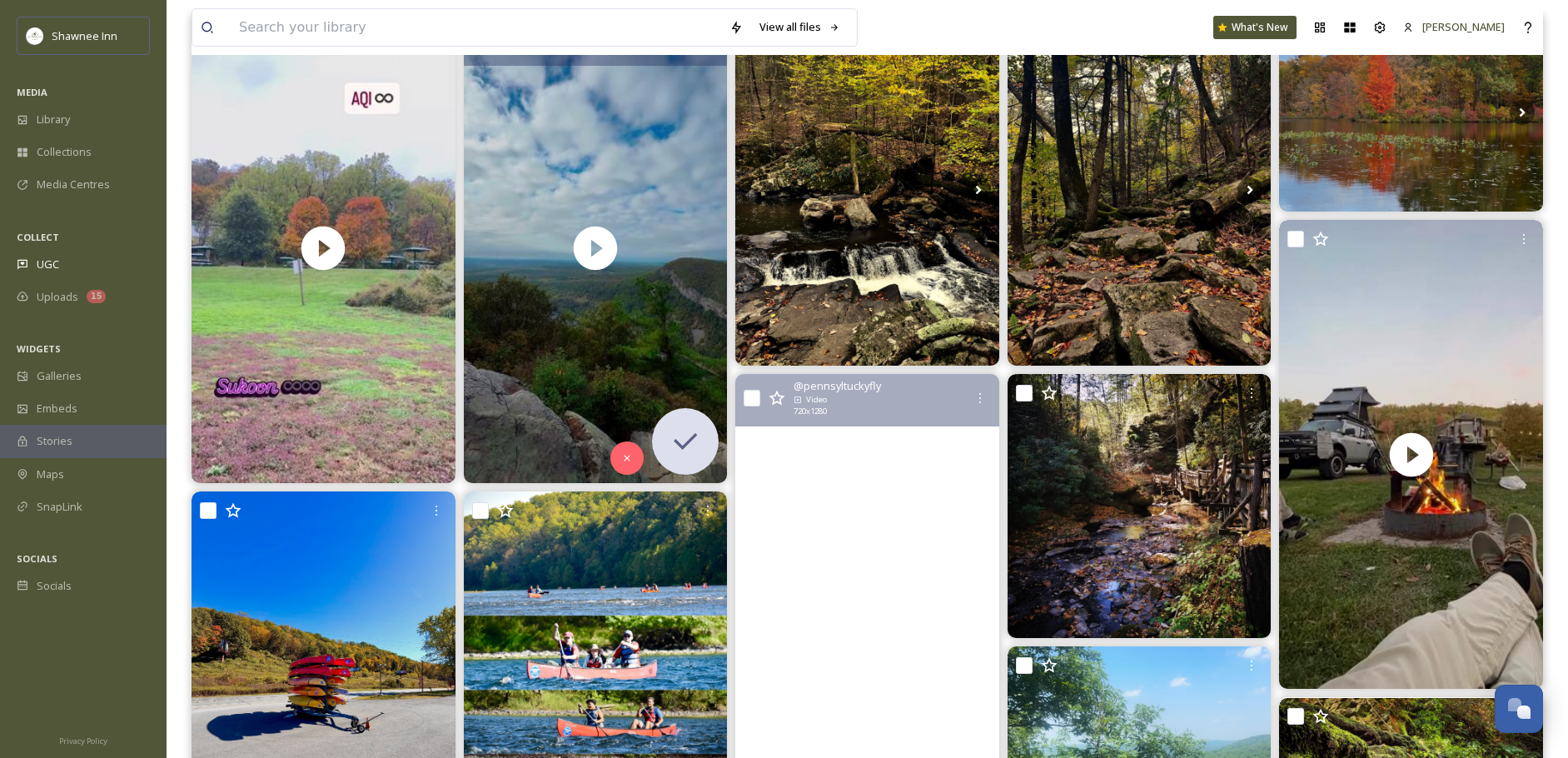
scroll to position [333, 0]
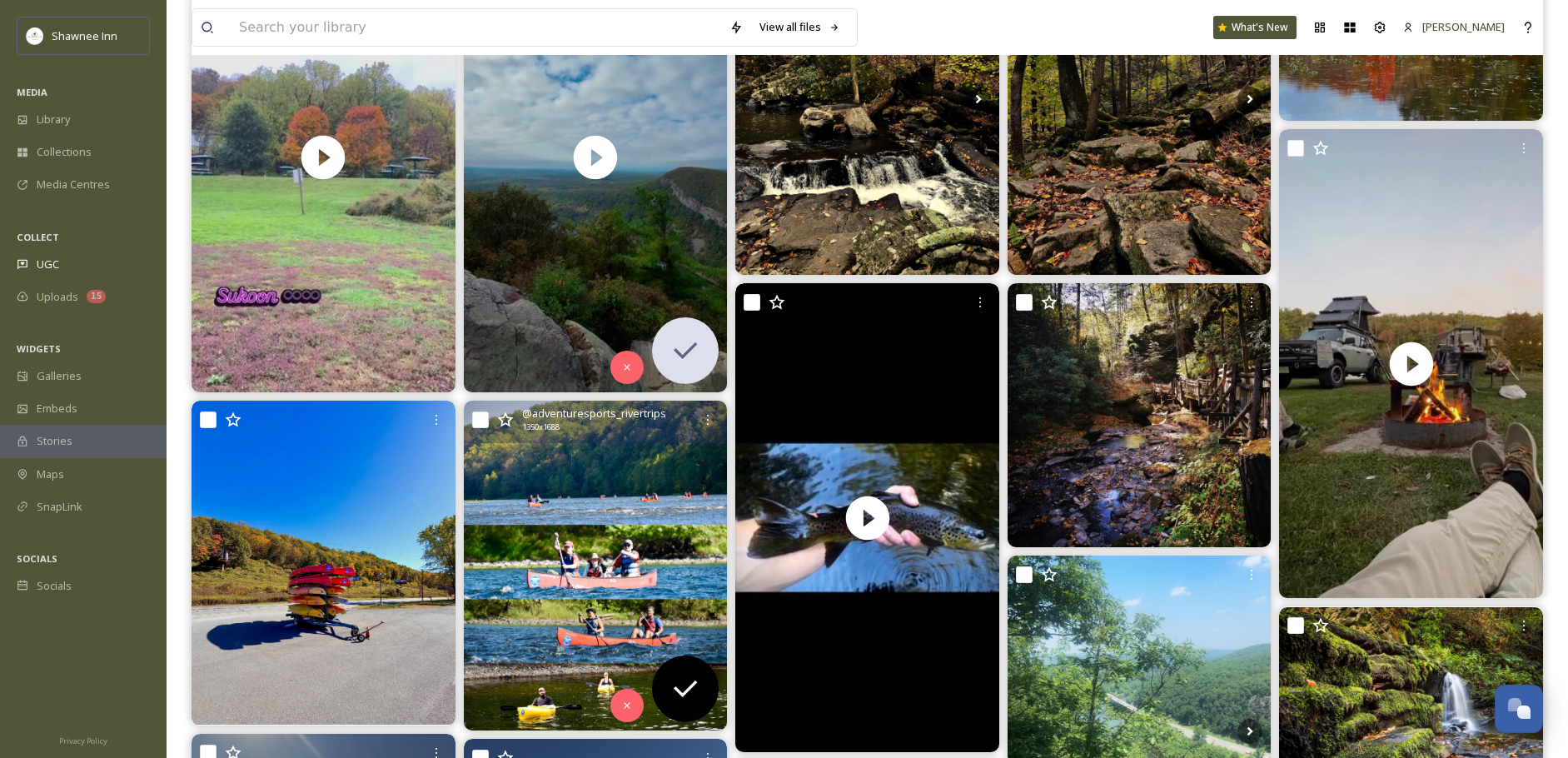
click at [553, 509] on img at bounding box center [595, 565] width 264 height 330
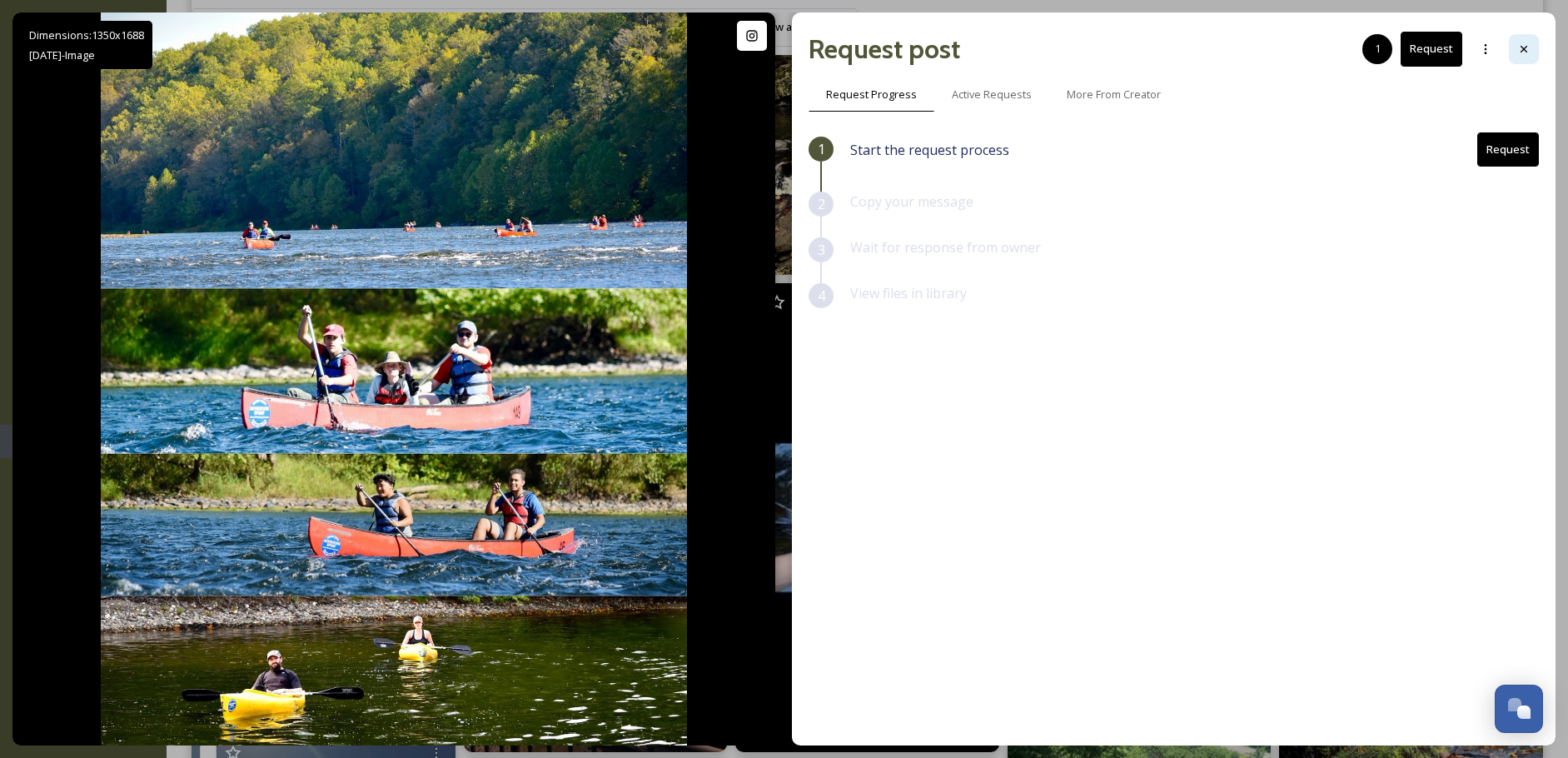
click at [1514, 45] on div at bounding box center [1524, 49] width 30 height 30
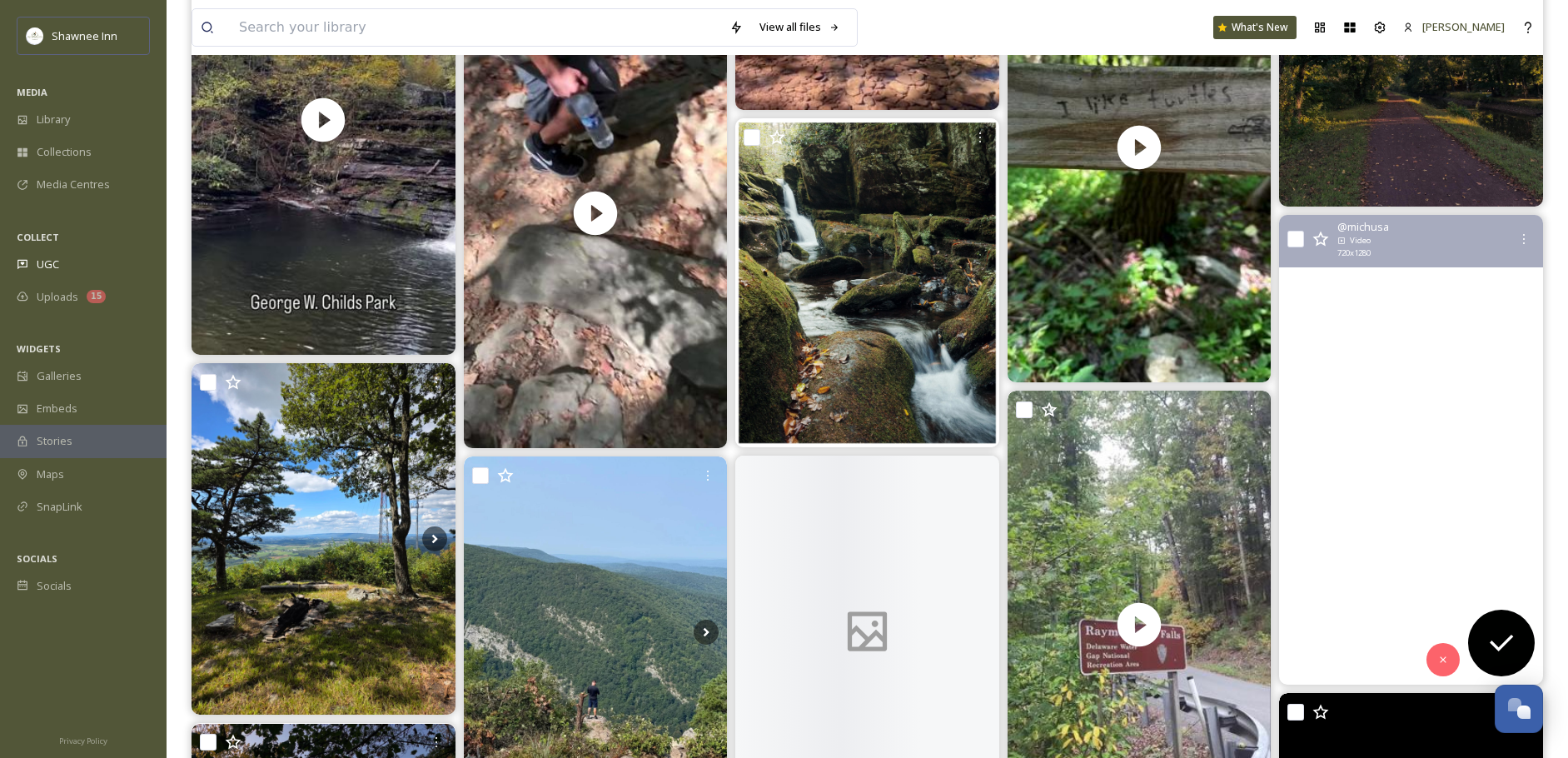
scroll to position [1832, 0]
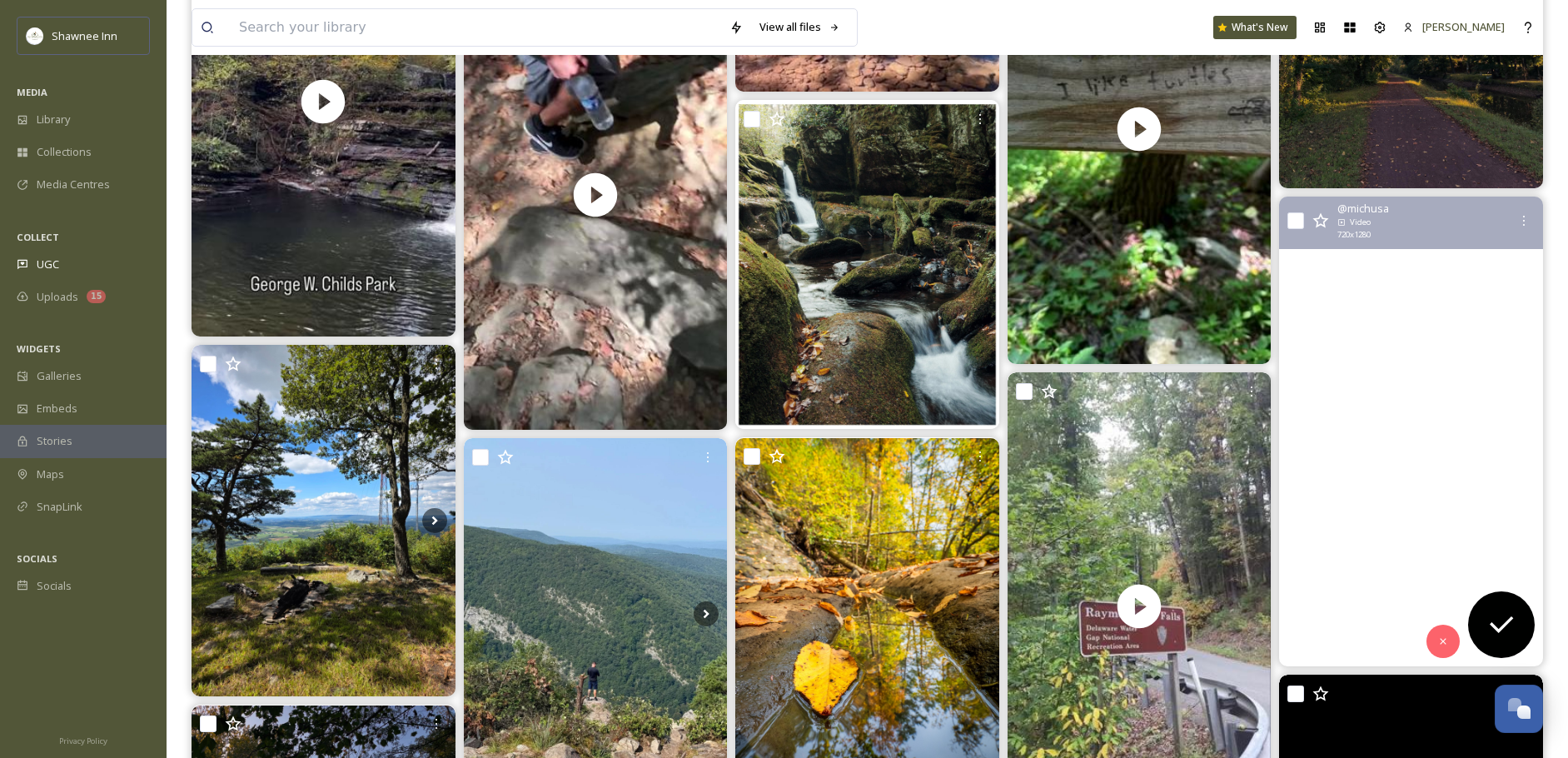
click at [1344, 504] on video "Blue Mountain Lake - Delaware Water Gap, NJ - wildlife birds : watch full video…" at bounding box center [1411, 431] width 264 height 470
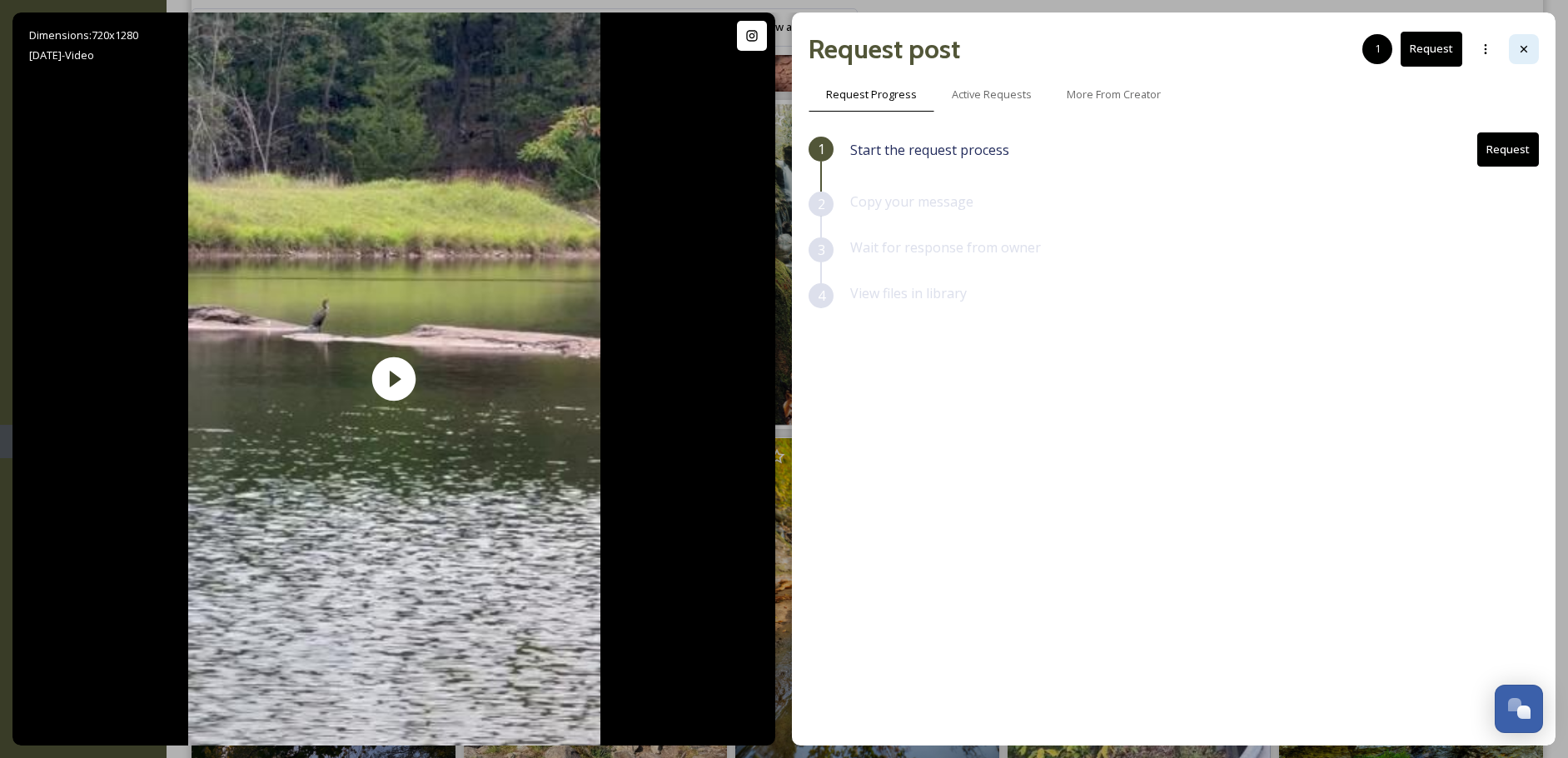
click at [1529, 52] on icon at bounding box center [1523, 48] width 13 height 13
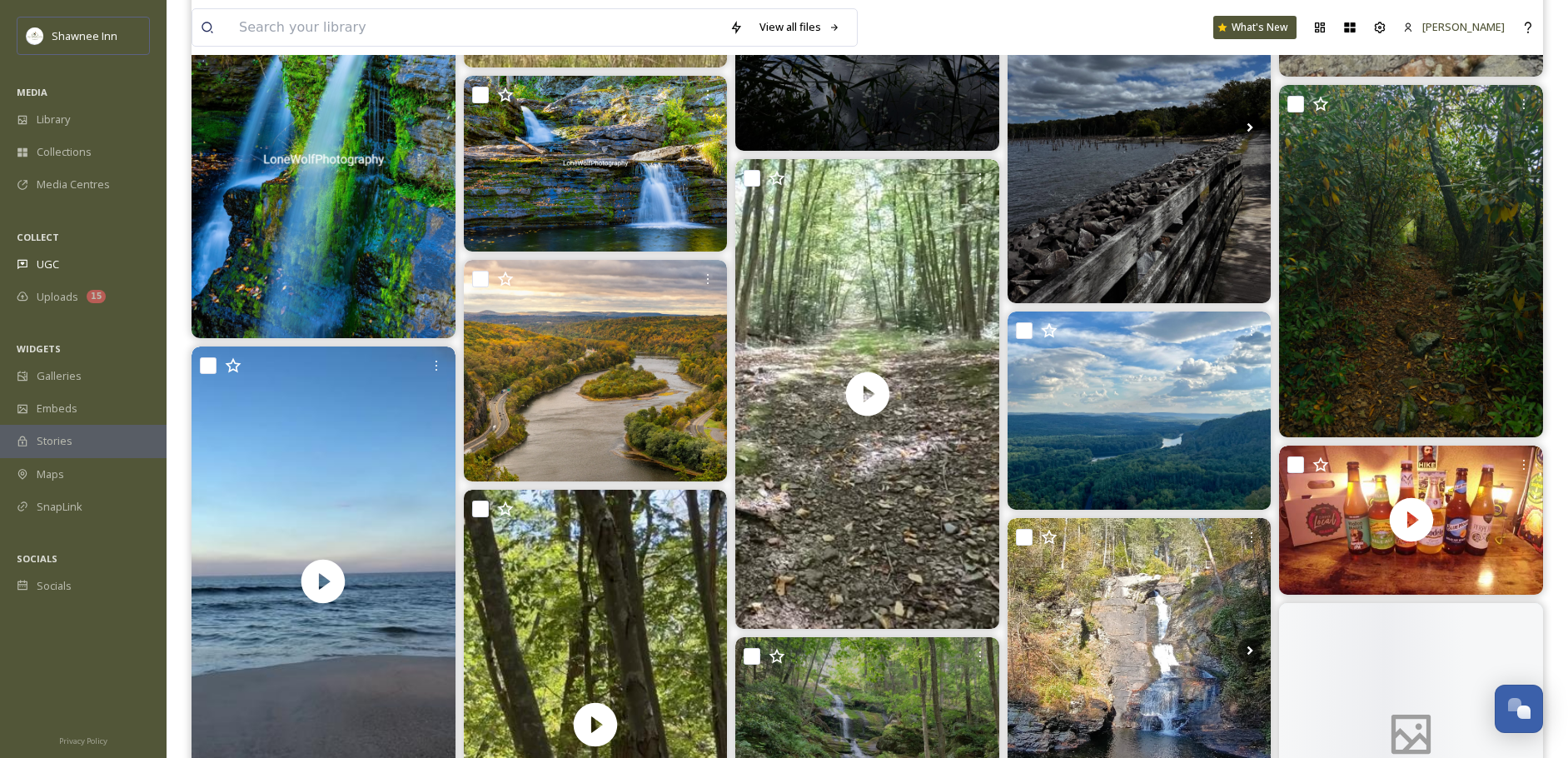
scroll to position [3913, 0]
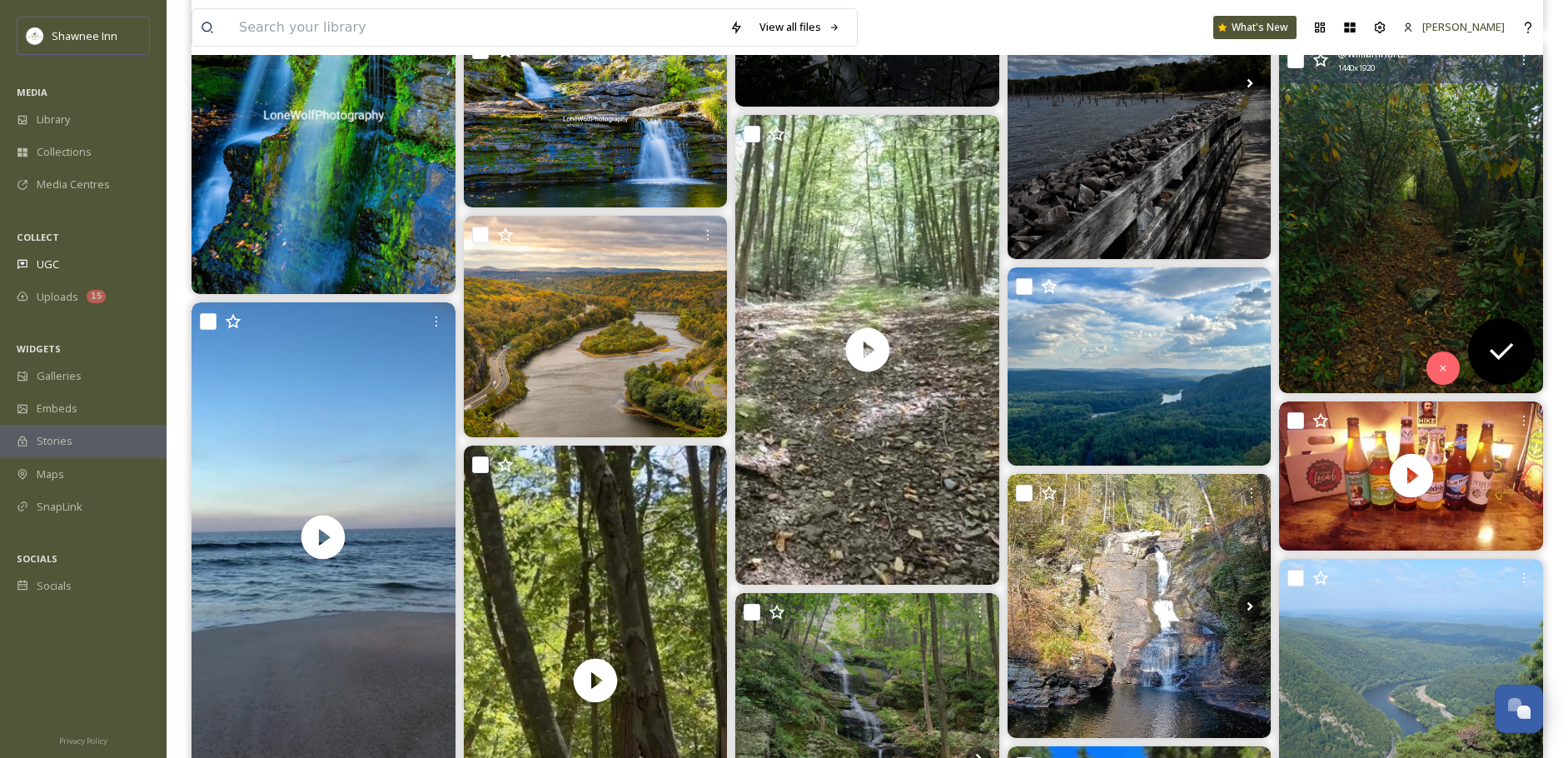
click at [1490, 268] on img at bounding box center [1411, 216] width 264 height 352
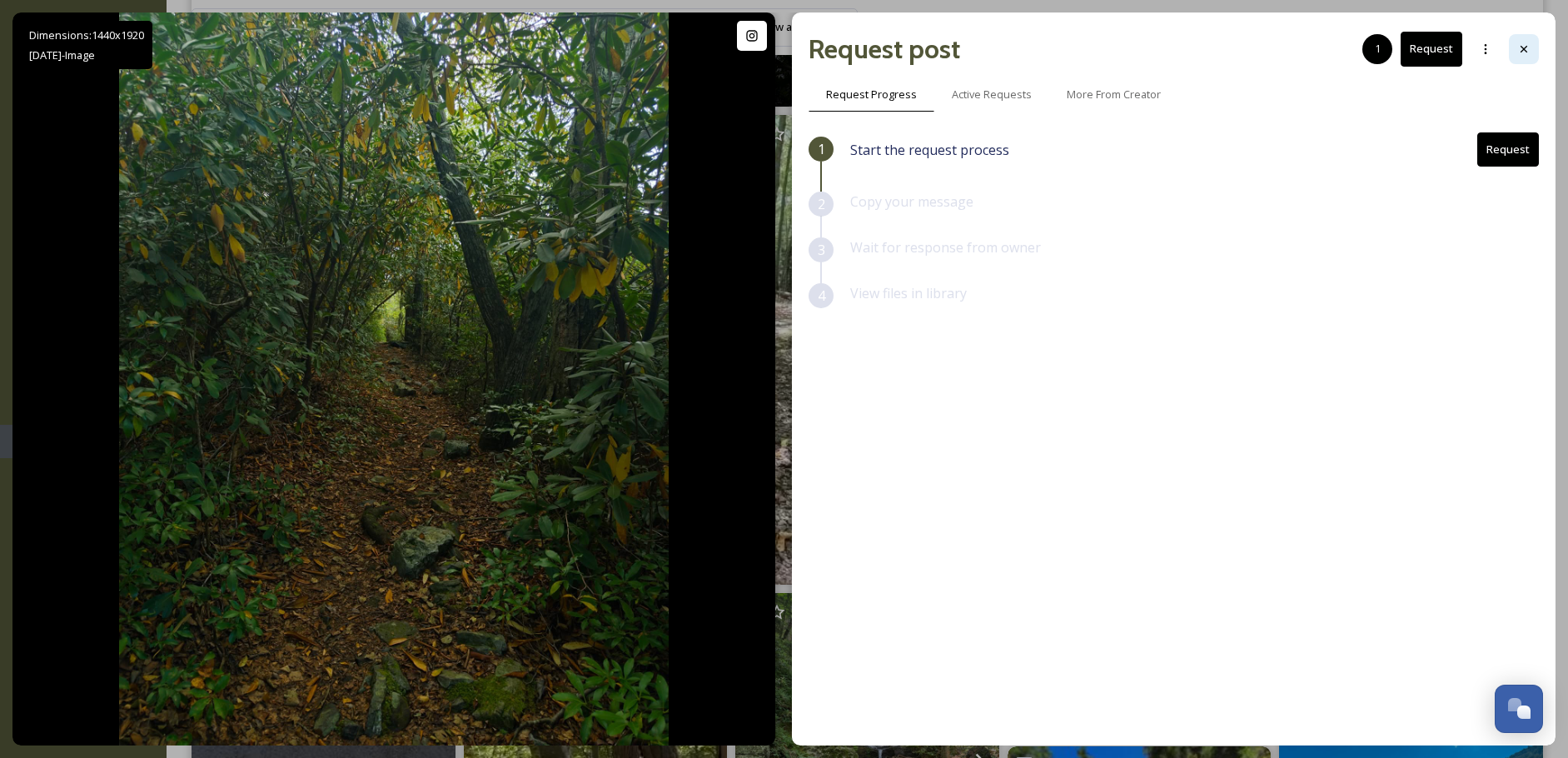
click at [1527, 55] on icon at bounding box center [1523, 48] width 13 height 13
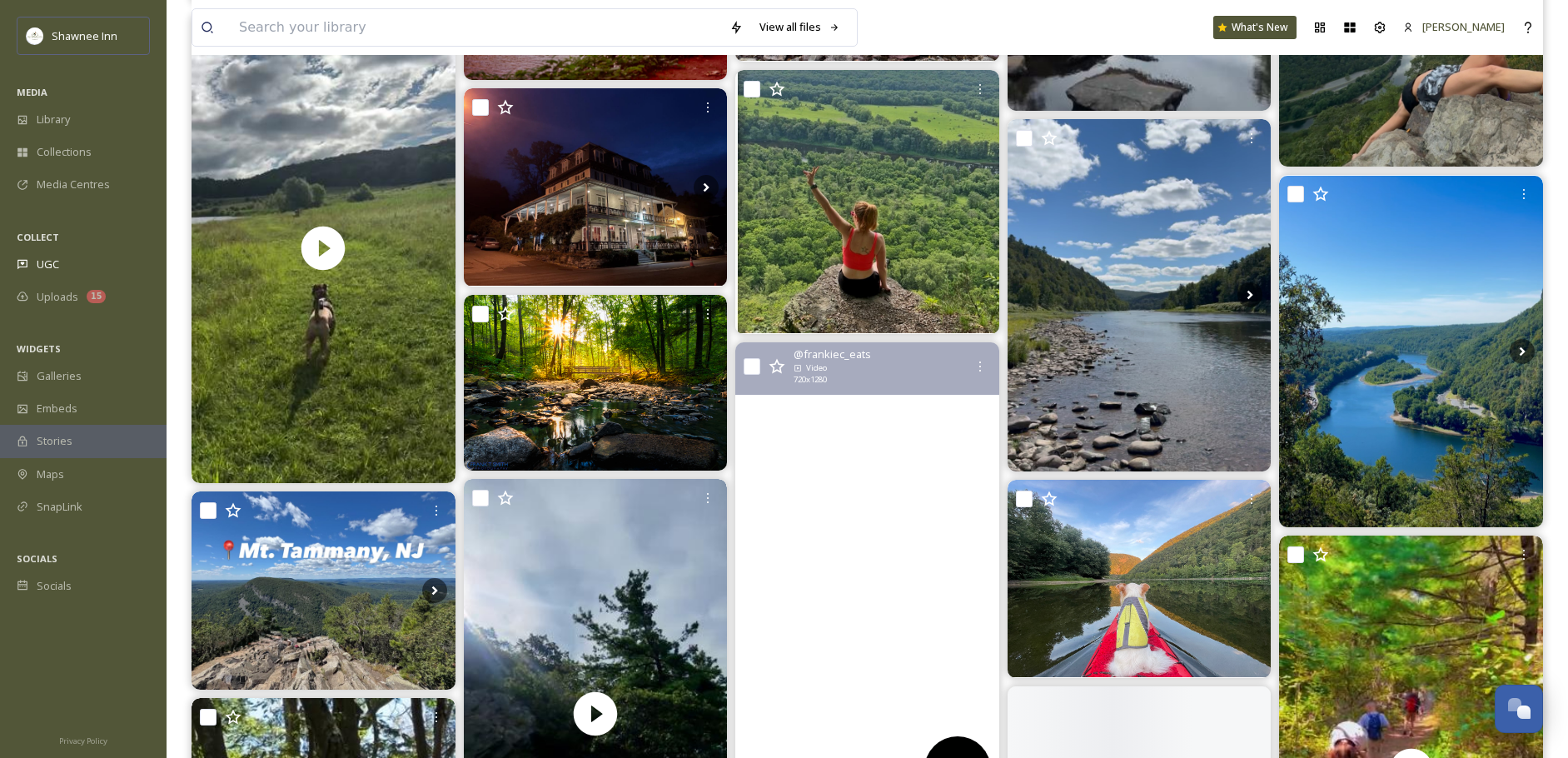
scroll to position [5745, 0]
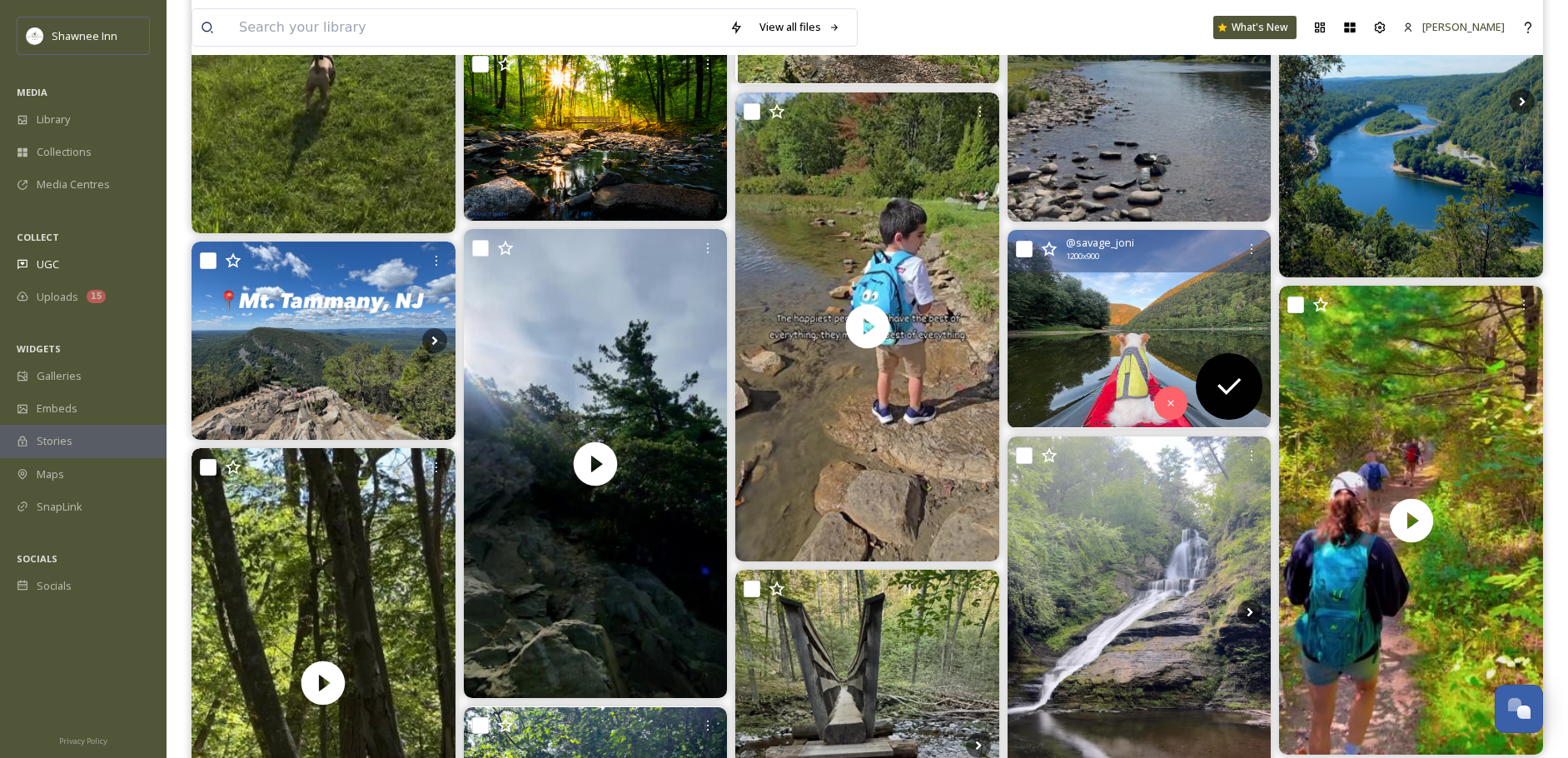
click at [1092, 360] on img at bounding box center [1140, 328] width 264 height 197
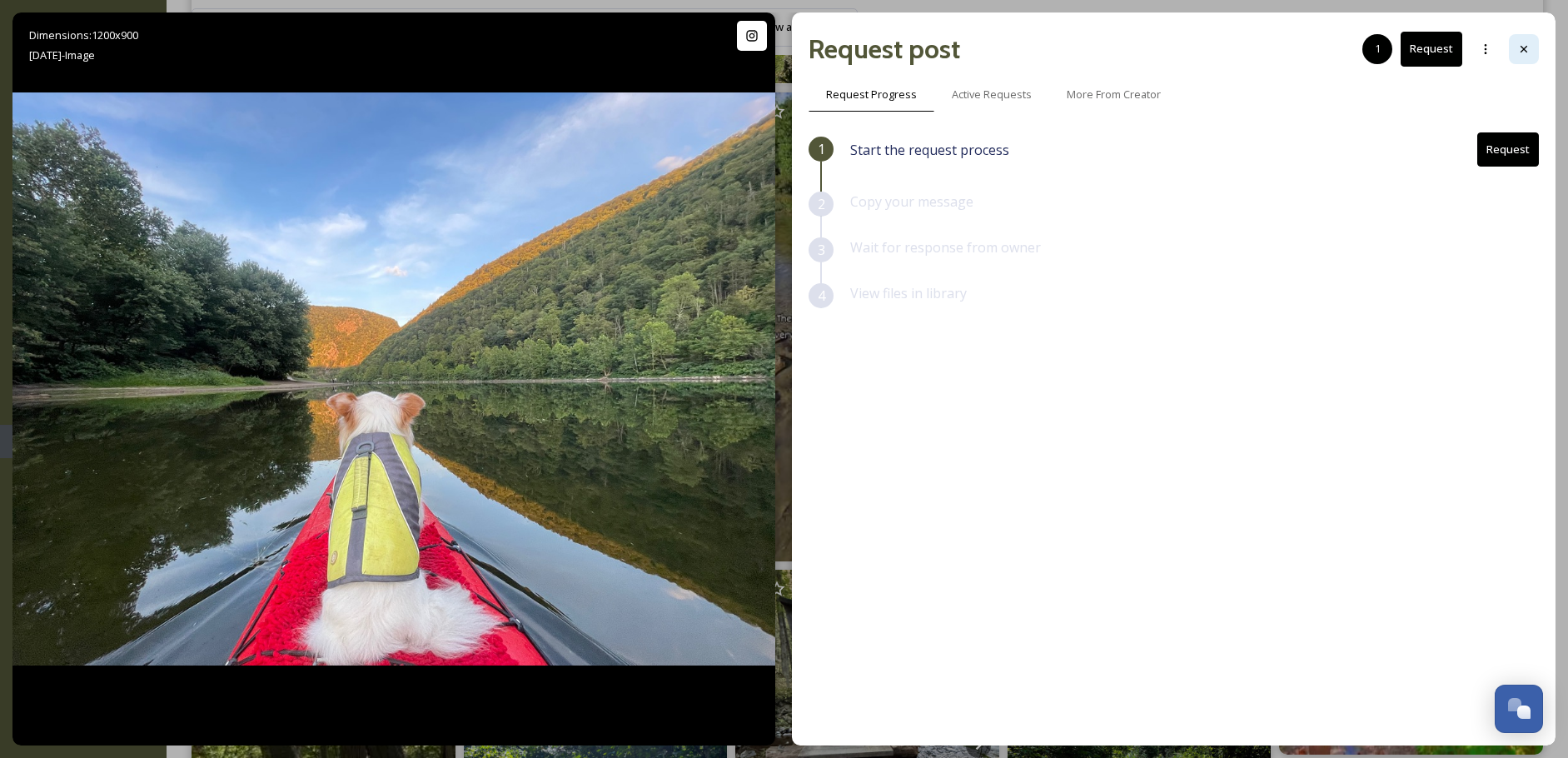
click at [1518, 53] on icon at bounding box center [1523, 48] width 13 height 13
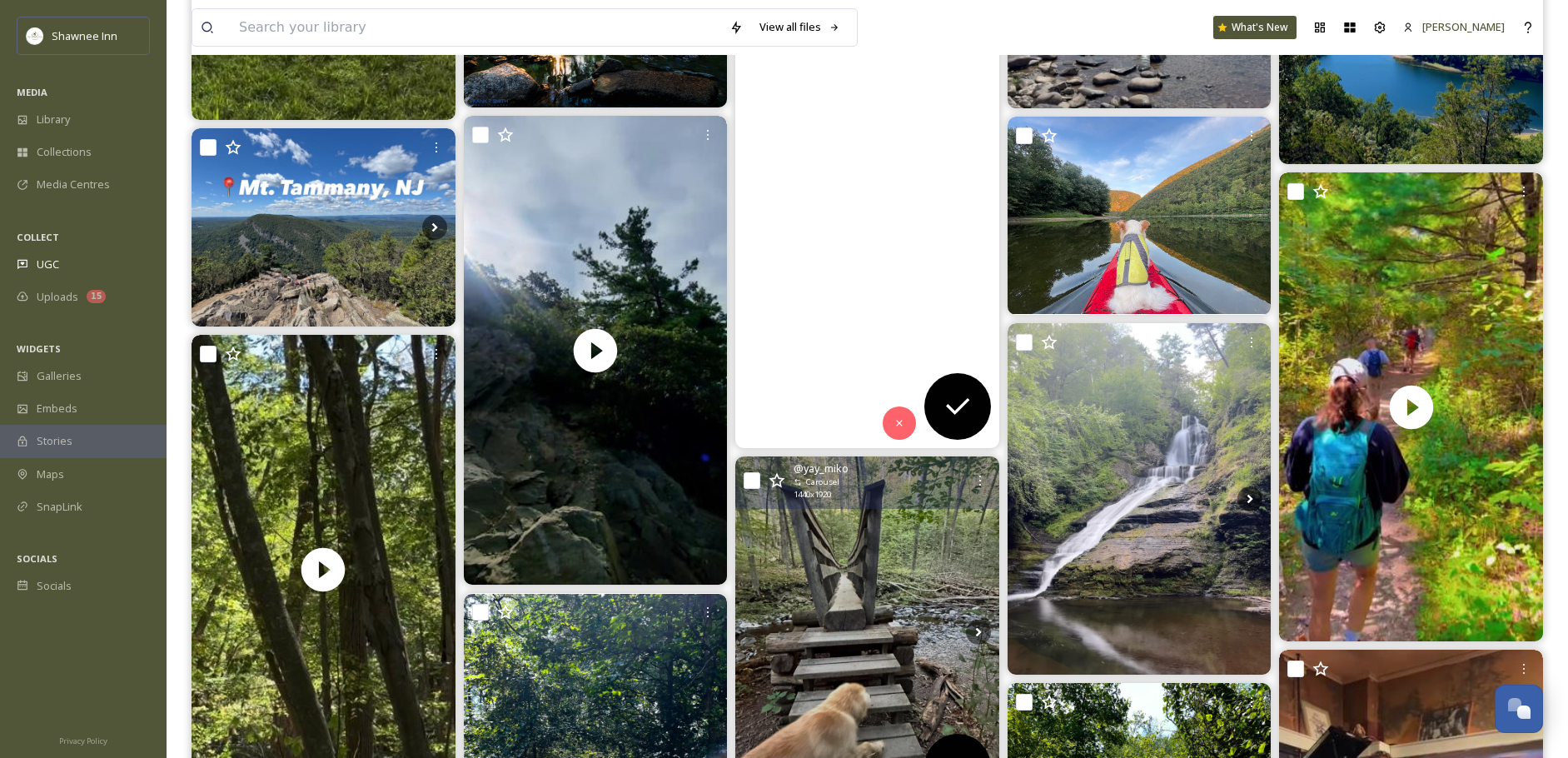
scroll to position [5828, 0]
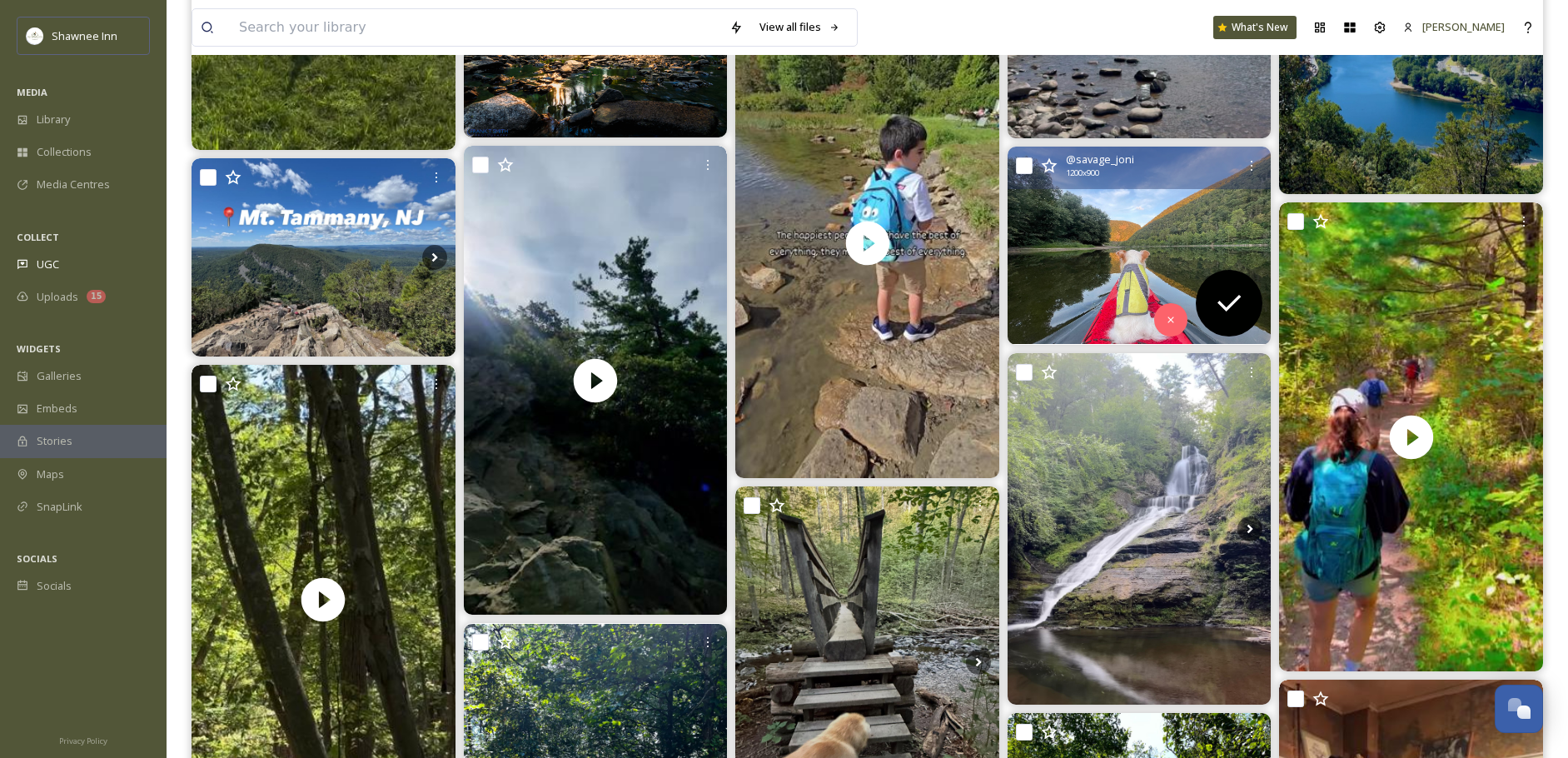
click at [1134, 257] on img at bounding box center [1140, 245] width 264 height 197
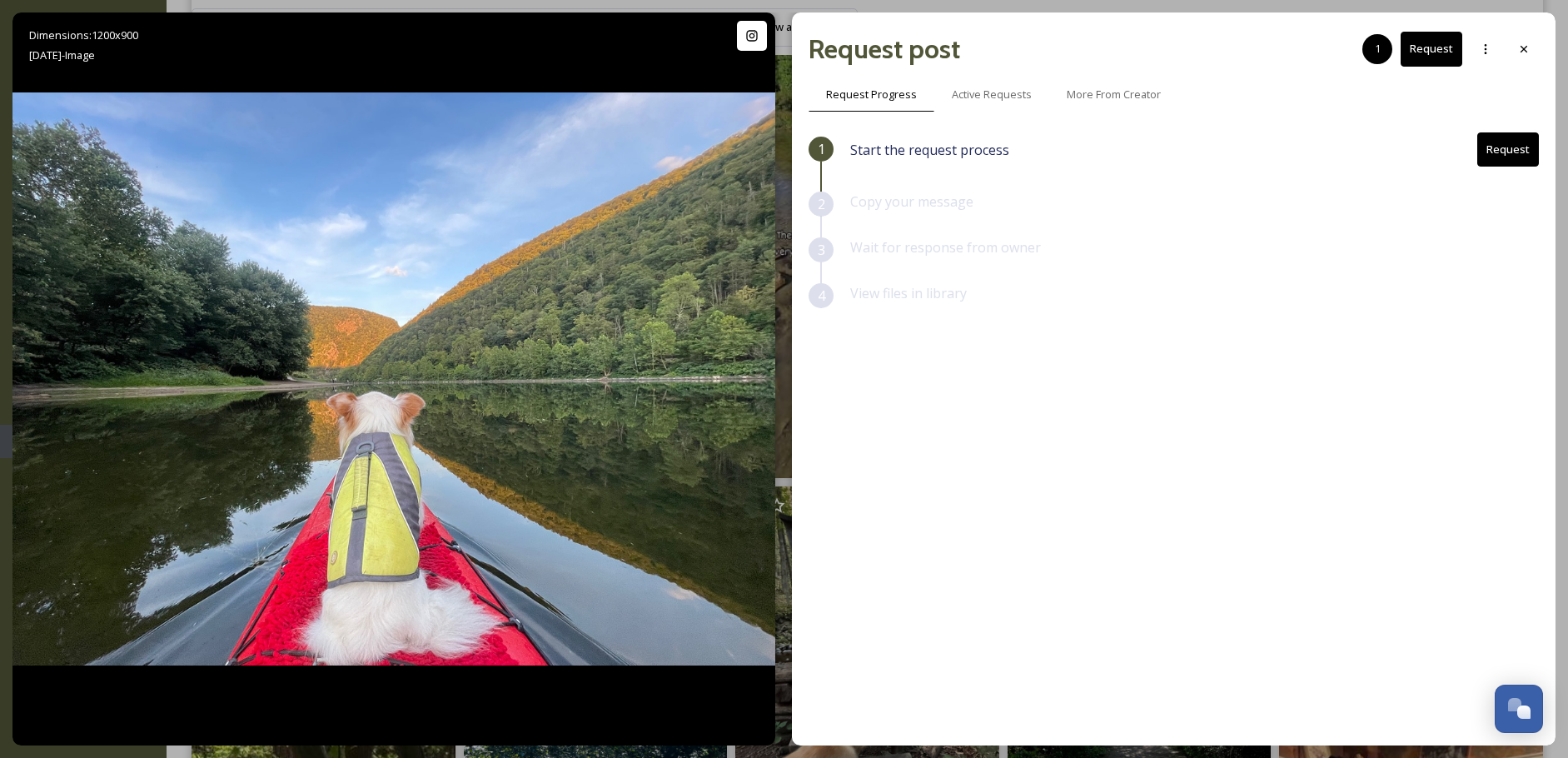
click at [1497, 142] on button "Request" at bounding box center [1508, 149] width 62 height 34
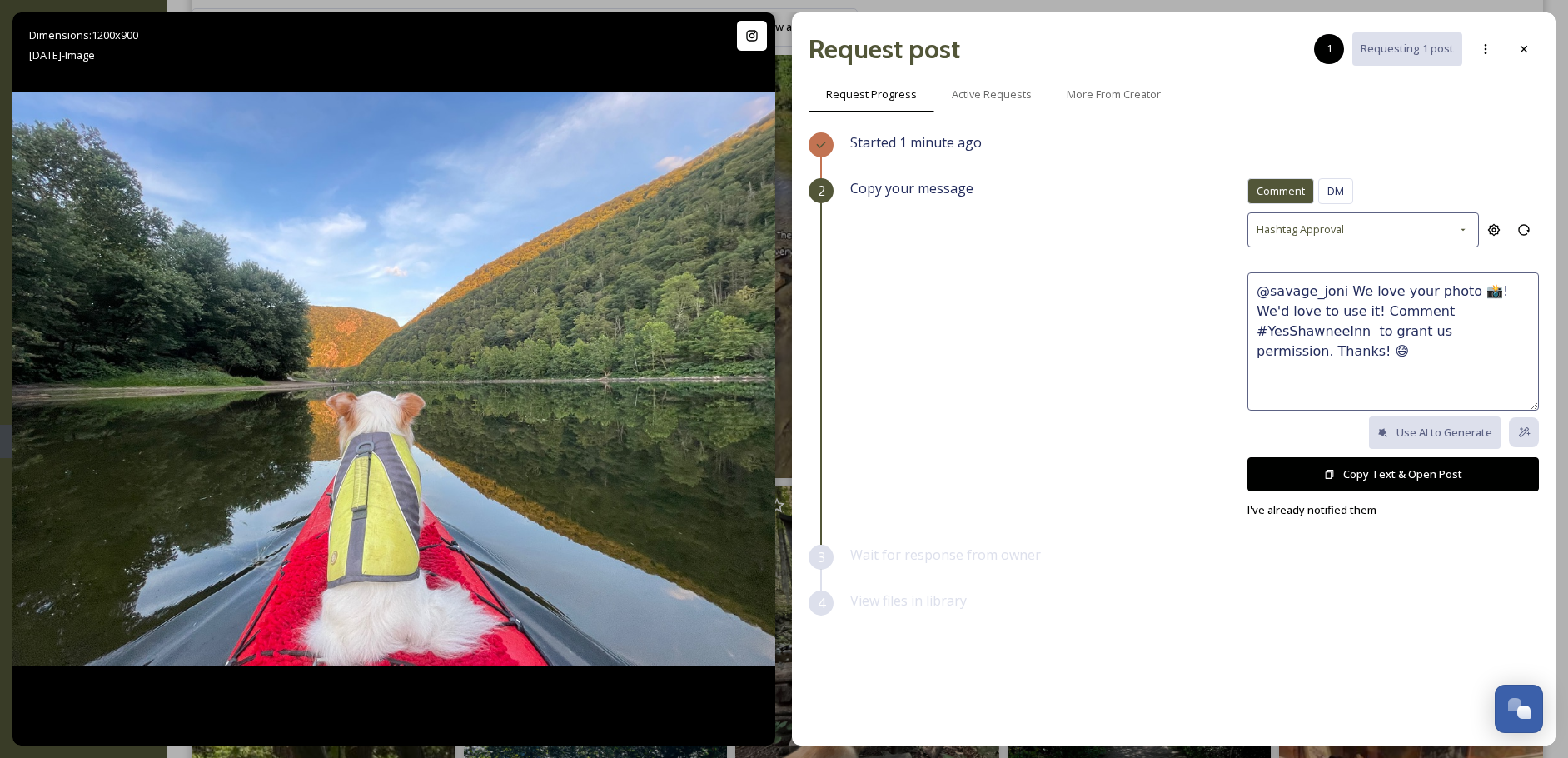
drag, startPoint x: 1352, startPoint y: 477, endPoint x: 1323, endPoint y: 479, distance: 29.1
click at [1346, 477] on button "Copy Text & Open Post" at bounding box center [1392, 474] width 291 height 34
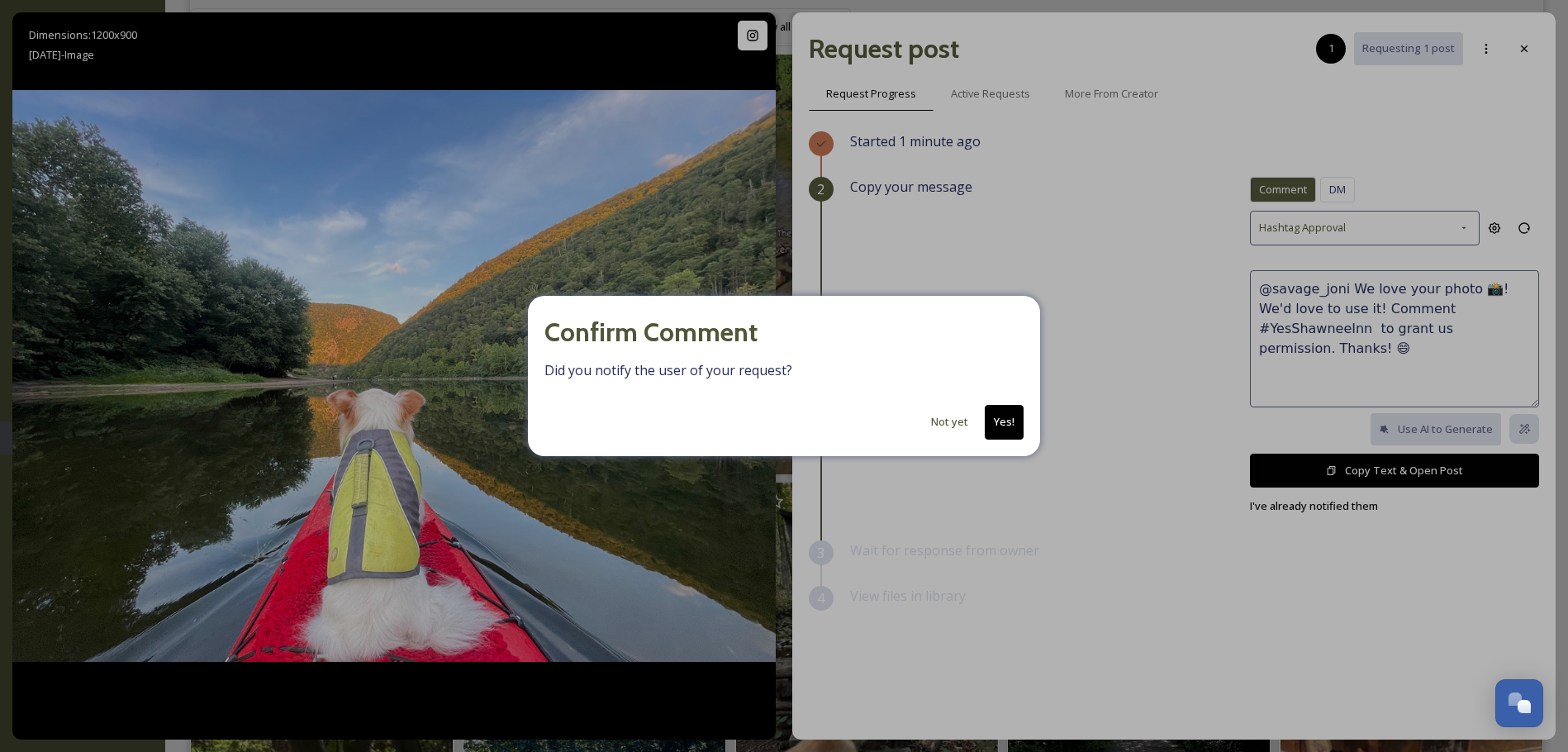
click at [996, 420] on button "Yes!" at bounding box center [1004, 421] width 39 height 34
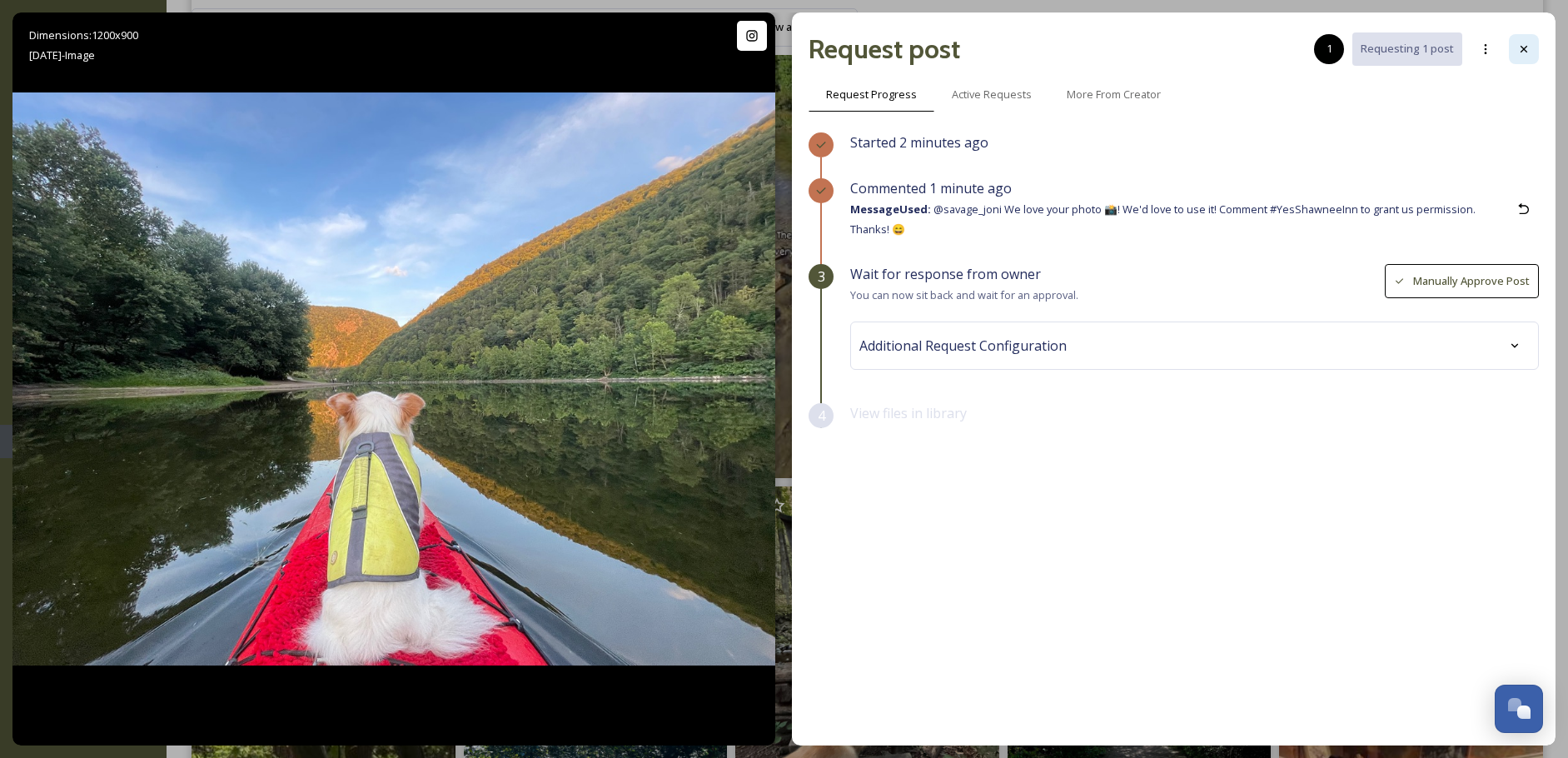
click at [1516, 46] on div at bounding box center [1524, 49] width 30 height 30
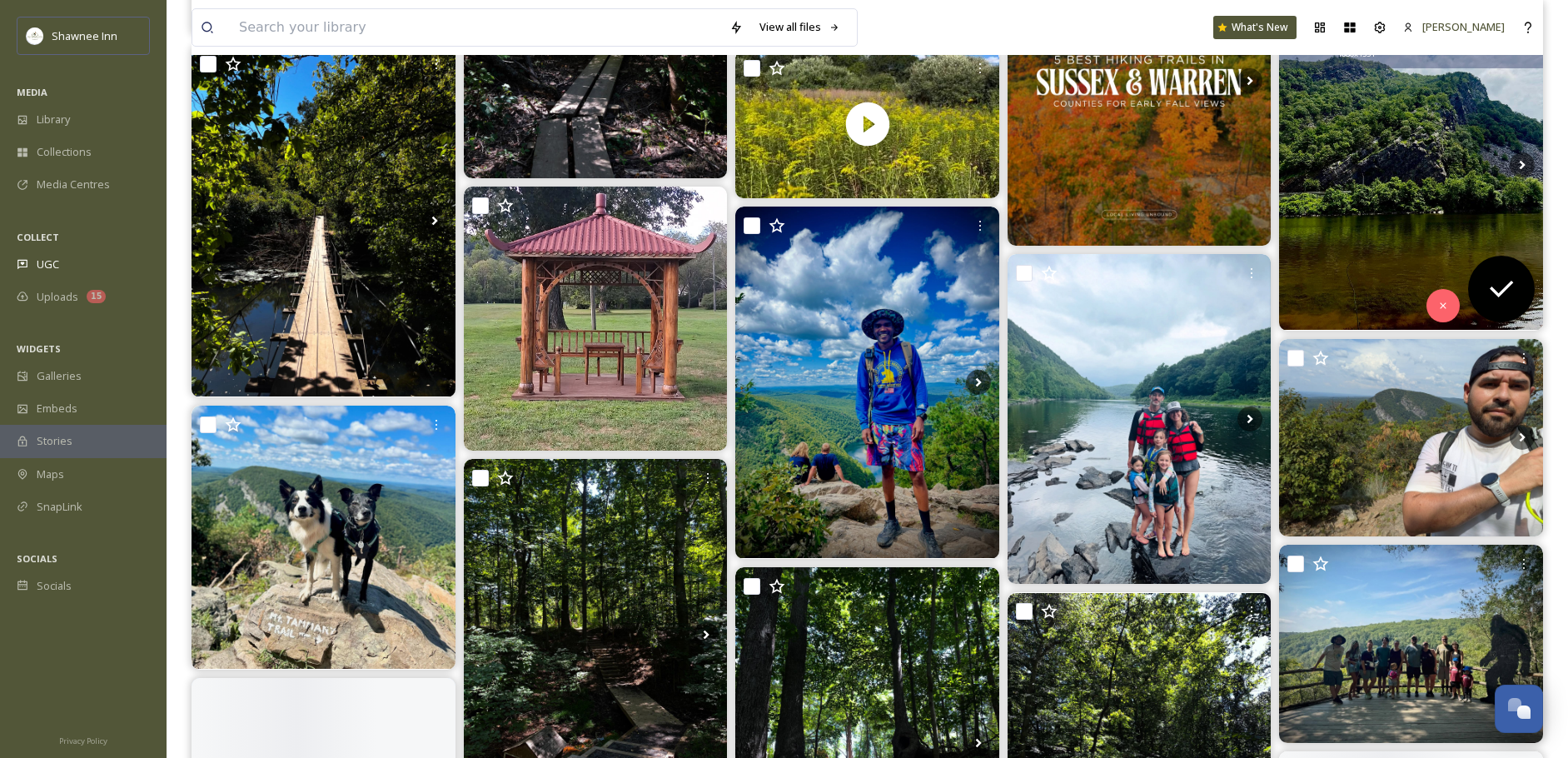
scroll to position [6994, 0]
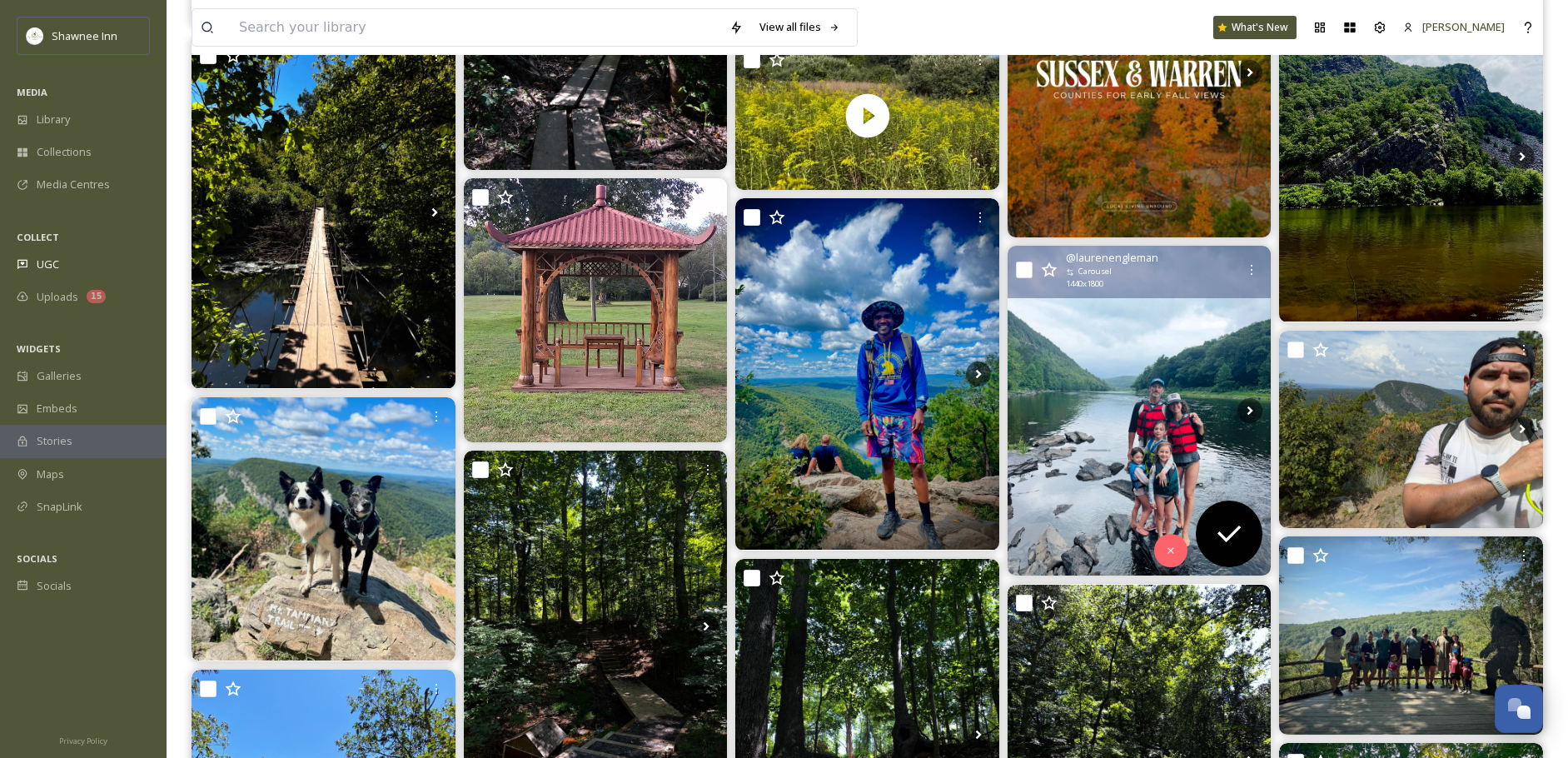
click at [1098, 448] on img at bounding box center [1140, 410] width 264 height 330
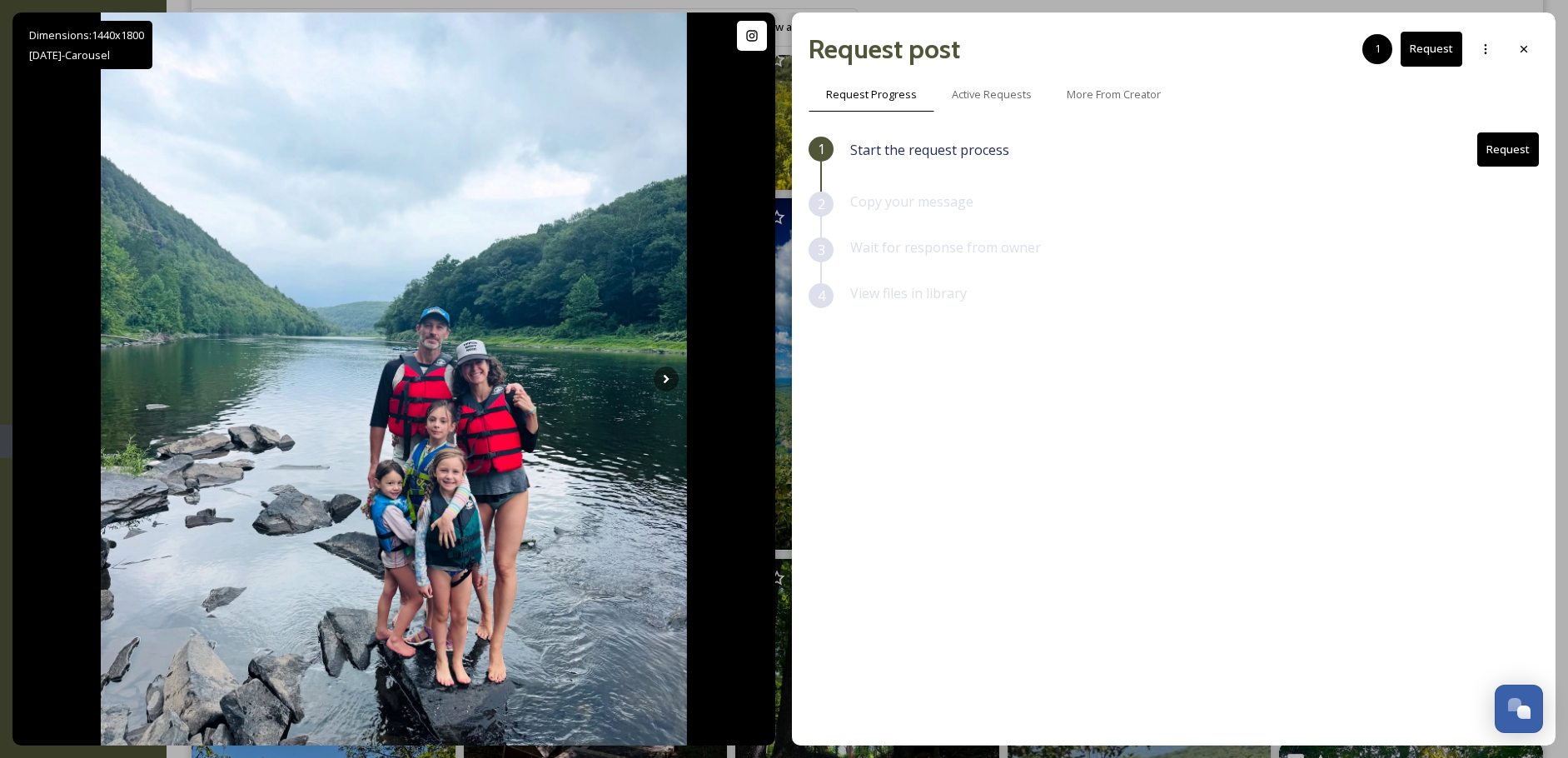
click at [1539, 46] on div "Request post 1 Request Request Progress Active Requests More From Creator 1 Sta…" at bounding box center [1173, 378] width 763 height 732
click at [1536, 42] on div at bounding box center [1524, 49] width 30 height 30
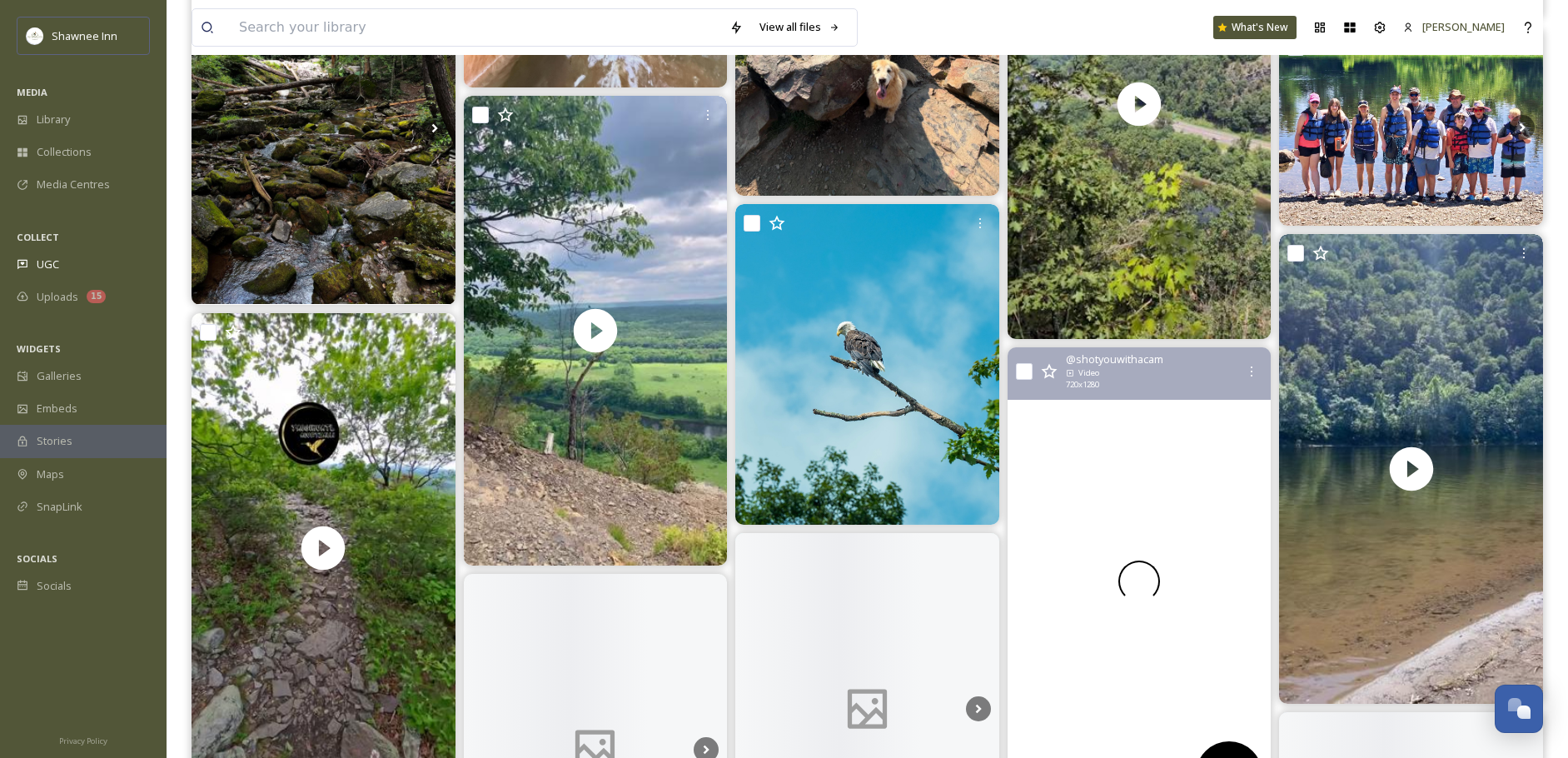
scroll to position [8076, 0]
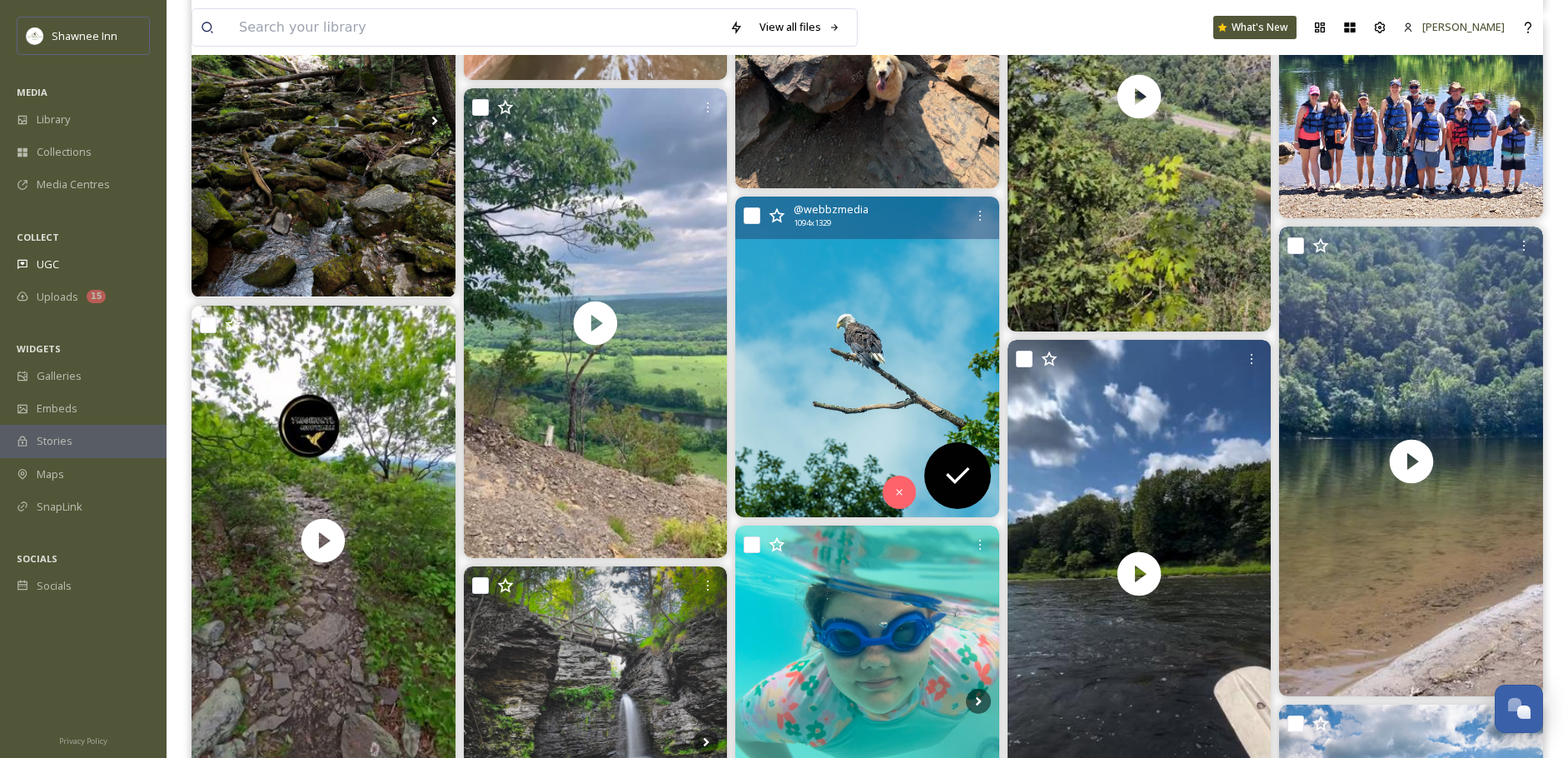
click at [880, 397] on img at bounding box center [867, 356] width 264 height 321
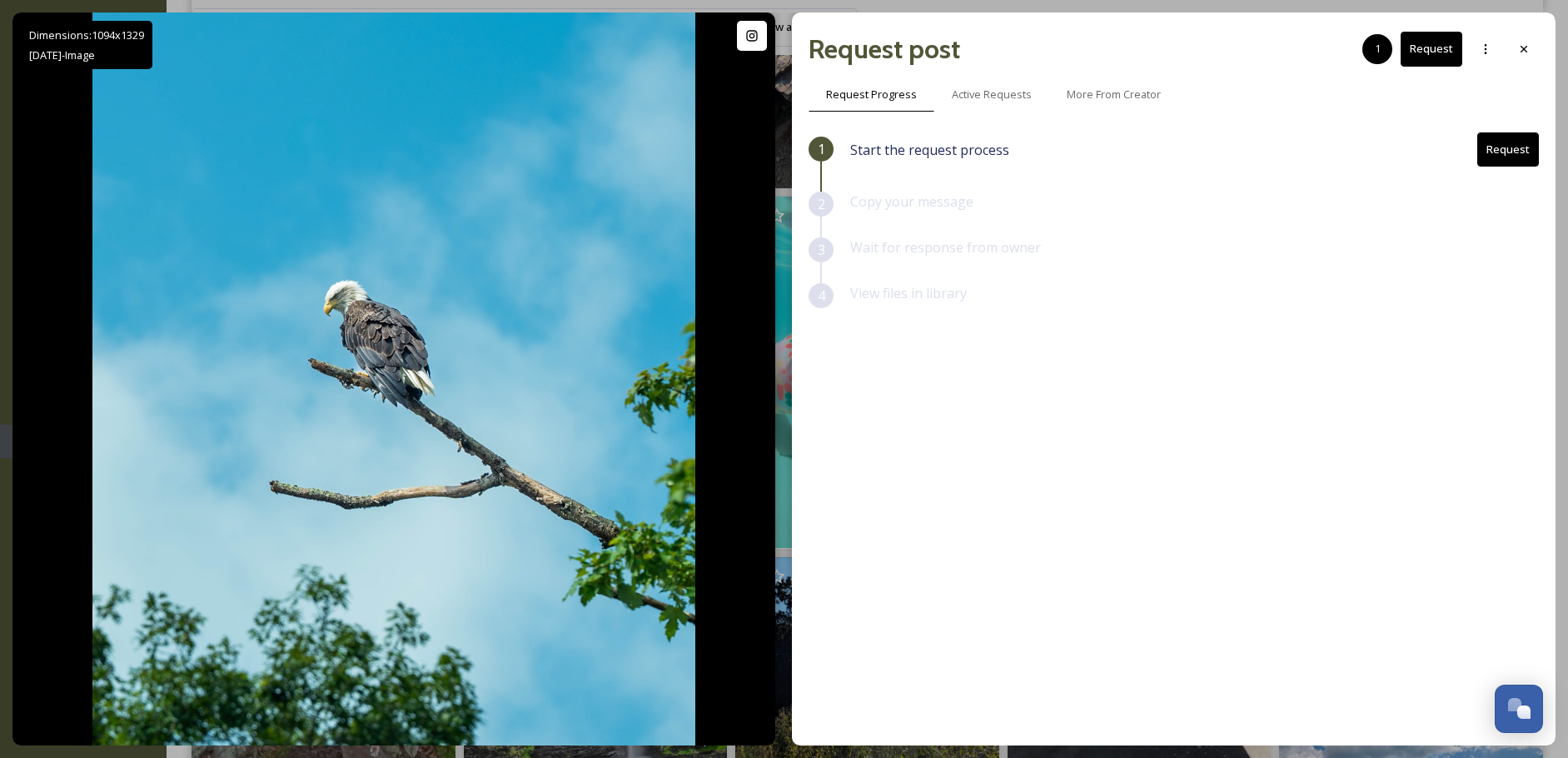
click at [1518, 158] on button "Request" at bounding box center [1508, 149] width 62 height 34
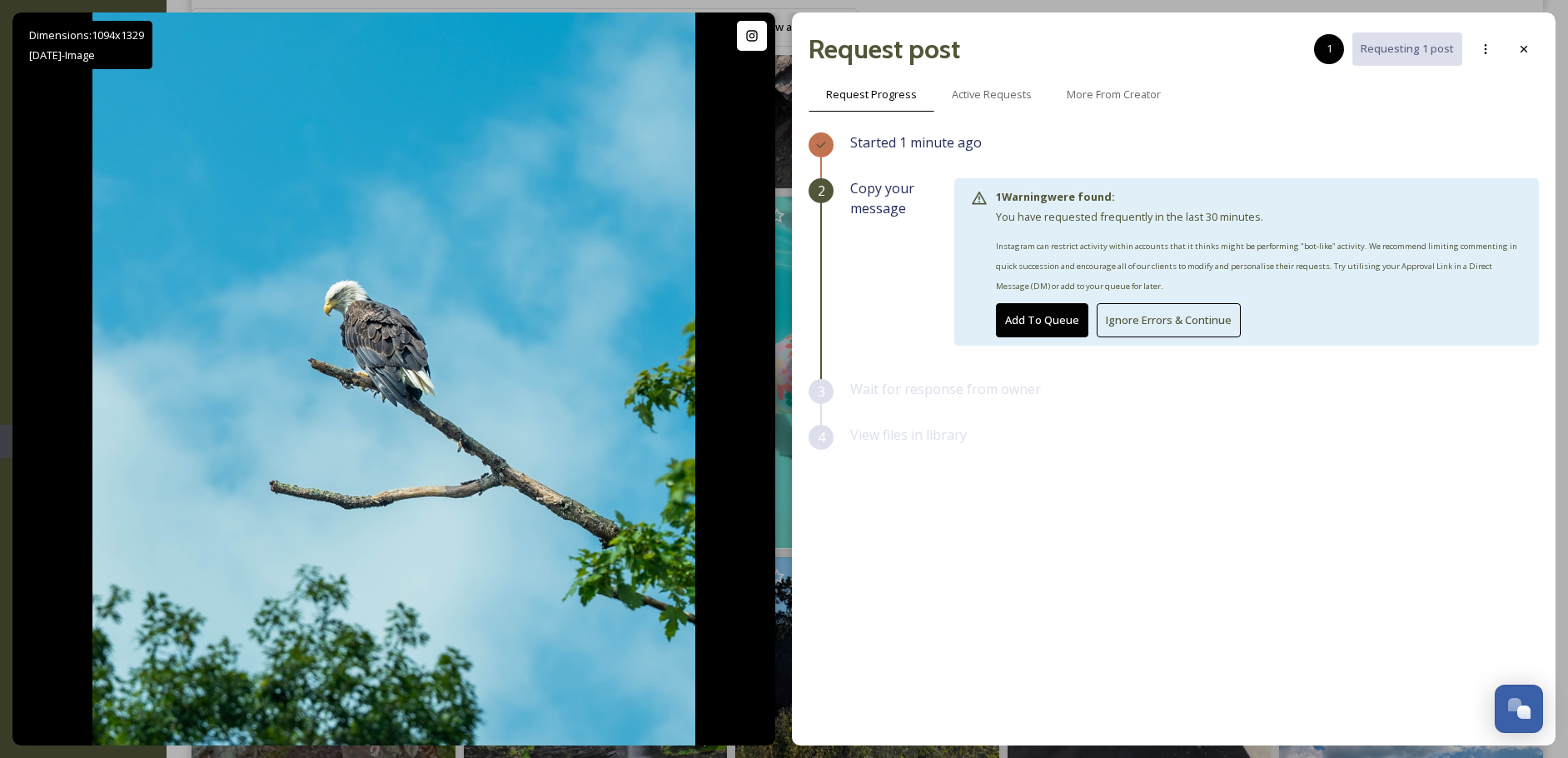
click at [1114, 322] on button "Ignore Errors & Continue" at bounding box center [1169, 320] width 144 height 34
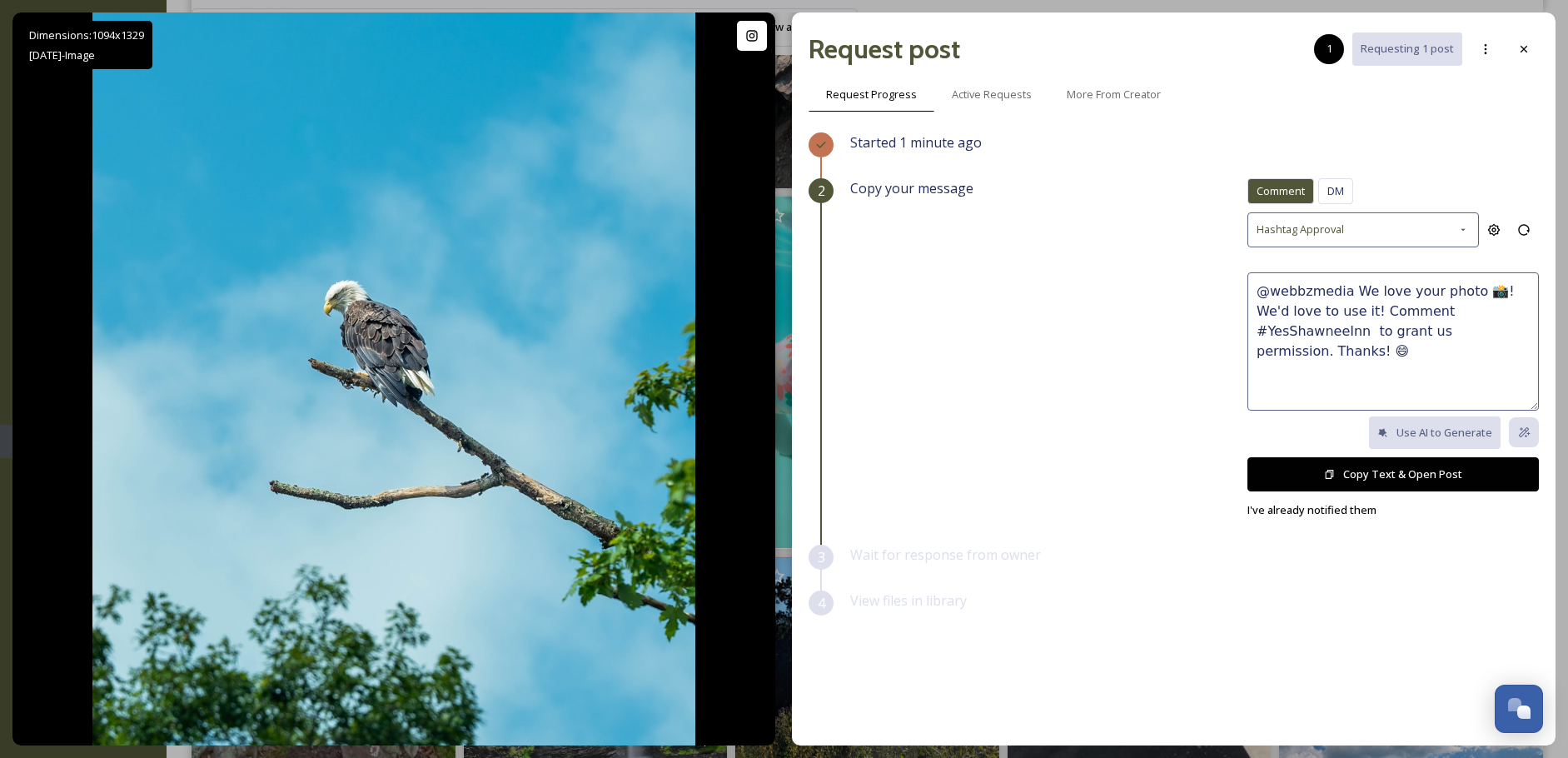
click at [1393, 465] on button "Copy Text & Open Post" at bounding box center [1392, 474] width 291 height 34
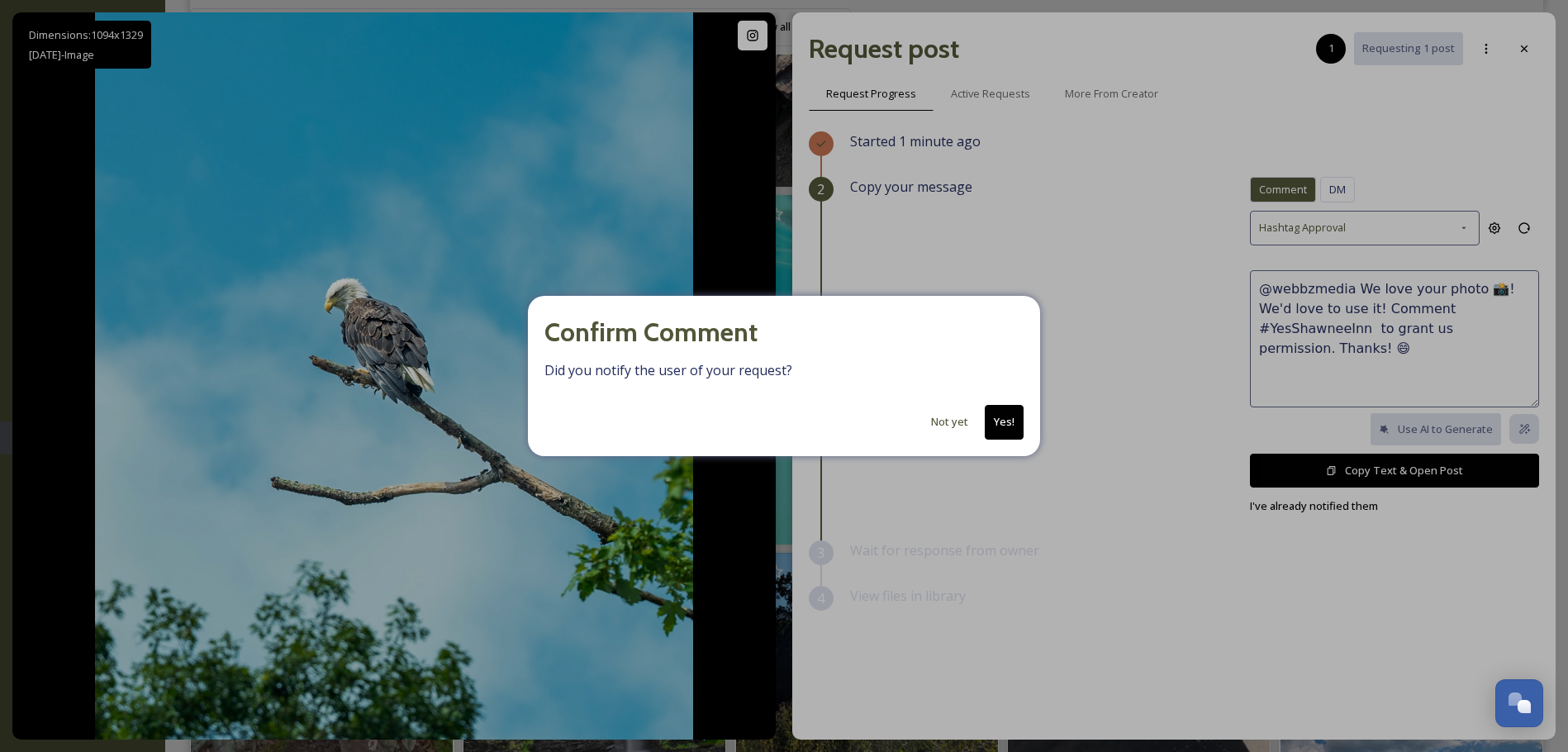
click at [1013, 419] on button "Yes!" at bounding box center [1004, 421] width 39 height 34
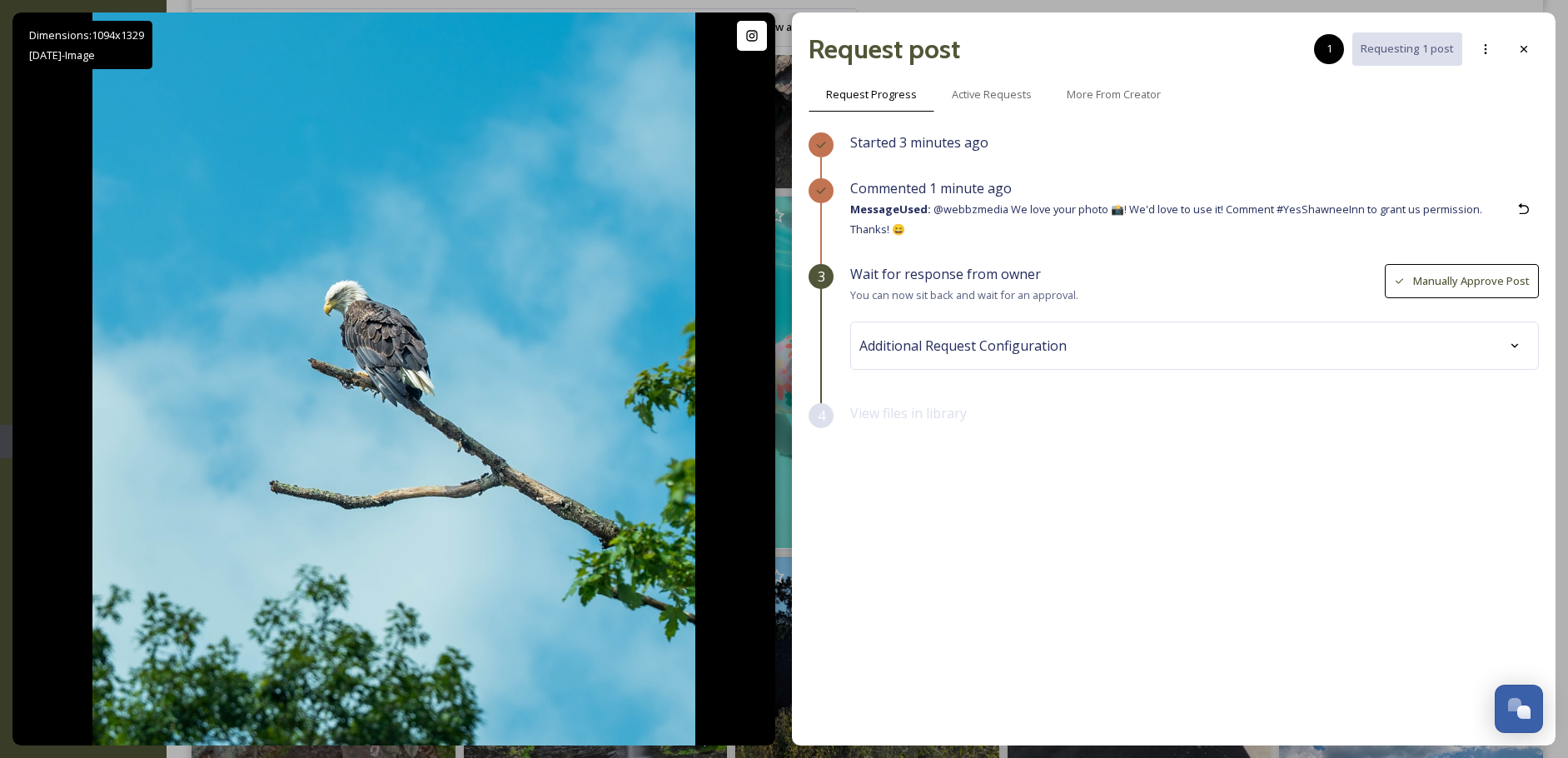
click at [1517, 52] on icon at bounding box center [1523, 48] width 13 height 13
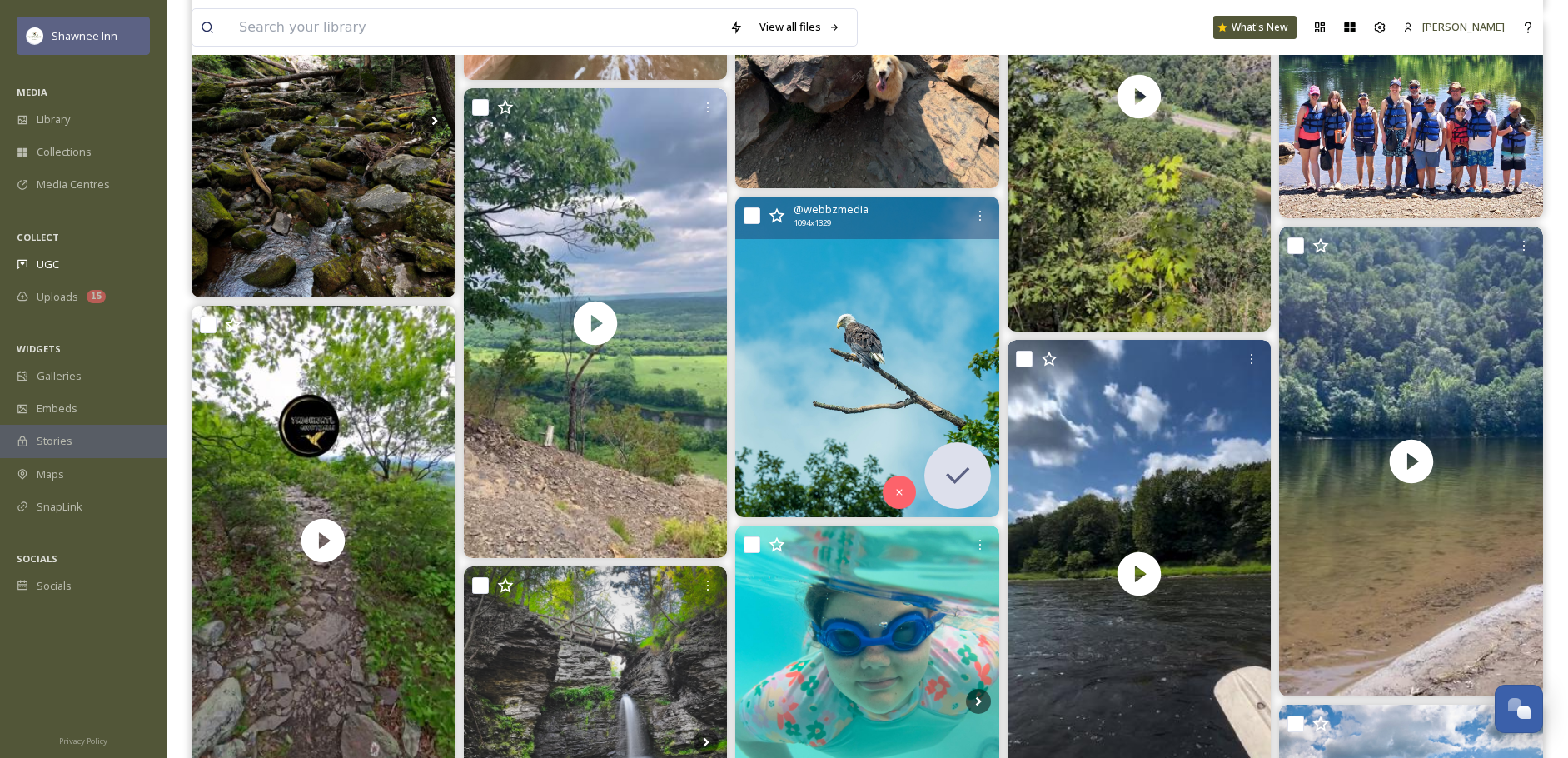
click at [86, 45] on div "Shawnee Inn" at bounding box center [84, 35] width 66 height 20
click at [21, 40] on div "Shawnee Inn" at bounding box center [83, 36] width 133 height 39
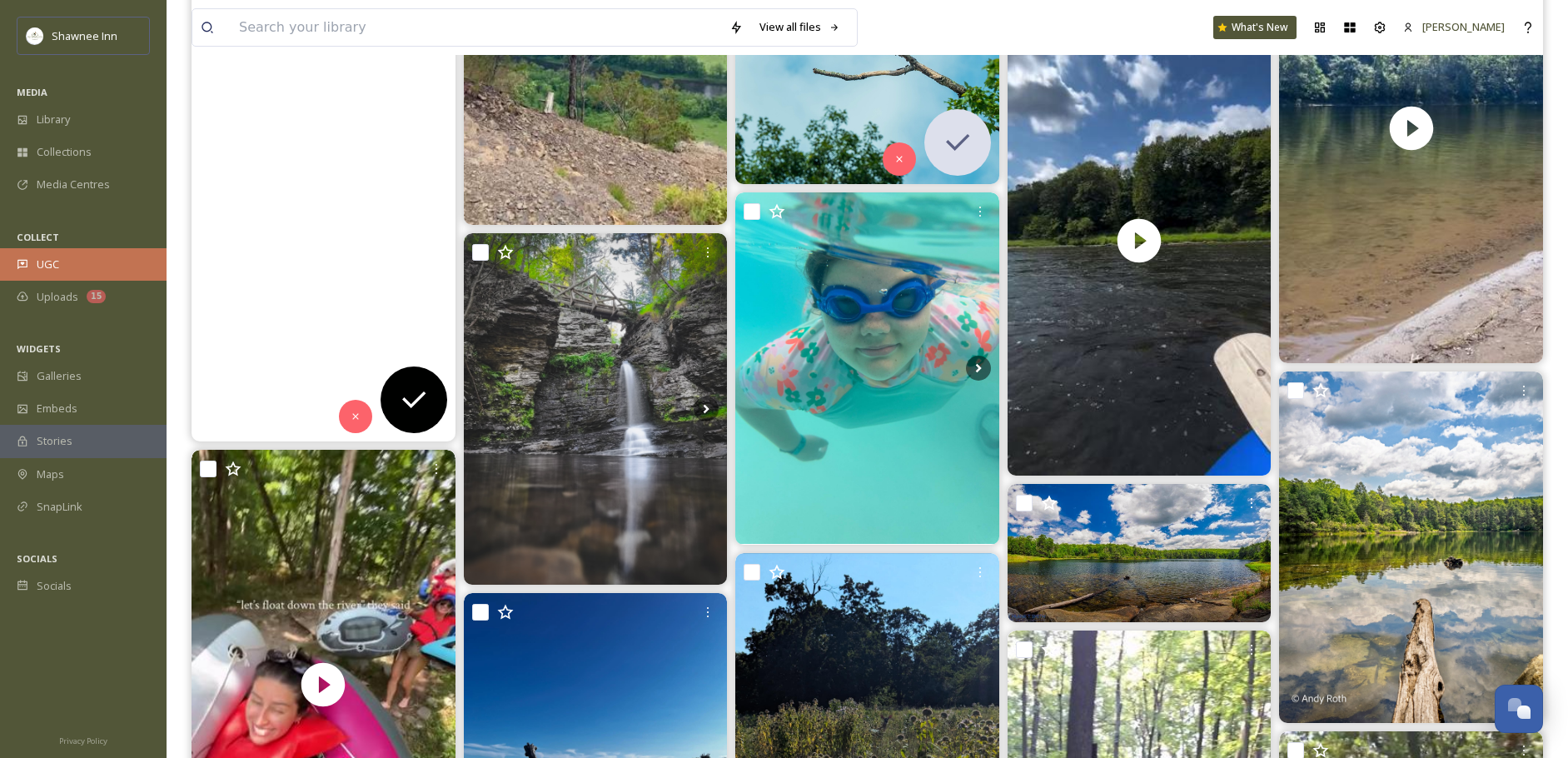
scroll to position [8405, 0]
